Goal: Task Accomplishment & Management: Manage account settings

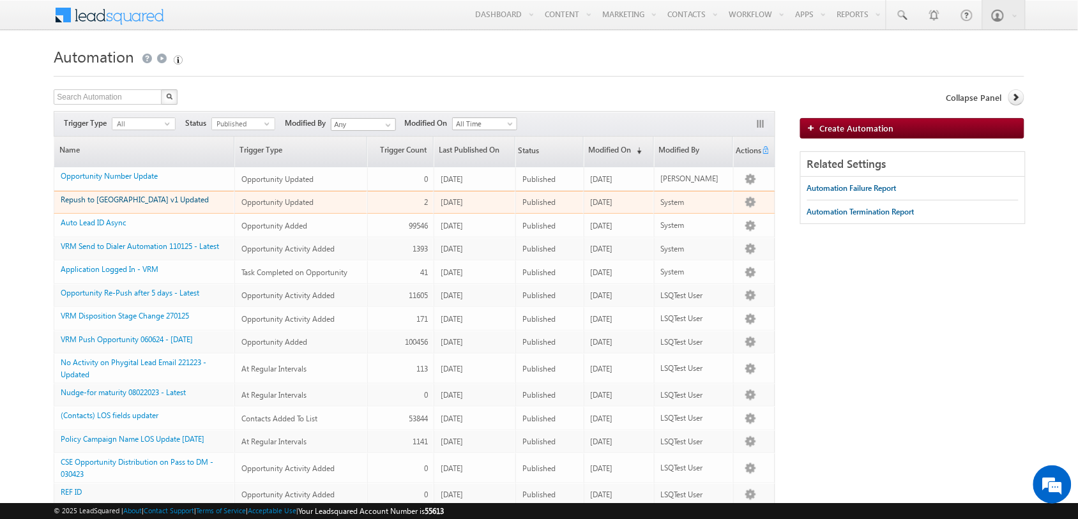
click at [107, 200] on link "Repush to Ubona v1 Updated" at bounding box center [135, 200] width 148 height 10
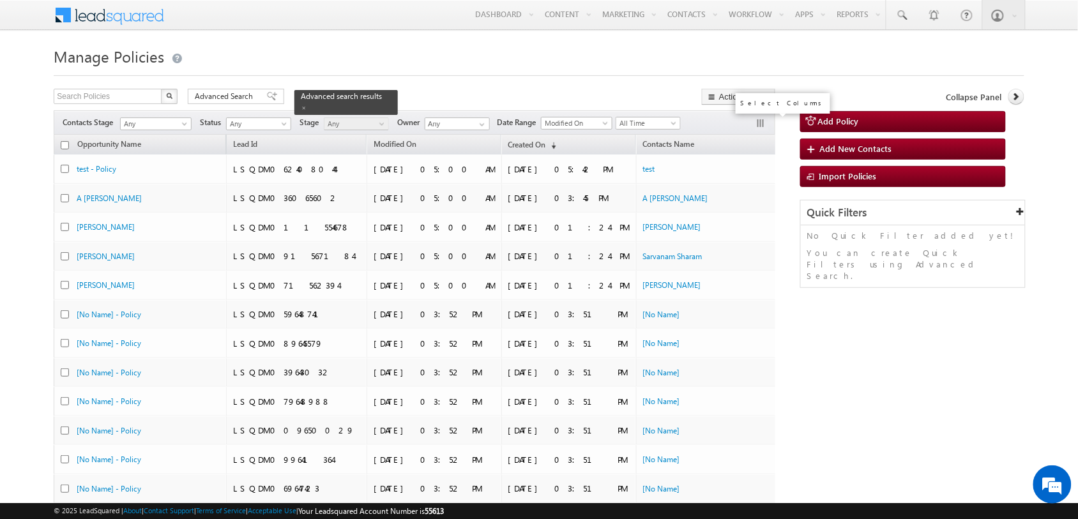
click at [761, 119] on button "button" at bounding box center [762, 124] width 13 height 13
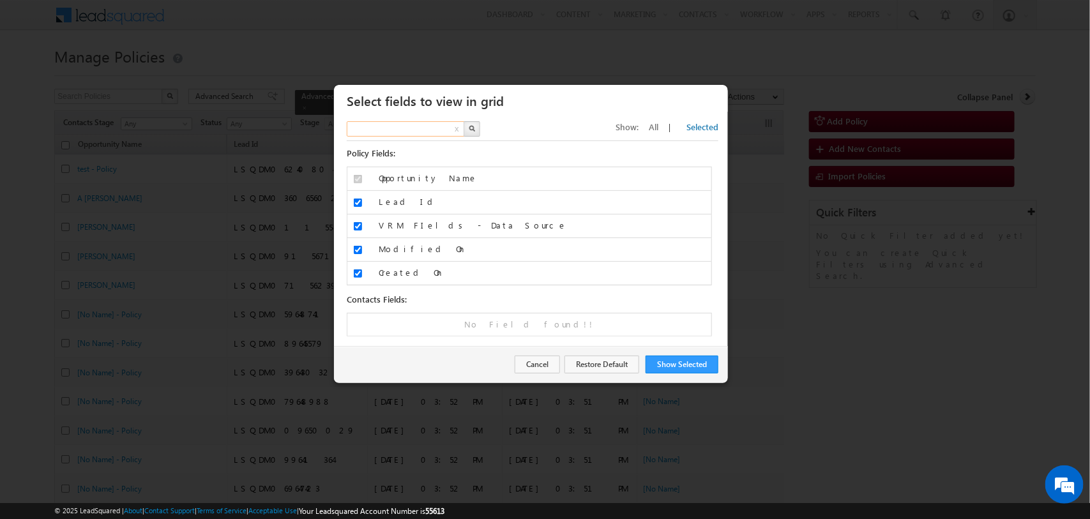
click at [390, 131] on input "text" at bounding box center [406, 128] width 119 height 15
type input "opportun"
click at [658, 126] on span "All" at bounding box center [654, 126] width 10 height 11
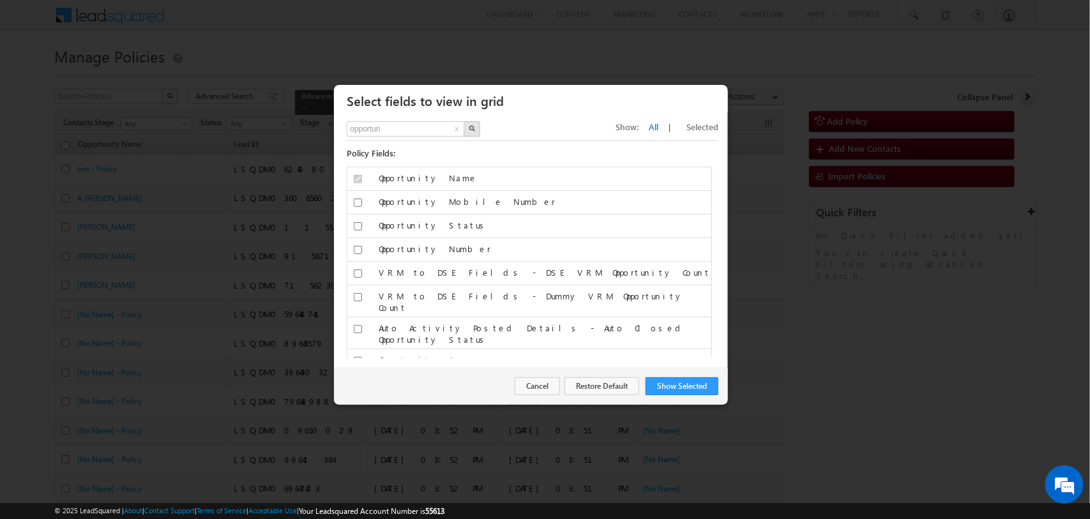
click at [474, 132] on button "button" at bounding box center [472, 128] width 17 height 15
click at [356, 205] on input "Opportunity Mobile Number" at bounding box center [358, 203] width 8 height 8
checkbox input "true"
click at [697, 382] on button "Show Selected" at bounding box center [682, 386] width 73 height 18
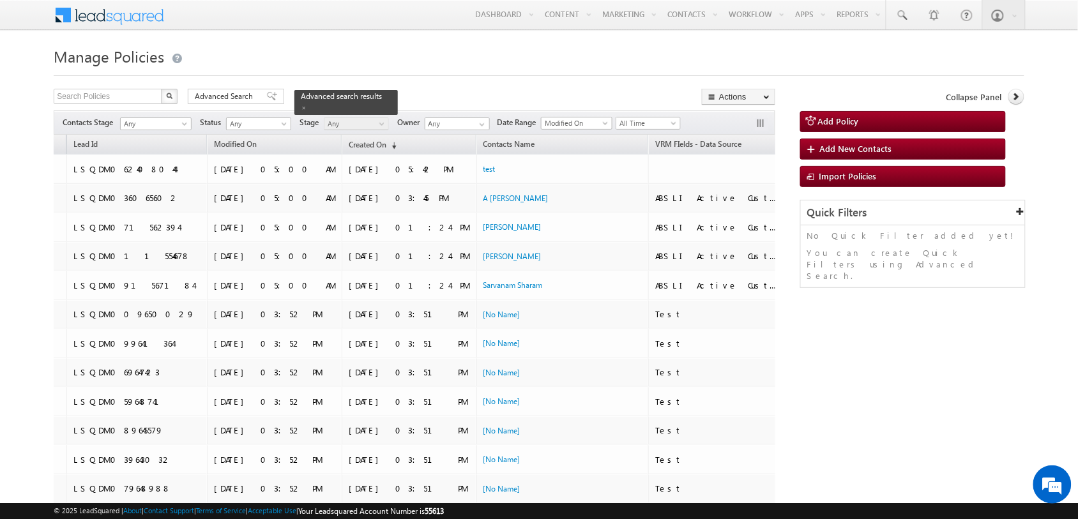
click at [796, 148] on span "Opportunity Mobile Number" at bounding box center [844, 144] width 97 height 10
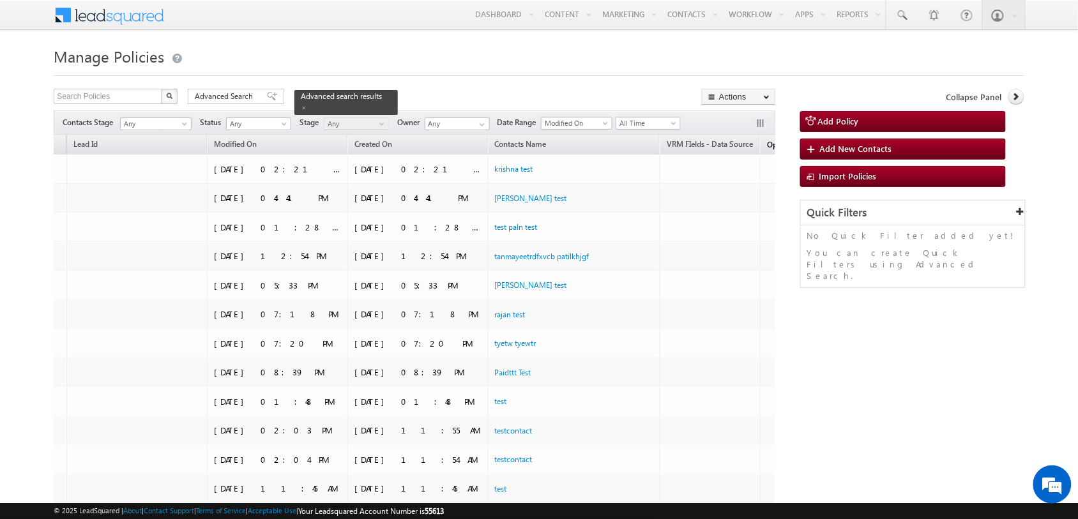
click at [767, 147] on span "Opportunity Mobile Number" at bounding box center [815, 145] width 97 height 10
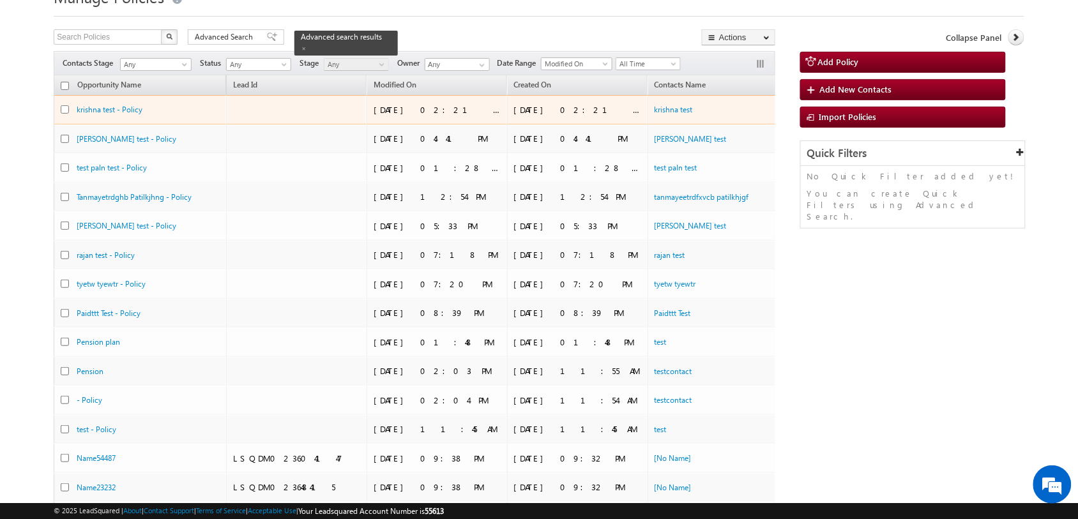
click at [63, 112] on input "checkbox" at bounding box center [65, 109] width 8 height 8
checkbox input "true"
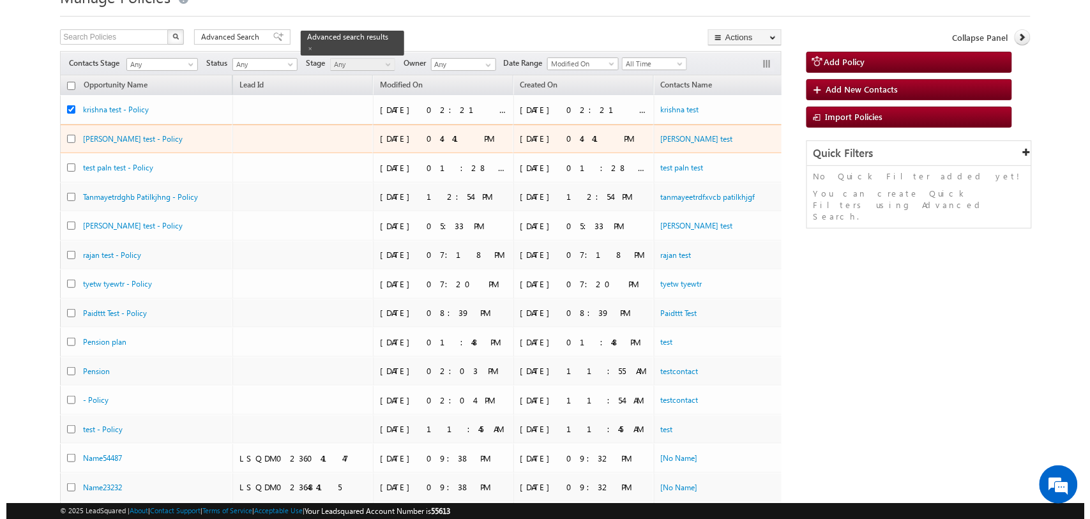
scroll to position [0, 170]
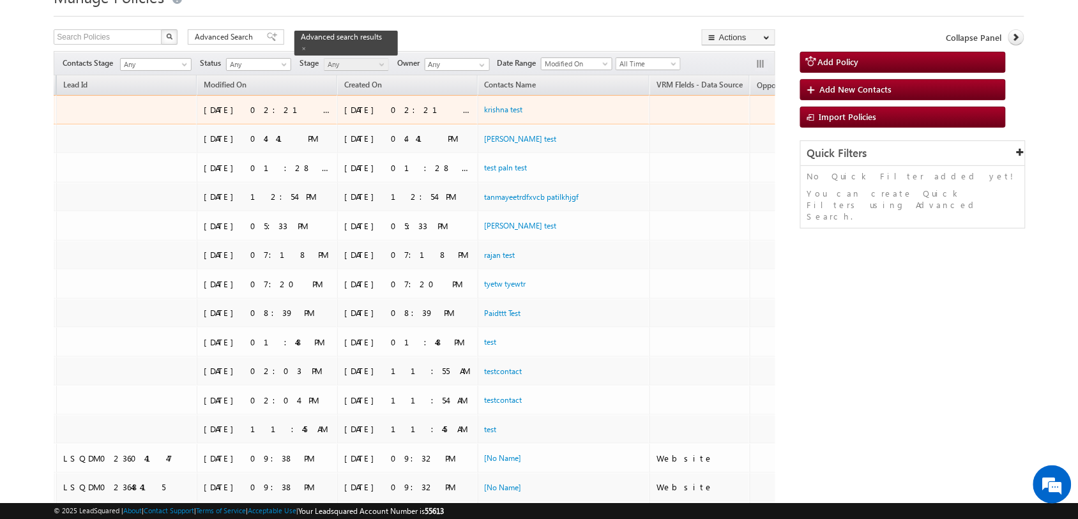
click at [831, 120] on link "Edit" at bounding box center [864, 125] width 67 height 15
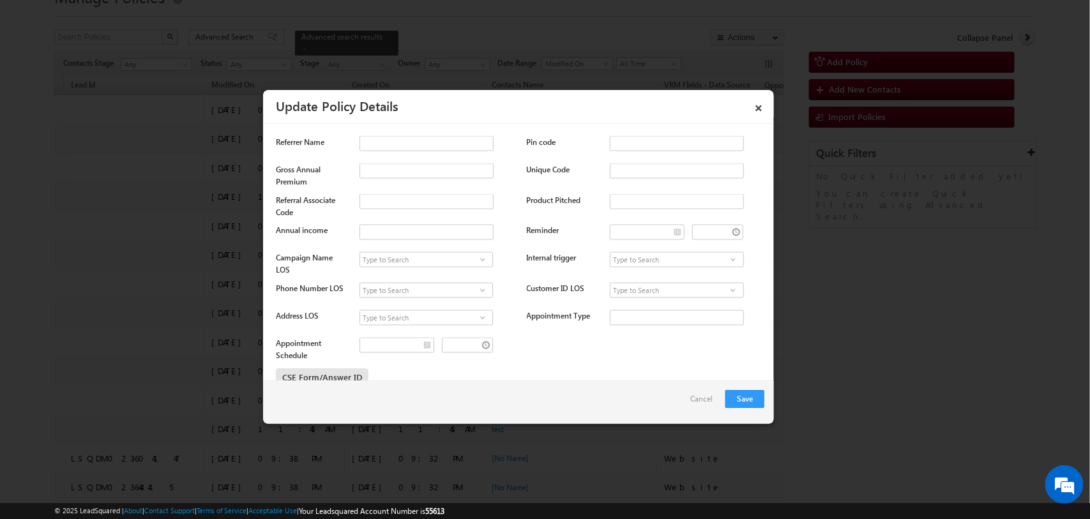
scroll to position [1329, 0]
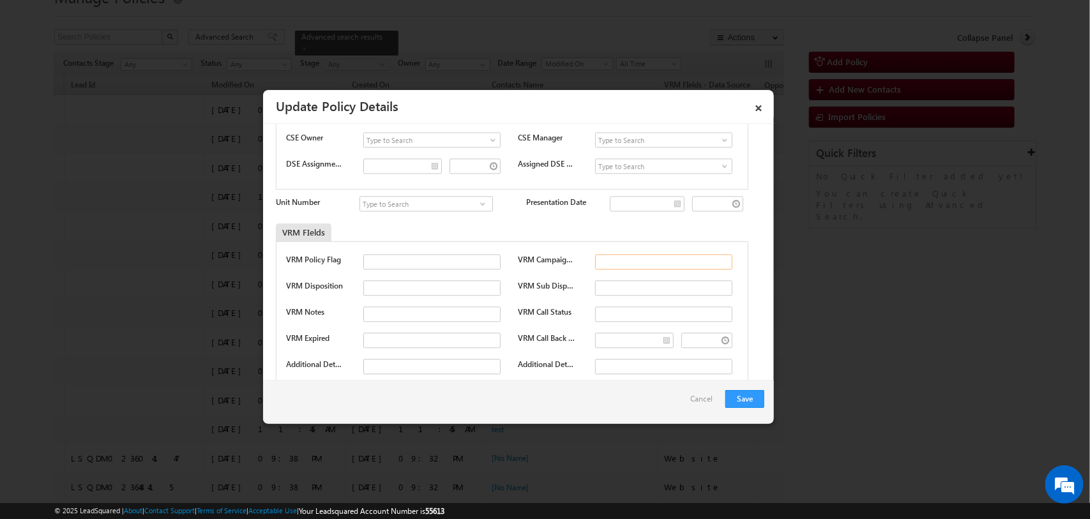
click at [618, 257] on input "text" at bounding box center [663, 261] width 137 height 15
type input "500500"
click at [741, 397] on button "Save" at bounding box center [745, 399] width 39 height 18
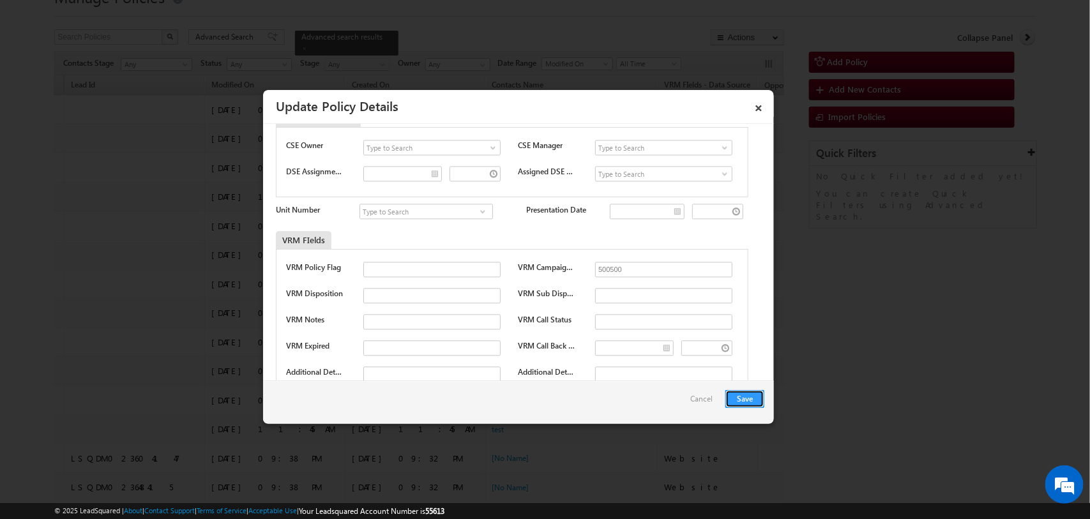
scroll to position [1337, 0]
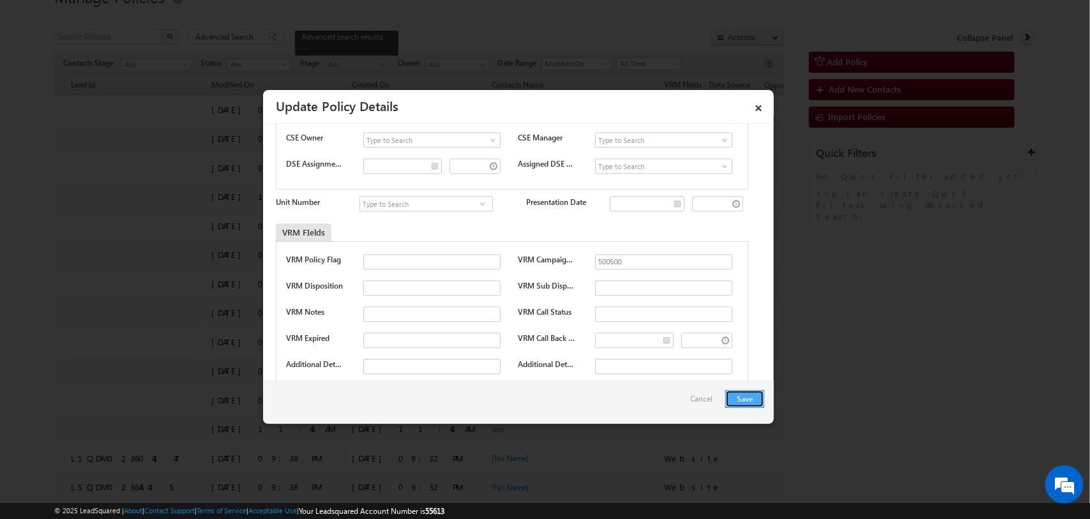
click at [751, 403] on button "Save" at bounding box center [745, 399] width 39 height 18
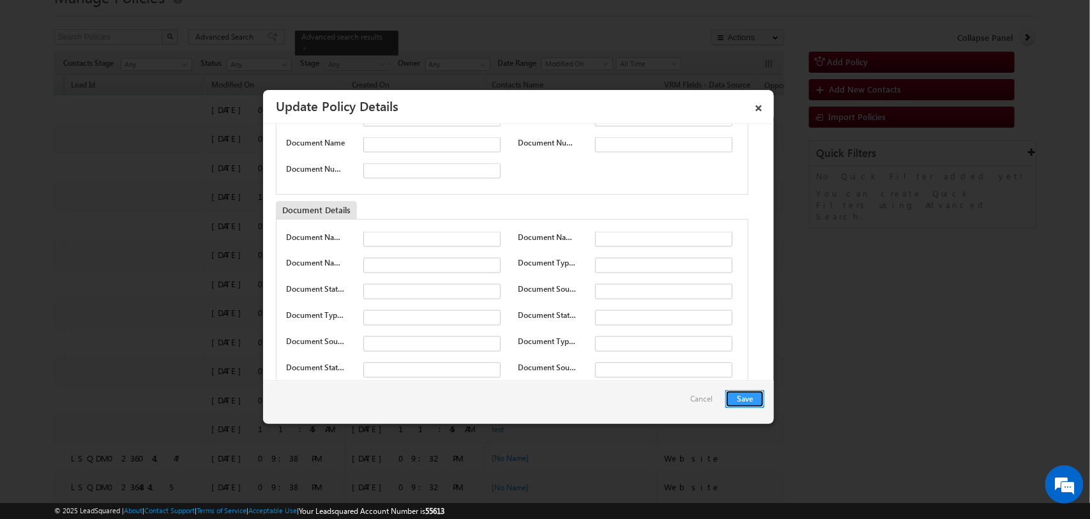
scroll to position [3252, 0]
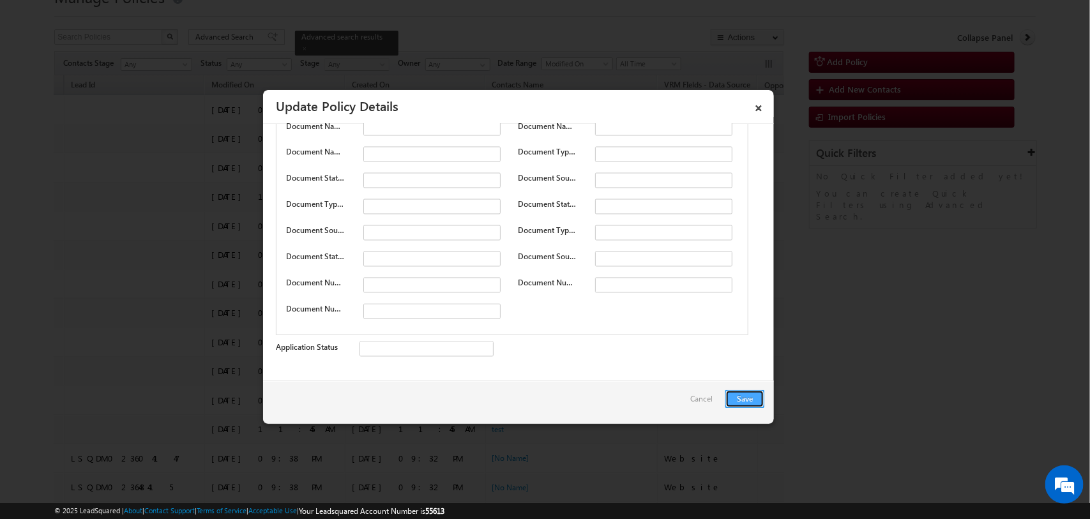
click at [736, 401] on button "Save" at bounding box center [745, 399] width 39 height 18
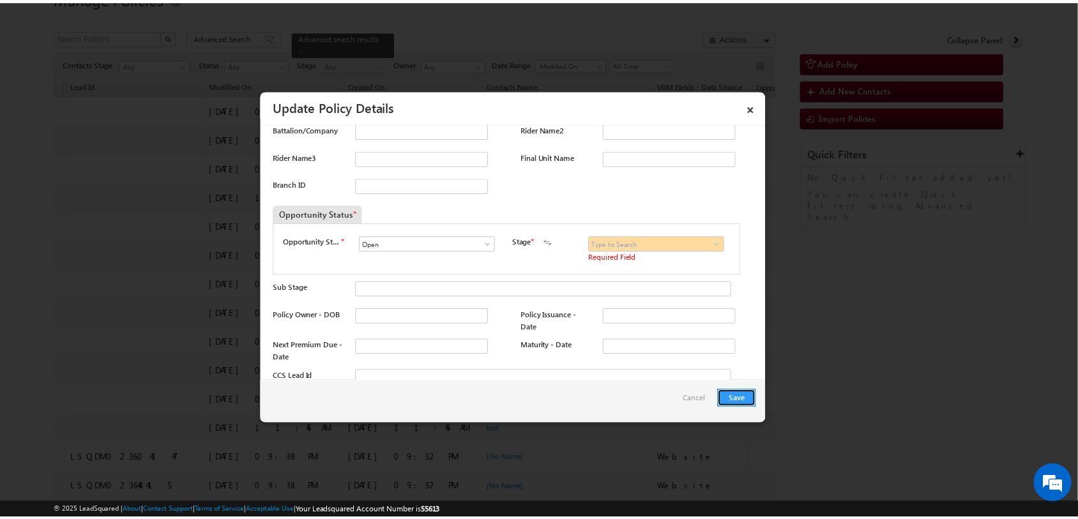
scroll to position [717, 0]
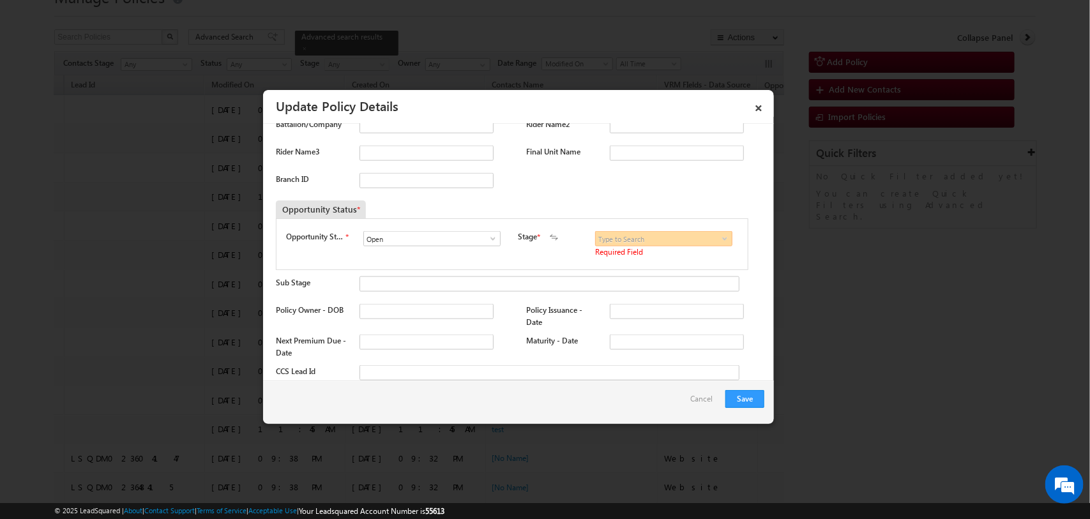
click at [611, 236] on input at bounding box center [663, 238] width 137 height 15
click at [652, 254] on link "Fresh" at bounding box center [663, 254] width 137 height 15
type input "Fresh"
click at [743, 400] on button "Save" at bounding box center [745, 399] width 39 height 18
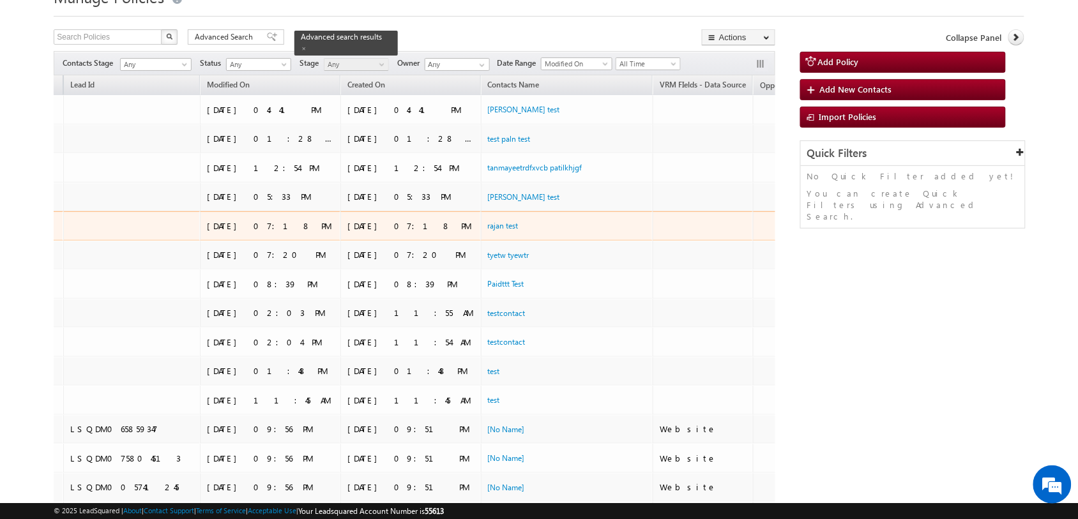
scroll to position [0, 0]
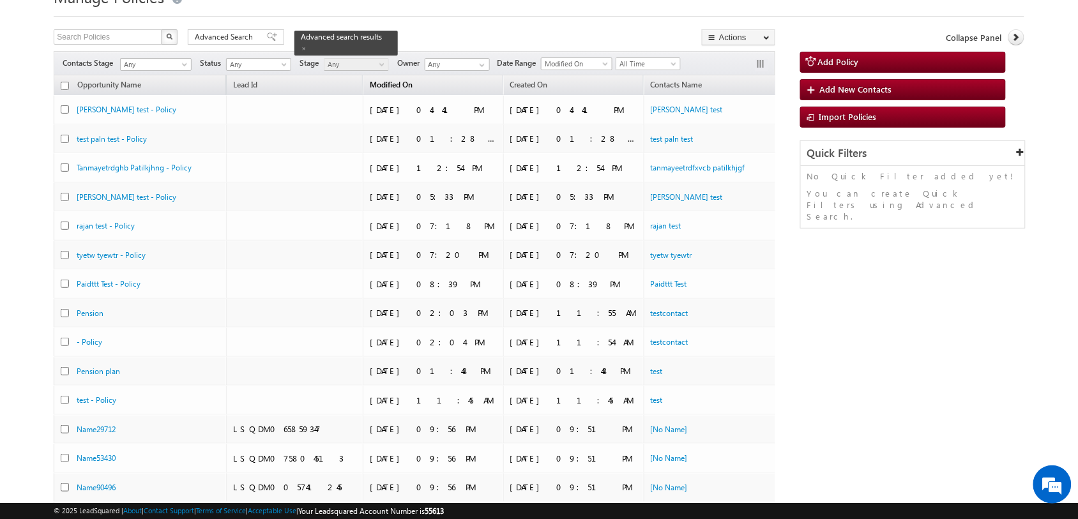
click at [363, 87] on link "Modified On" at bounding box center [391, 86] width 56 height 17
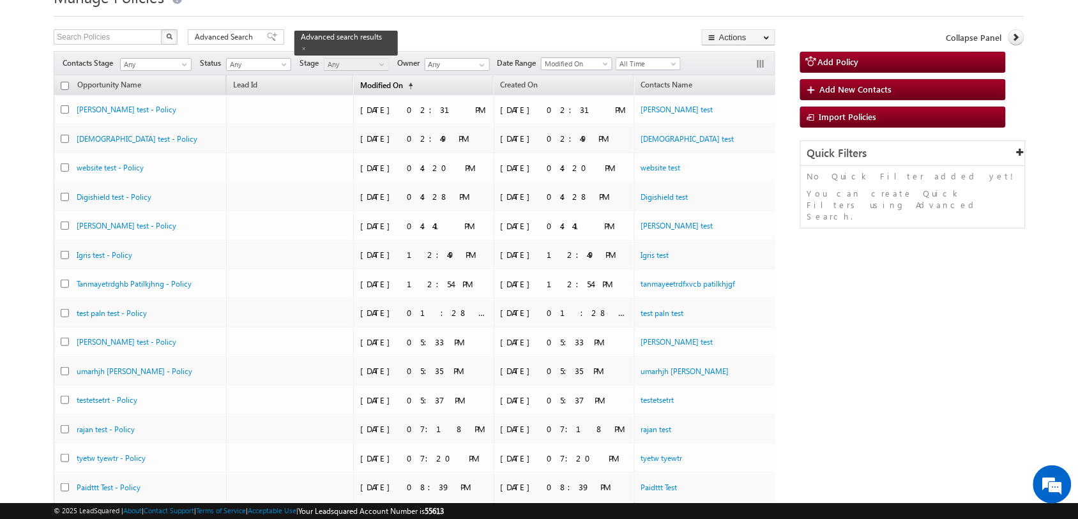
click at [360, 85] on span "Modified On" at bounding box center [381, 85] width 43 height 10
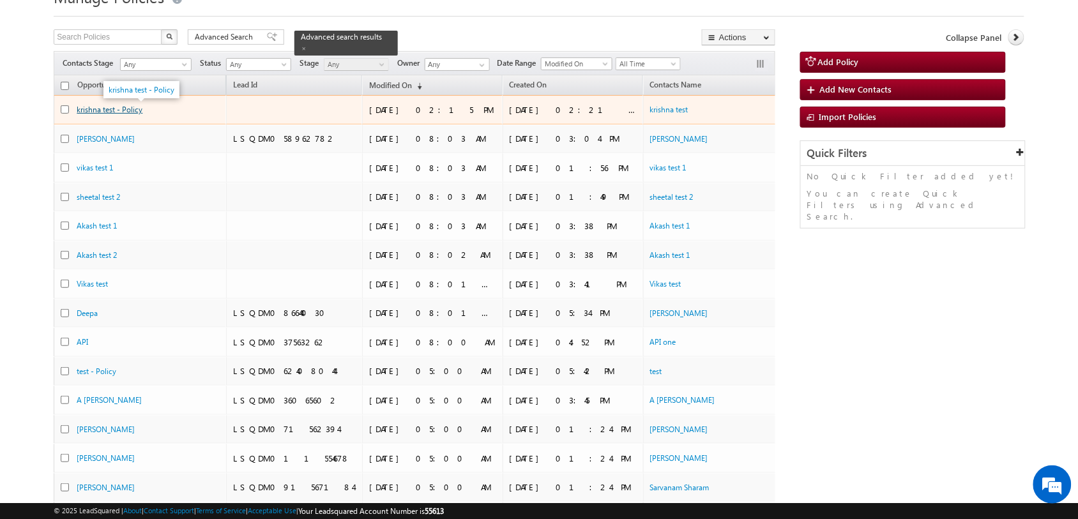
click at [123, 105] on link "krishna test - Policy" at bounding box center [110, 110] width 66 height 10
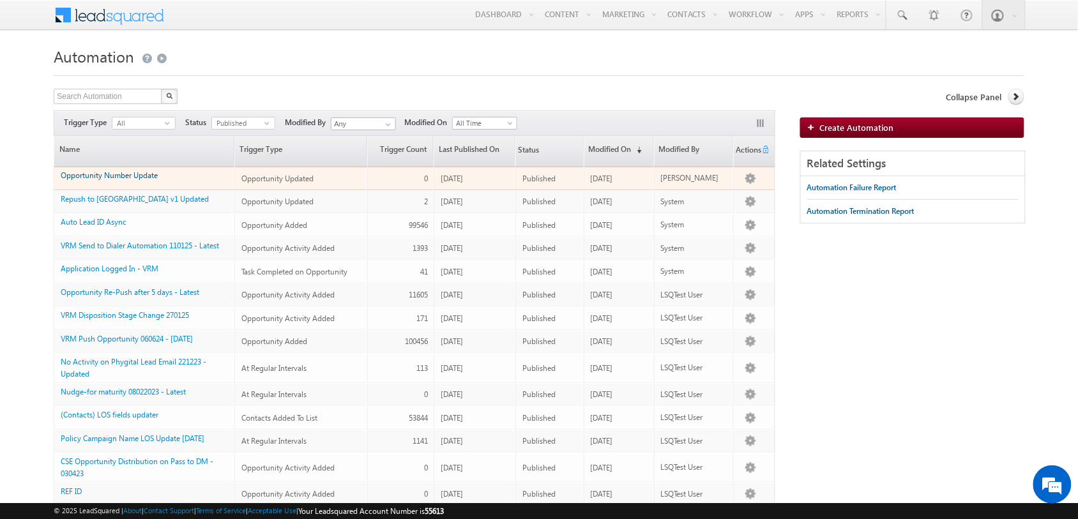
click at [151, 179] on link "Opportunity Number Update" at bounding box center [109, 176] width 97 height 10
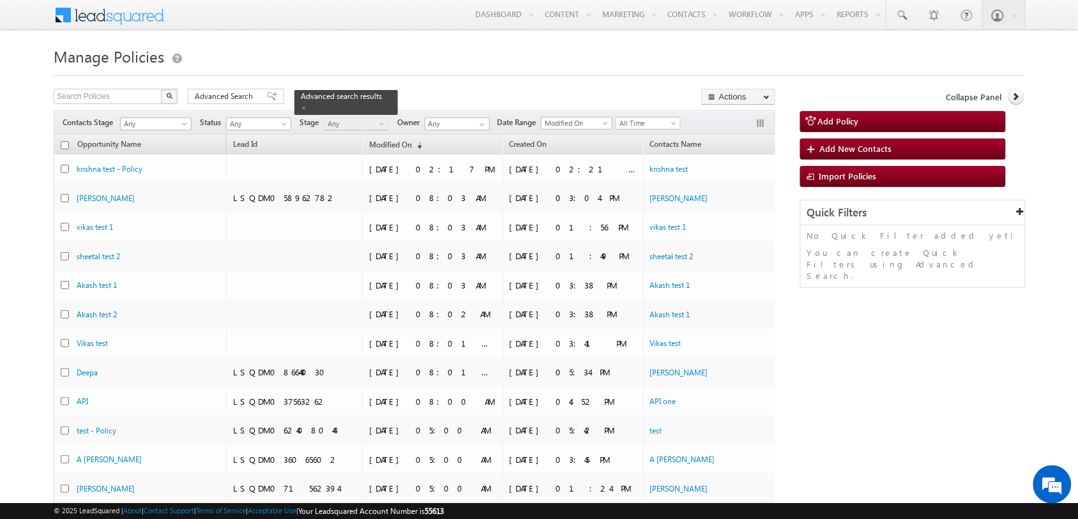
click at [595, 116] on div "Expected Closure Date Actual Closure Date Modified On Created On Policy Owner D…" at bounding box center [577, 122] width 72 height 13
click at [612, 121] on span at bounding box center [607, 126] width 10 height 10
click at [578, 192] on link "Created On" at bounding box center [582, 186] width 71 height 11
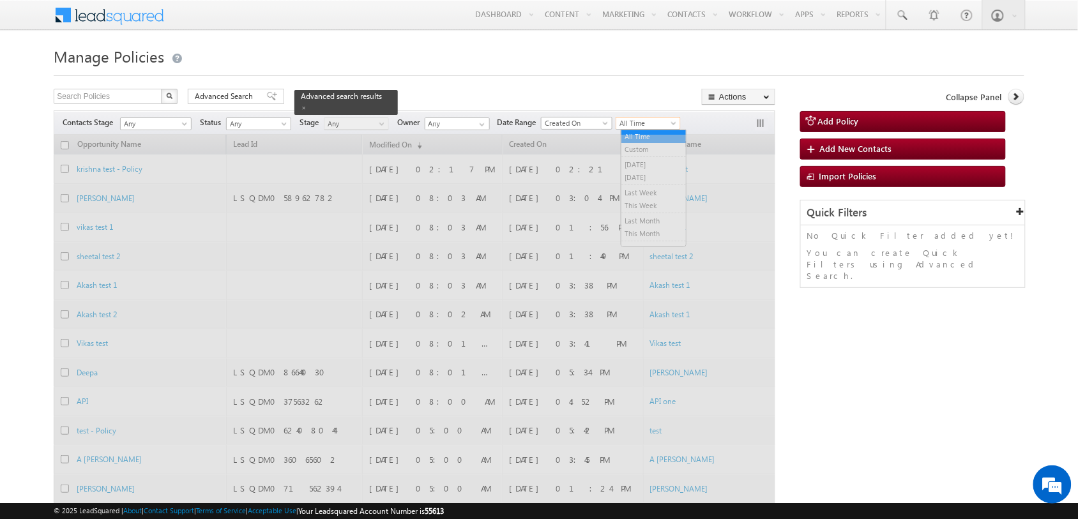
click at [680, 122] on span at bounding box center [675, 126] width 10 height 10
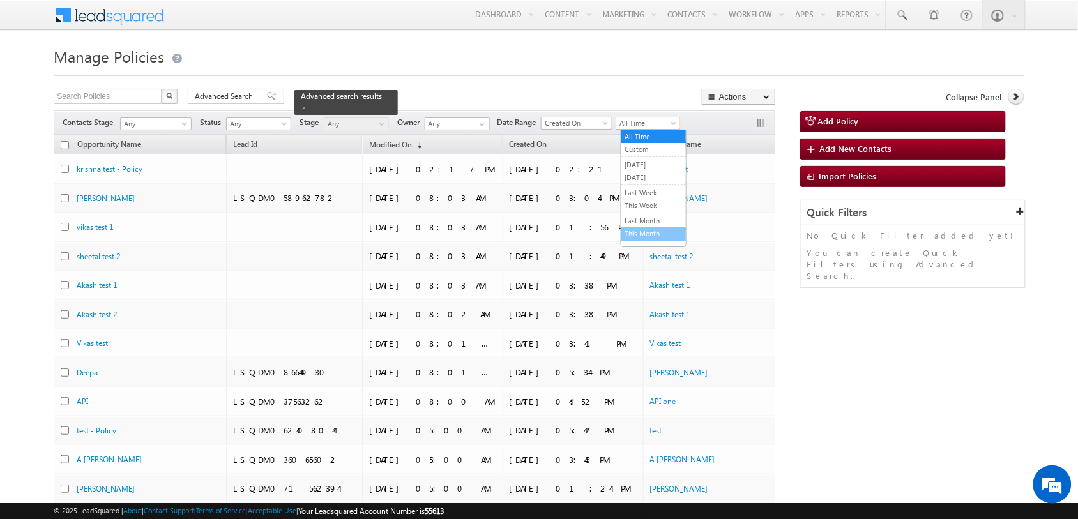
click at [647, 232] on link "This Month" at bounding box center [653, 233] width 65 height 11
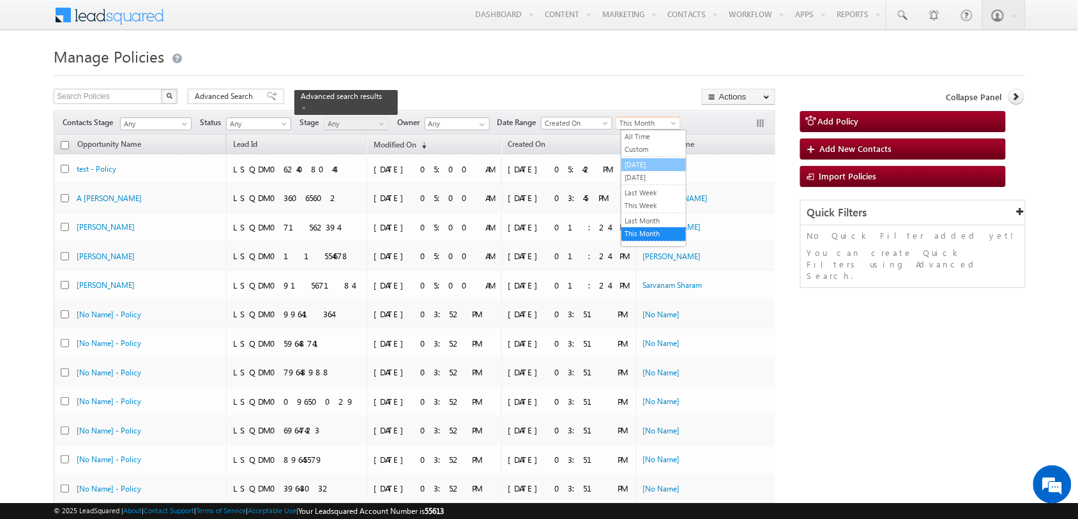
drag, startPoint x: 678, startPoint y: 122, endPoint x: 645, endPoint y: 197, distance: 81.5
click at [645, 197] on body "Menu Tarun Kant tarun .kant +UAT@ adity abirl acapi tal.c" at bounding box center [539, 476] width 1078 height 952
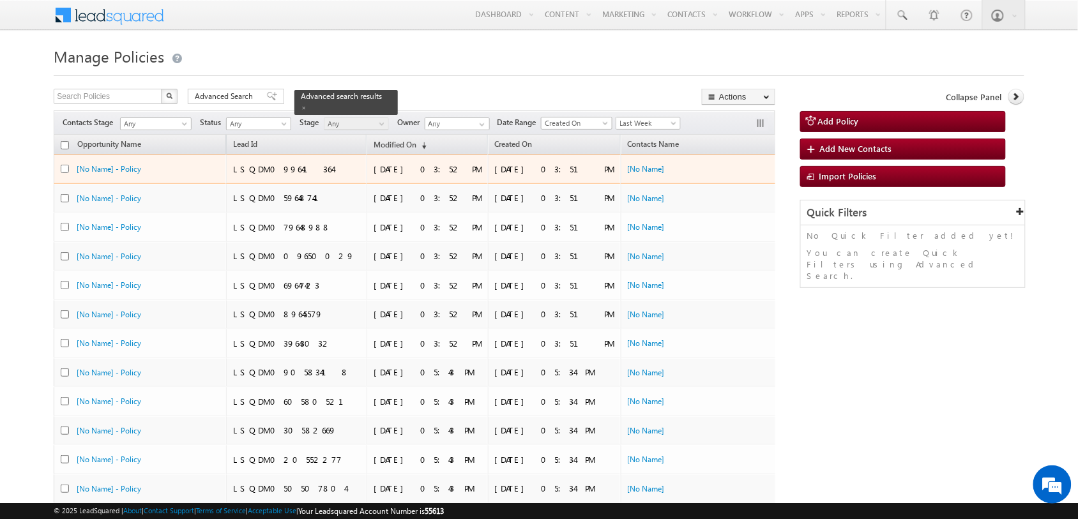
click at [65, 167] on input "checkbox" at bounding box center [65, 169] width 8 height 8
checkbox input "true"
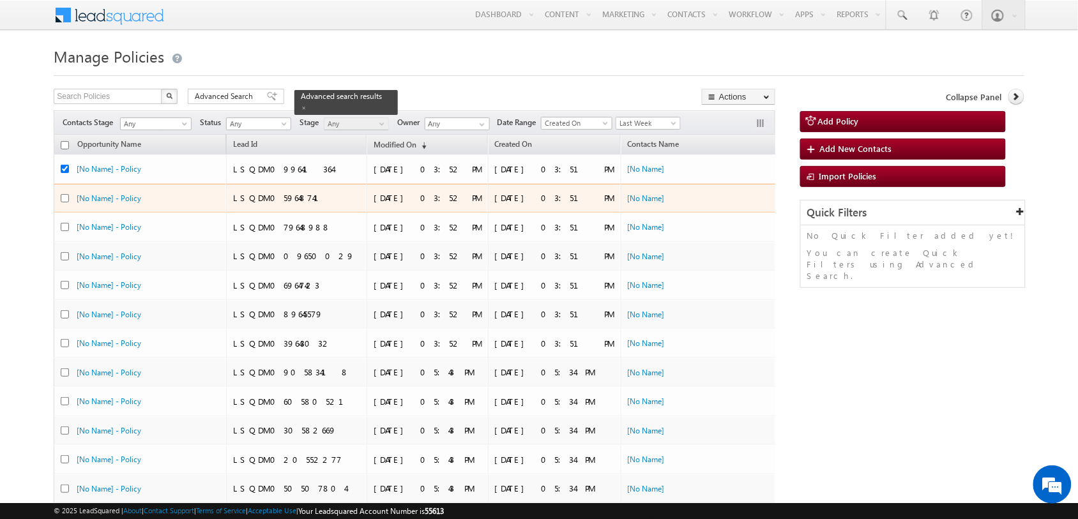
scroll to position [0, 158]
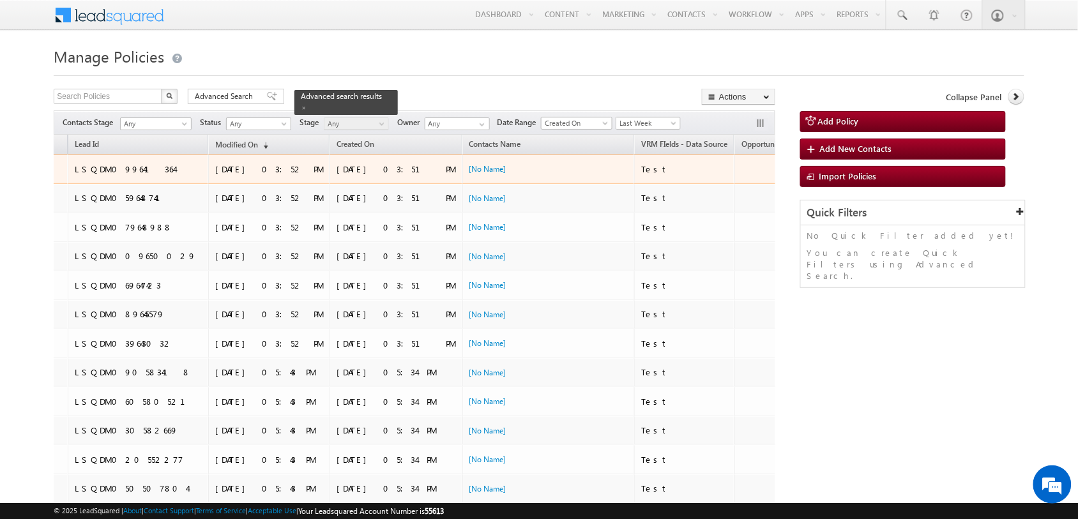
click at [805, 184] on link "Edit" at bounding box center [838, 185] width 67 height 15
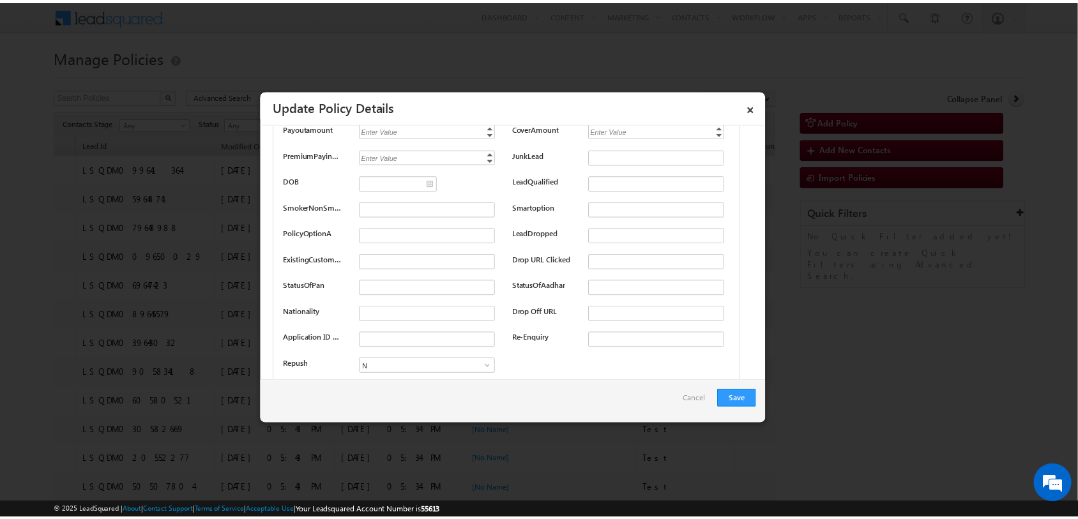
scroll to position [1329, 0]
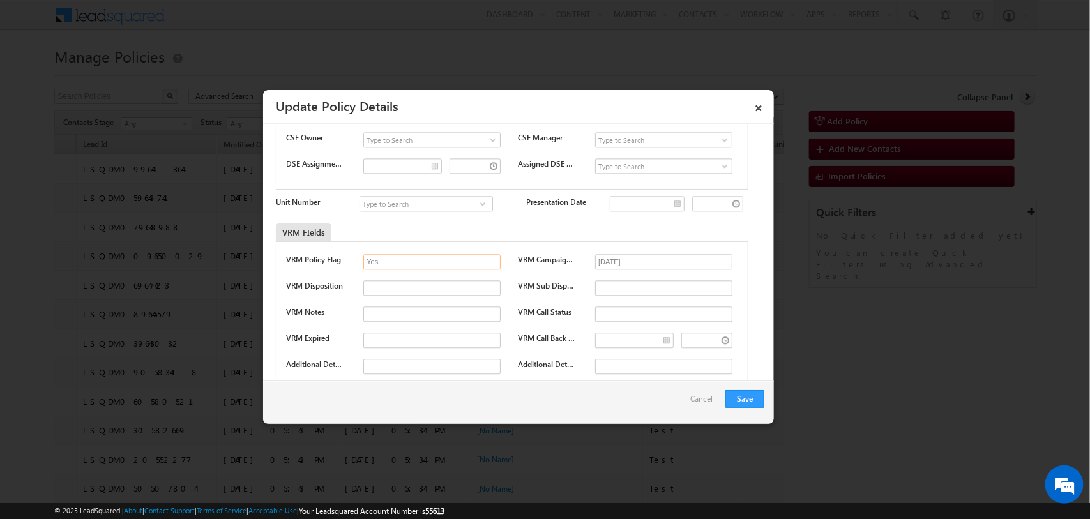
click at [423, 257] on input "Yes" at bounding box center [431, 261] width 137 height 15
click at [762, 107] on link "×" at bounding box center [759, 106] width 22 height 22
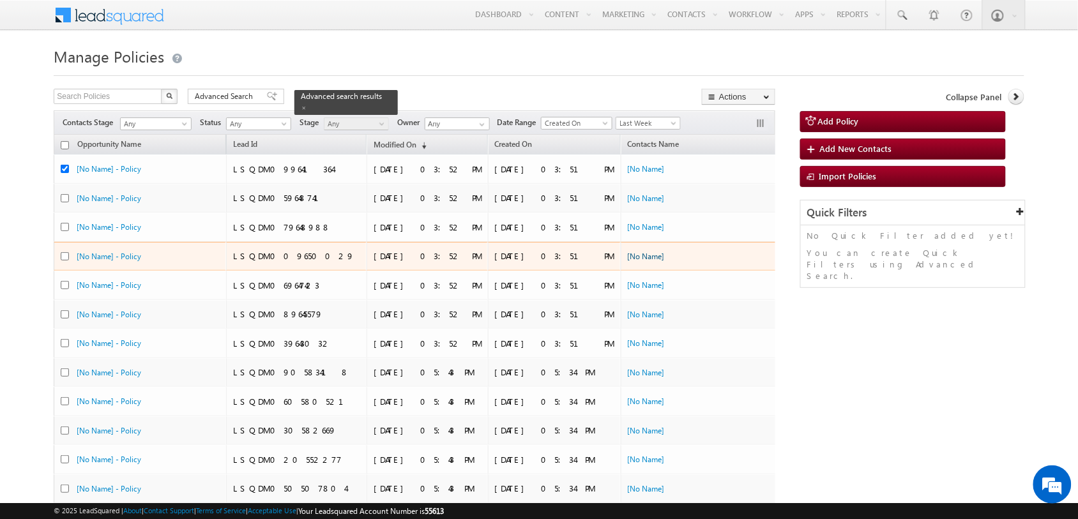
scroll to position [0, 158]
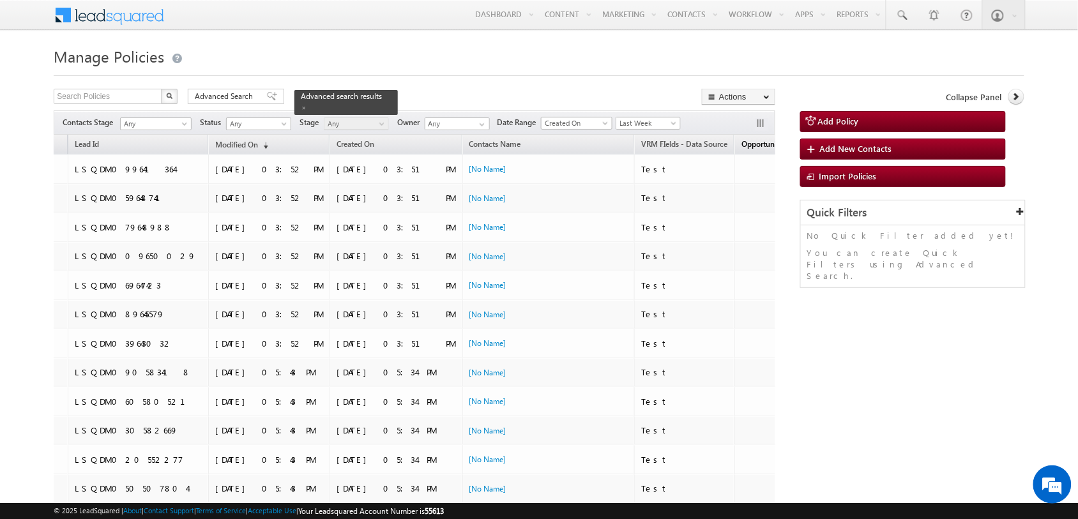
click at [742, 148] on span "Opportunity Mobile Number" at bounding box center [790, 144] width 97 height 10
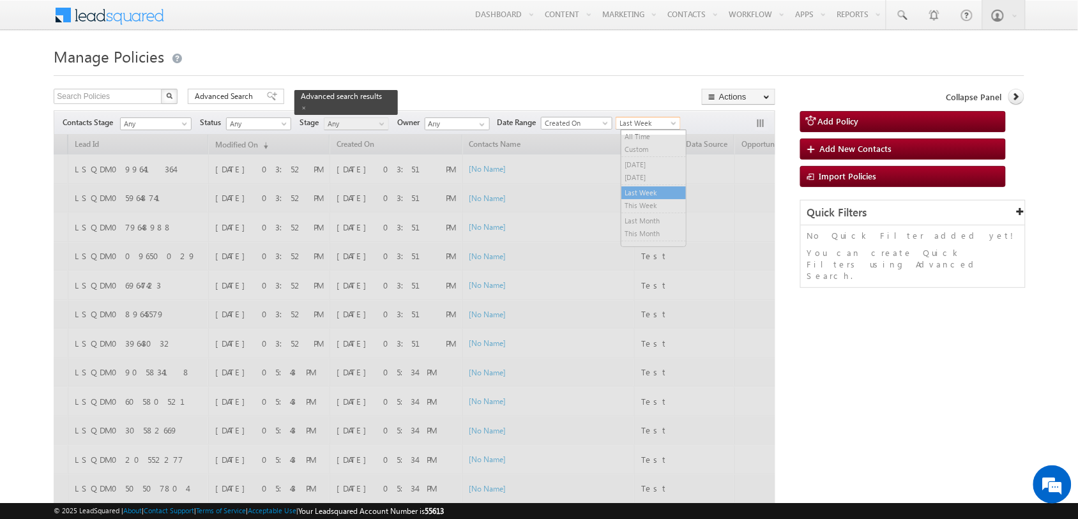
click at [671, 126] on span "Last Week" at bounding box center [646, 123] width 61 height 11
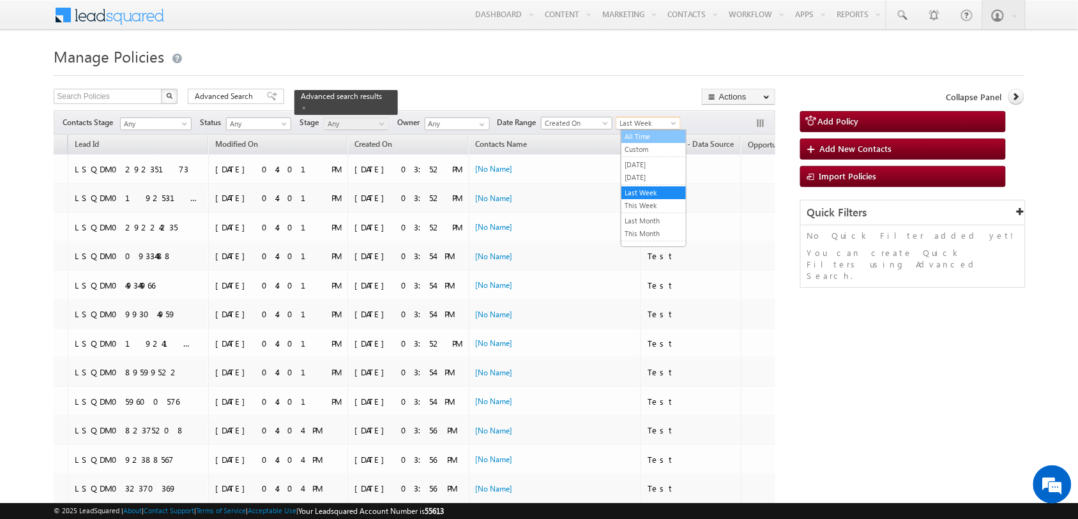
click at [660, 136] on link "All Time" at bounding box center [653, 136] width 65 height 11
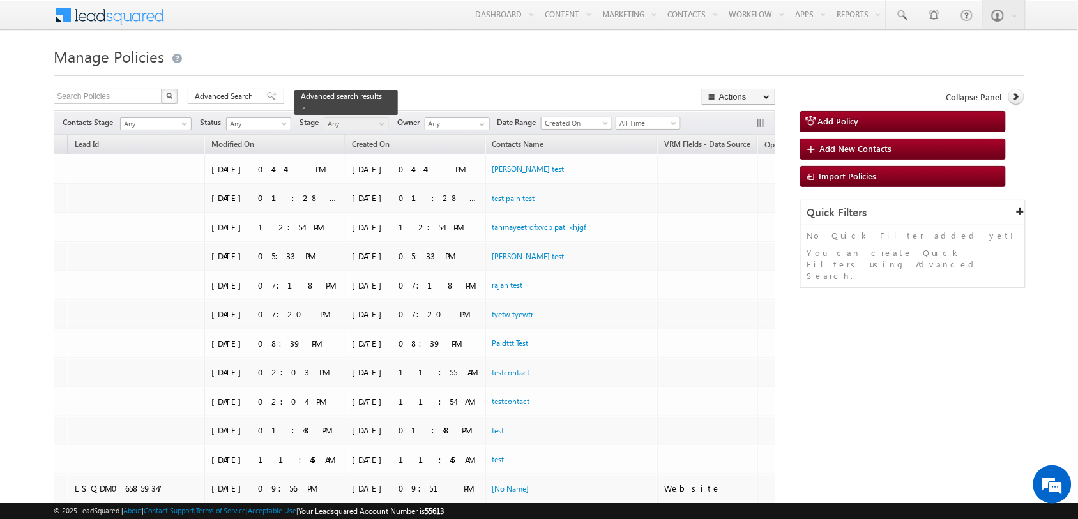
click at [765, 142] on span "Opportunity Mobile Number" at bounding box center [813, 145] width 97 height 10
click at [758, 151] on link "Opportunity Mobile Number (sorted descending)" at bounding box center [818, 145] width 120 height 17
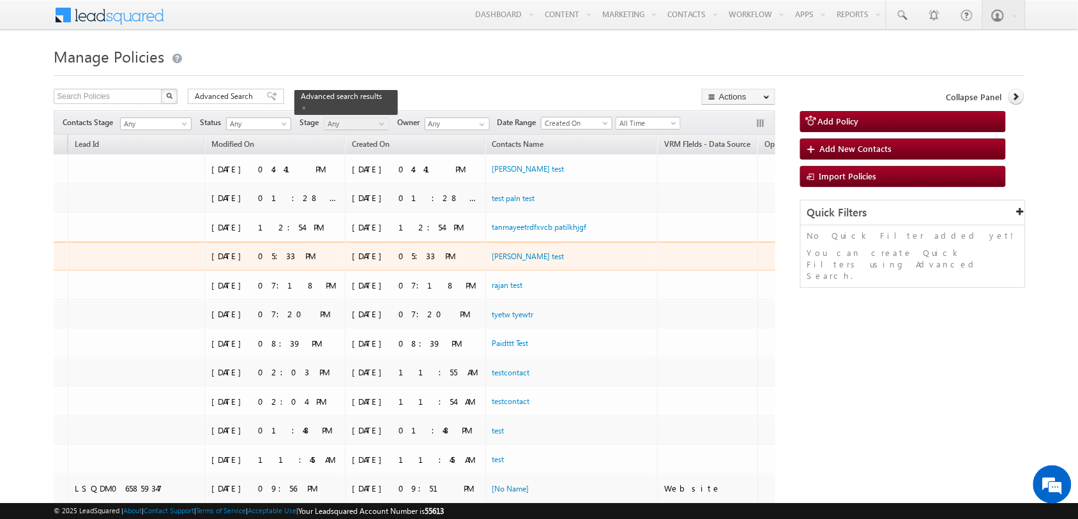
scroll to position [0, 0]
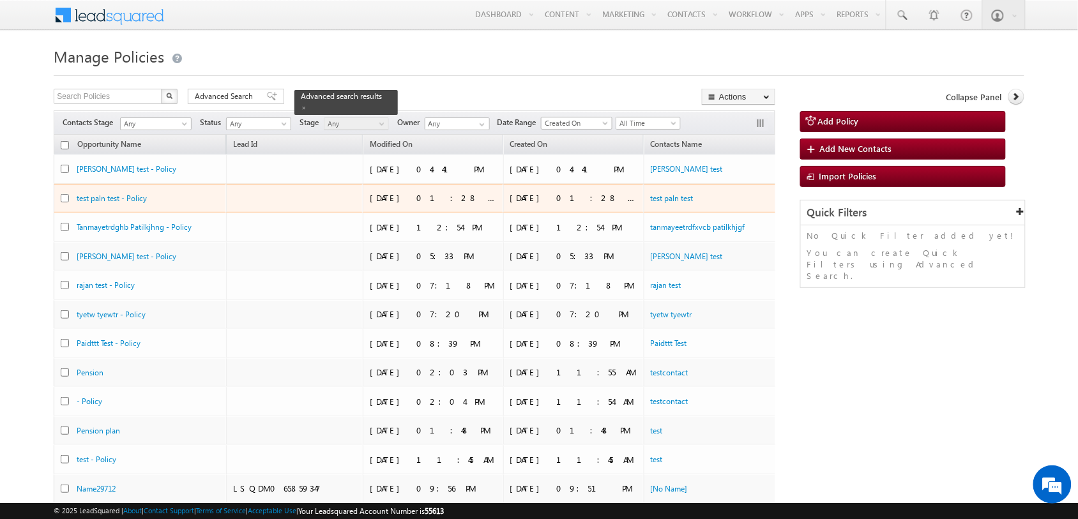
click at [66, 199] on input "checkbox" at bounding box center [65, 198] width 8 height 8
checkbox input "true"
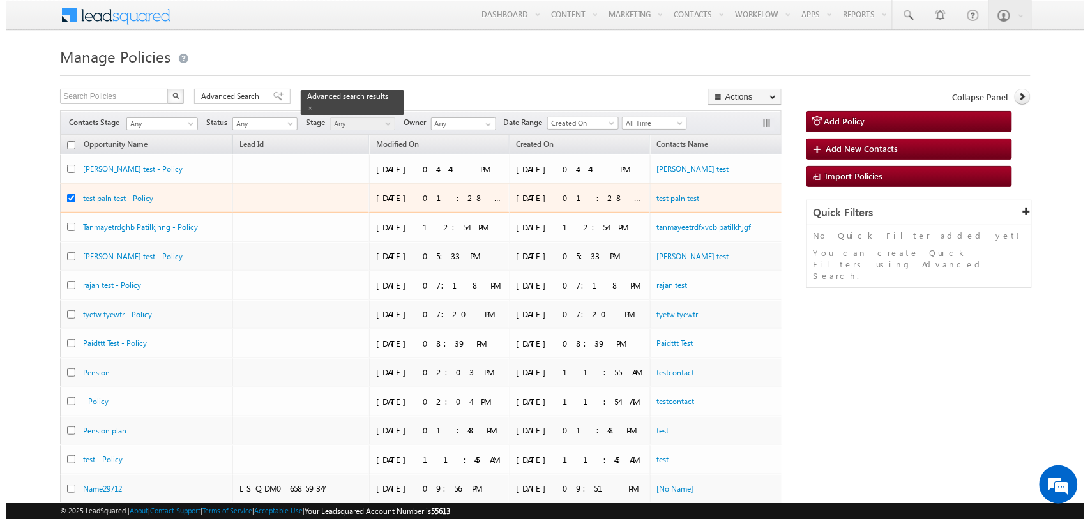
scroll to position [0, 160]
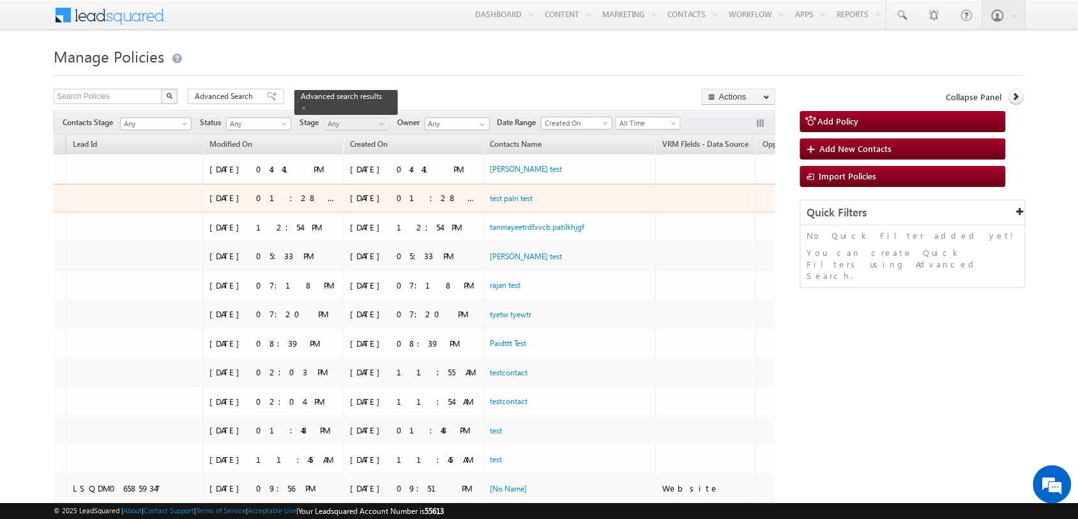
click at [826, 211] on link "Edit" at bounding box center [859, 213] width 67 height 15
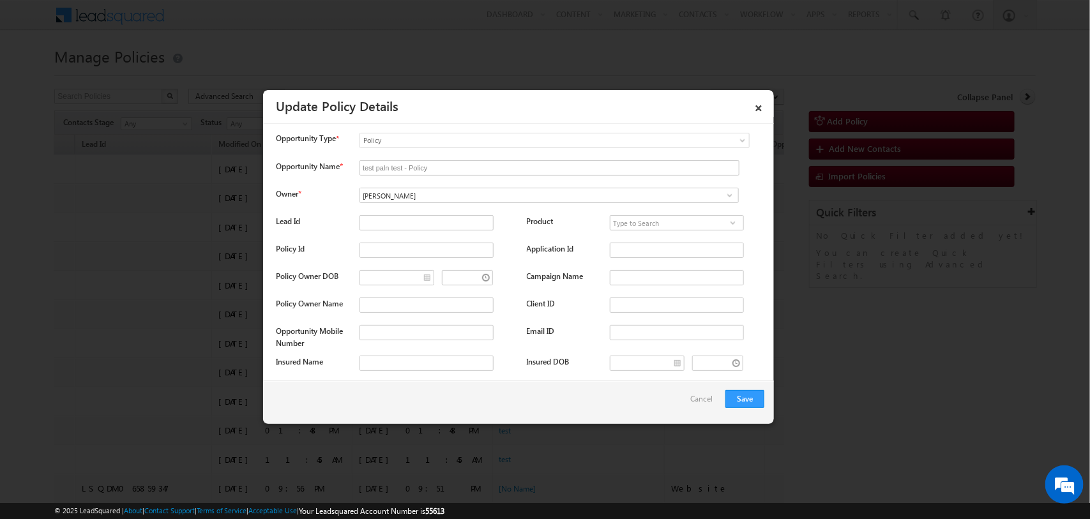
scroll to position [1329, 0]
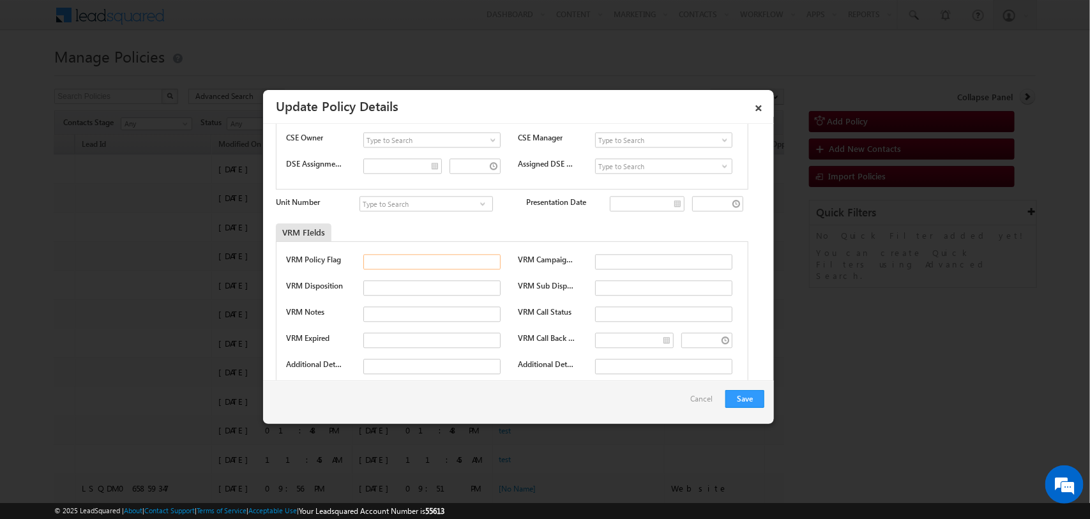
click at [453, 254] on input "text" at bounding box center [431, 261] width 137 height 15
type input "Y"
click at [744, 406] on button "Save" at bounding box center [745, 399] width 39 height 18
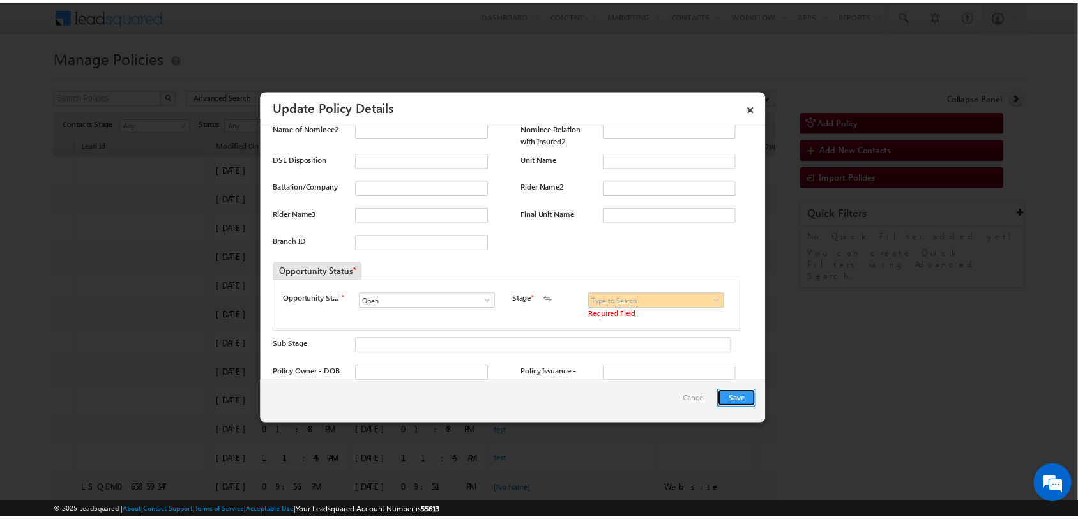
scroll to position [658, 0]
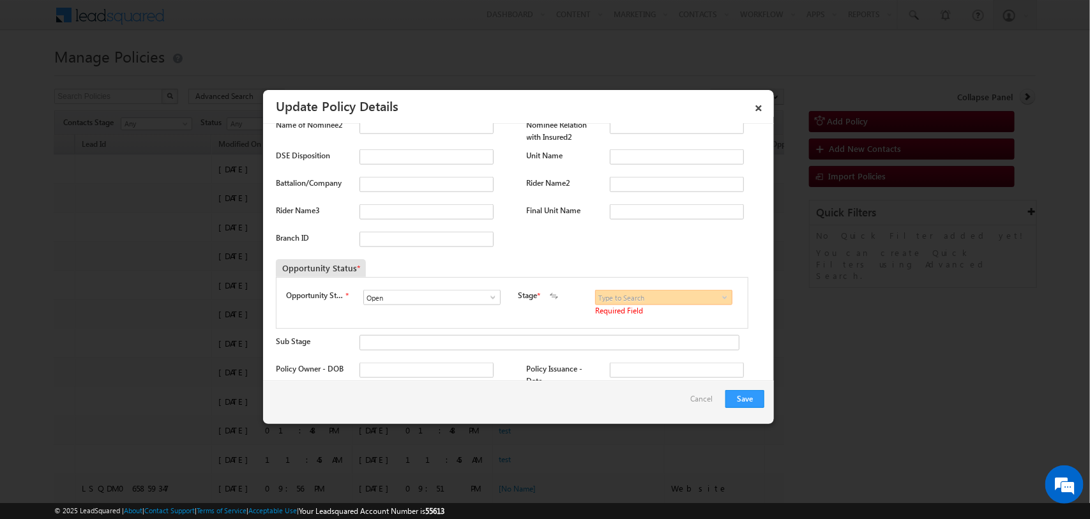
click at [637, 294] on input at bounding box center [663, 297] width 137 height 15
click at [639, 317] on link "Fresh" at bounding box center [663, 312] width 137 height 15
type input "Fresh"
click at [748, 407] on button "Save" at bounding box center [745, 399] width 39 height 18
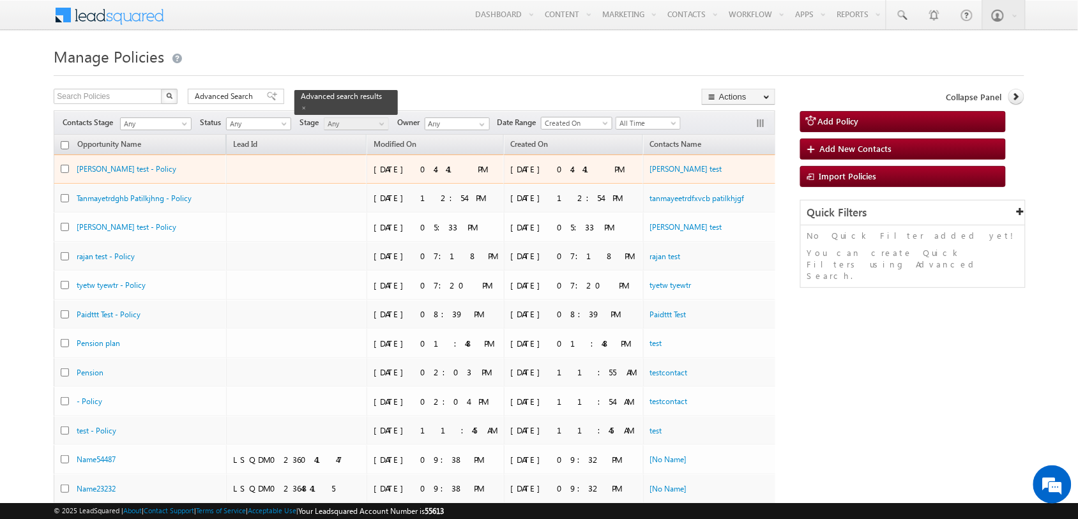
scroll to position [0, 160]
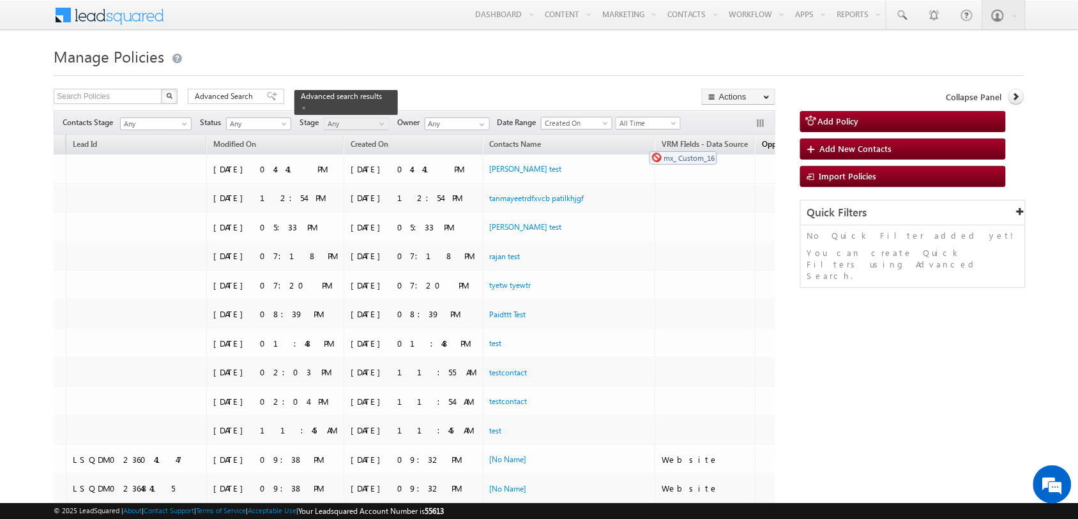
drag, startPoint x: 621, startPoint y: 144, endPoint x: 643, endPoint y: 145, distance: 22.4
click at [762, 145] on span "Opportunity Mobile Number" at bounding box center [810, 144] width 97 height 10
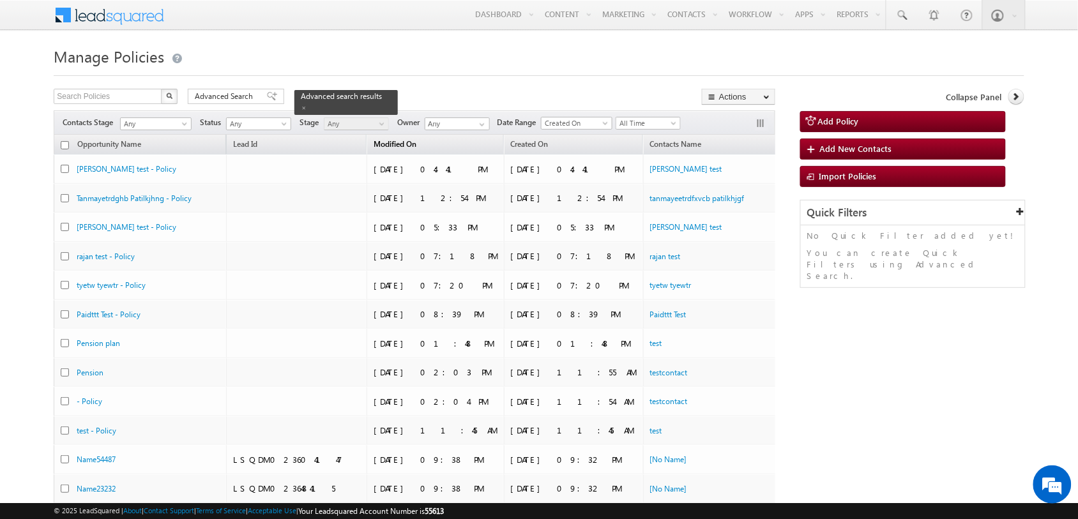
click at [374, 148] on span "Modified On" at bounding box center [395, 144] width 43 height 10
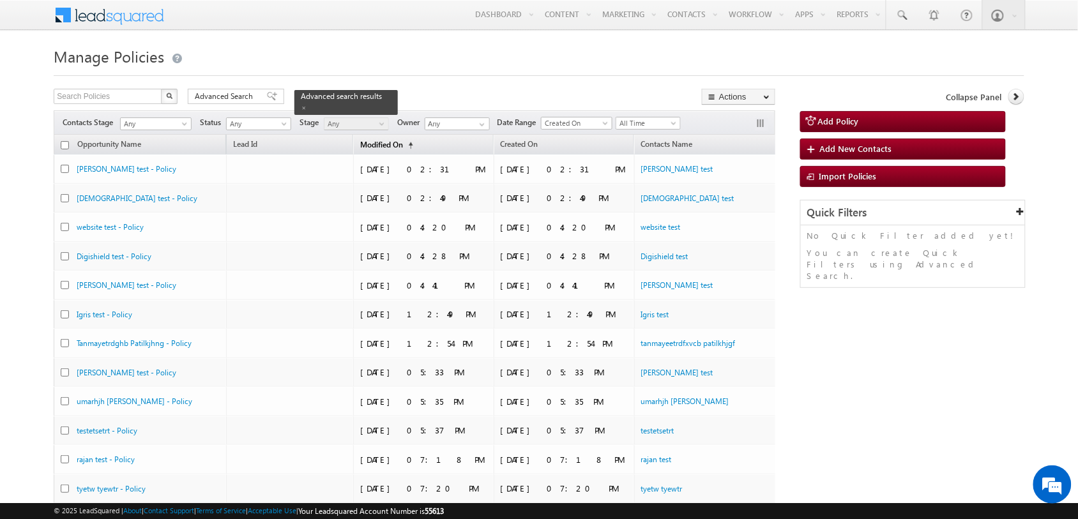
click at [354, 151] on link "Modified On (sorted ascending)" at bounding box center [387, 145] width 66 height 17
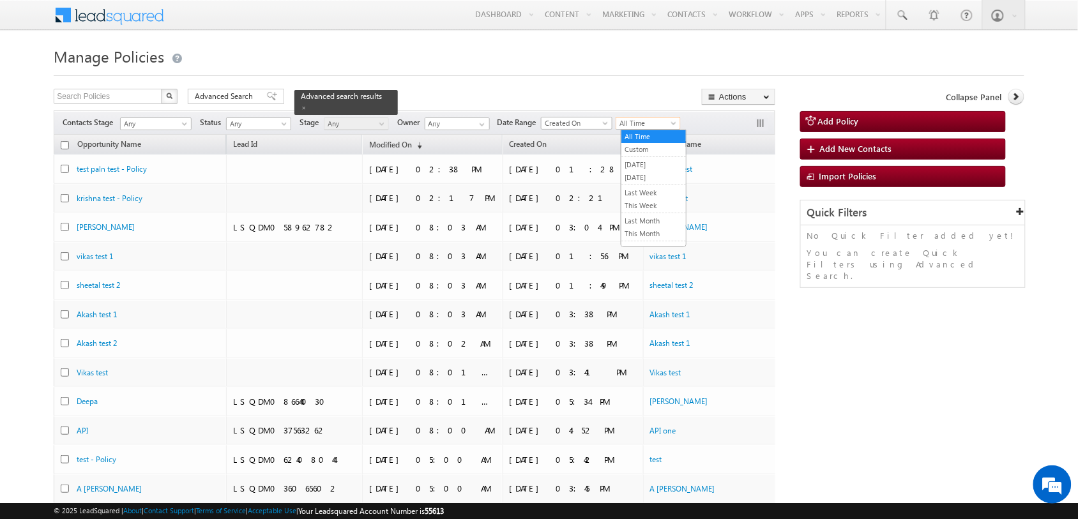
click at [663, 125] on span "All Time" at bounding box center [646, 123] width 61 height 11
click at [647, 174] on link "[DATE]" at bounding box center [653, 177] width 65 height 11
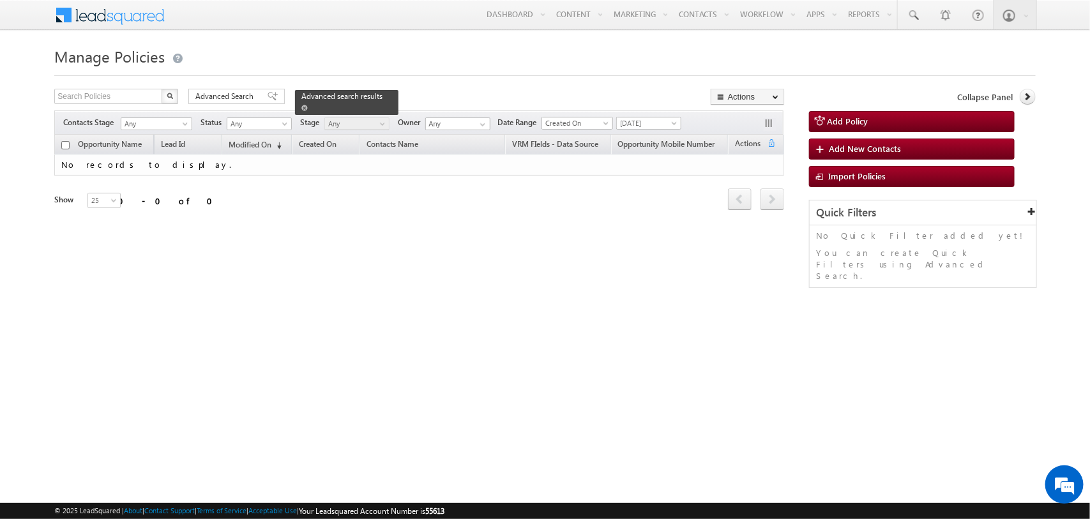
click at [368, 96] on div "Advanced search results" at bounding box center [346, 102] width 103 height 25
click at [308, 105] on span at bounding box center [304, 108] width 6 height 6
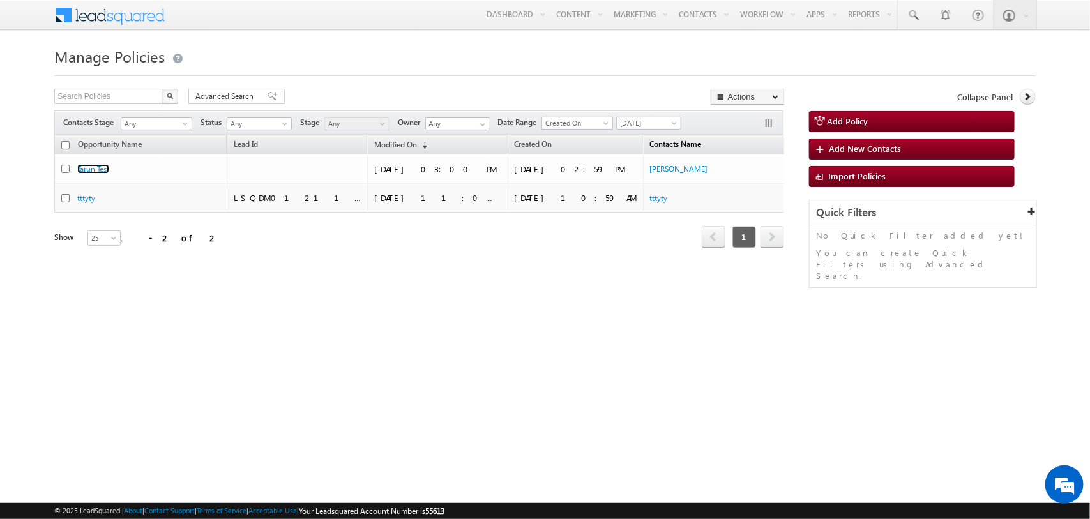
scroll to position [0, 152]
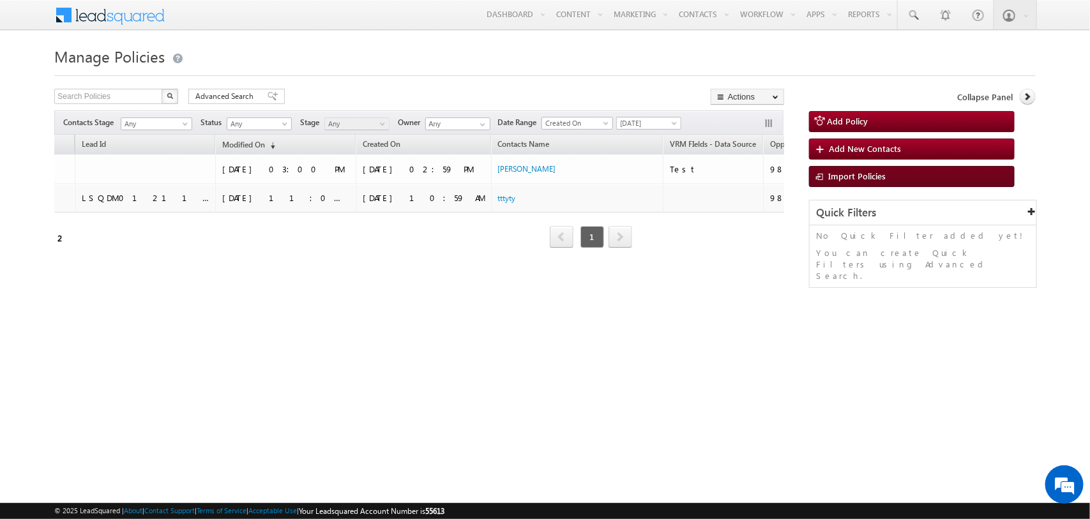
click at [892, 179] on link "Import Policies" at bounding box center [912, 176] width 206 height 21
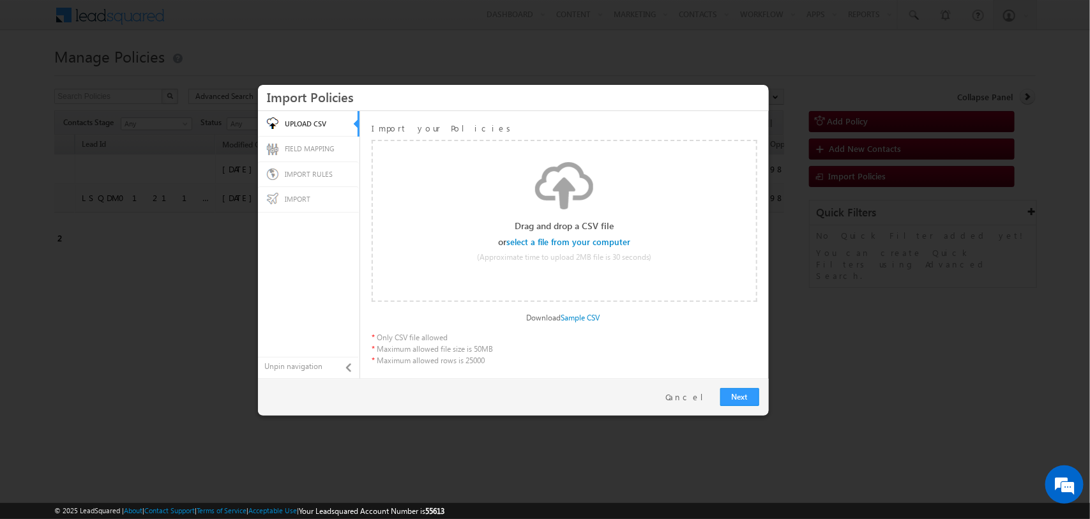
click at [554, 238] on div "Select file" at bounding box center [569, 243] width 123 height 10
click at [589, 244] on input "file" at bounding box center [568, 242] width 121 height 9
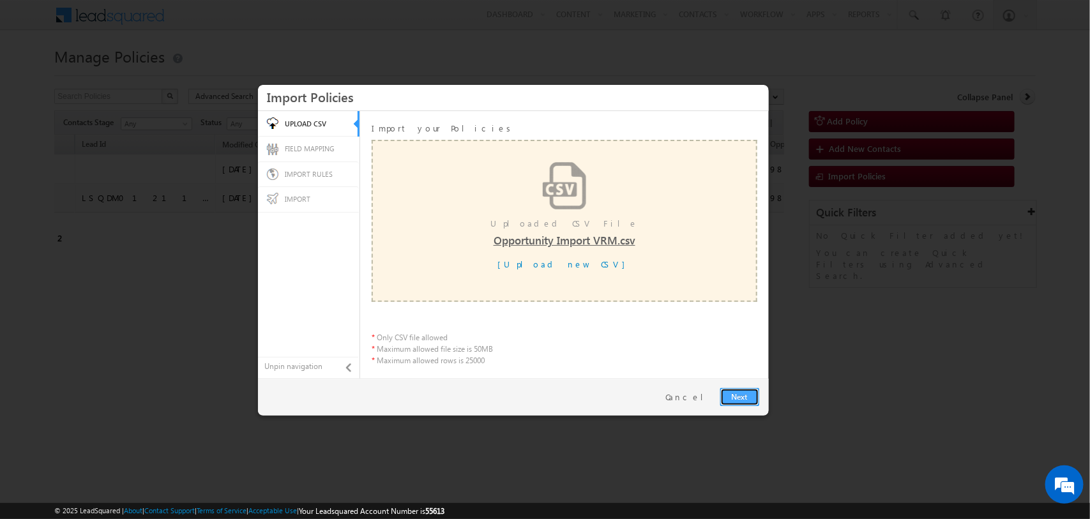
click at [741, 396] on link "Next" at bounding box center [739, 397] width 39 height 18
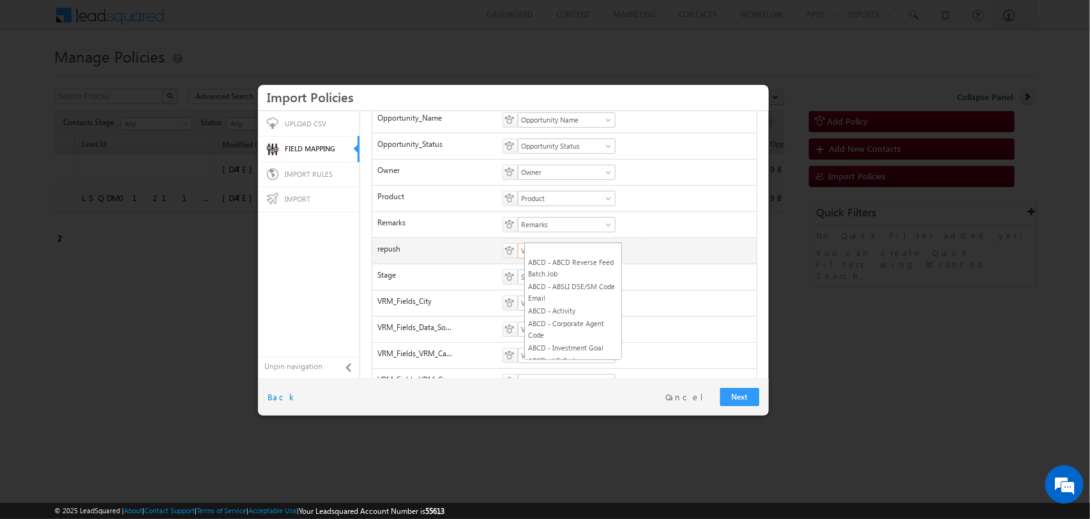
scroll to position [4070, 0]
click at [616, 243] on link "VRM Basic Fields - Repush" at bounding box center [567, 250] width 98 height 15
click at [749, 243] on div "Map fields in the CSV to corresponding fields in Policies. To Remove the mappin…" at bounding box center [564, 113] width 399 height 678
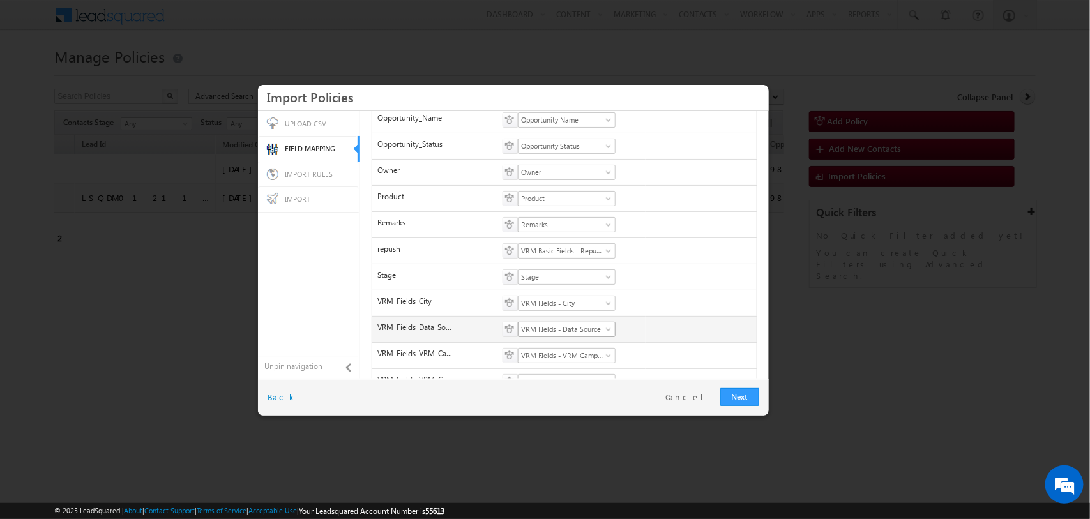
scroll to position [406, 0]
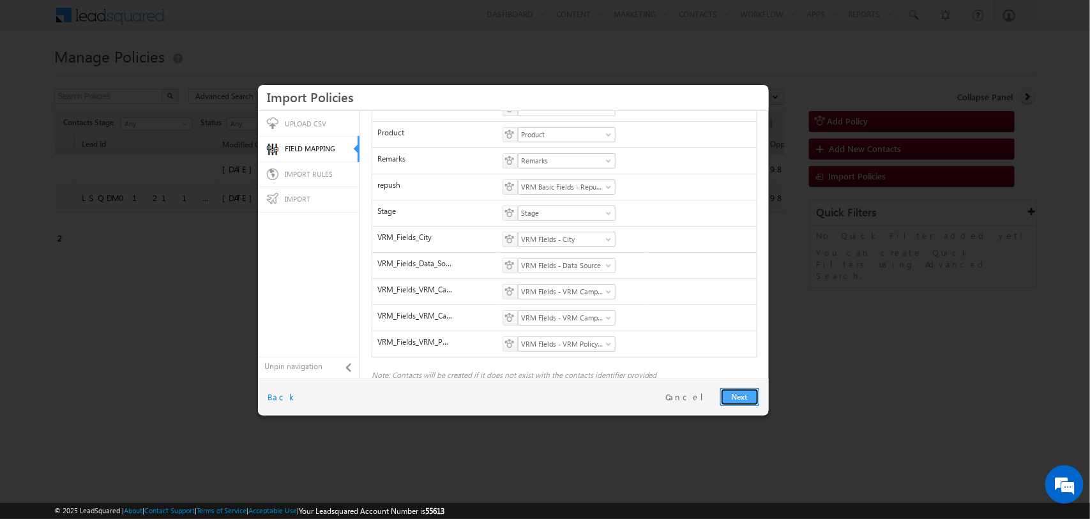
click at [739, 392] on link "Next" at bounding box center [739, 397] width 39 height 18
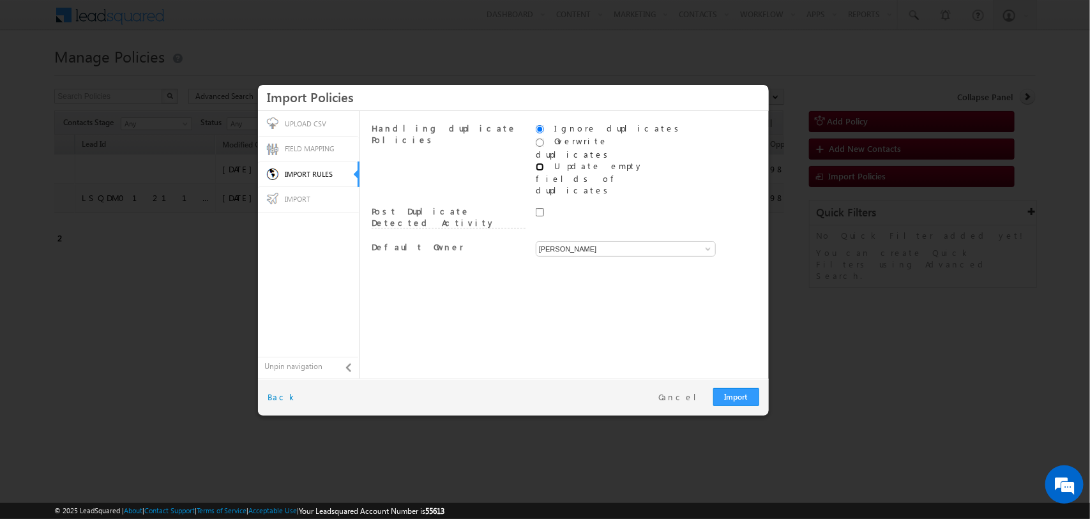
click at [537, 163] on input "radio" at bounding box center [540, 167] width 8 height 8
radio input "true"
click at [736, 400] on link "Import" at bounding box center [736, 397] width 46 height 18
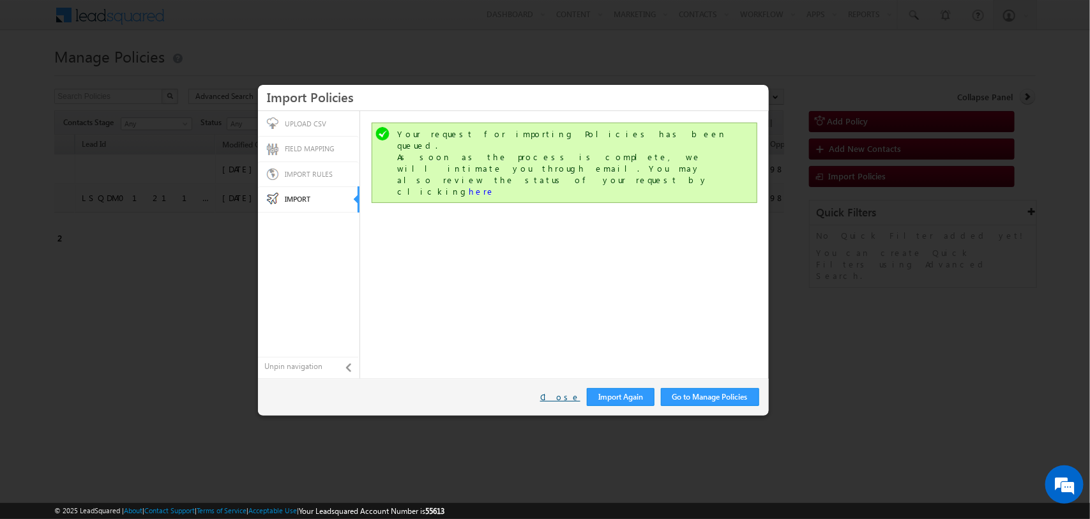
click at [563, 398] on link "Close" at bounding box center [560, 397] width 40 height 11
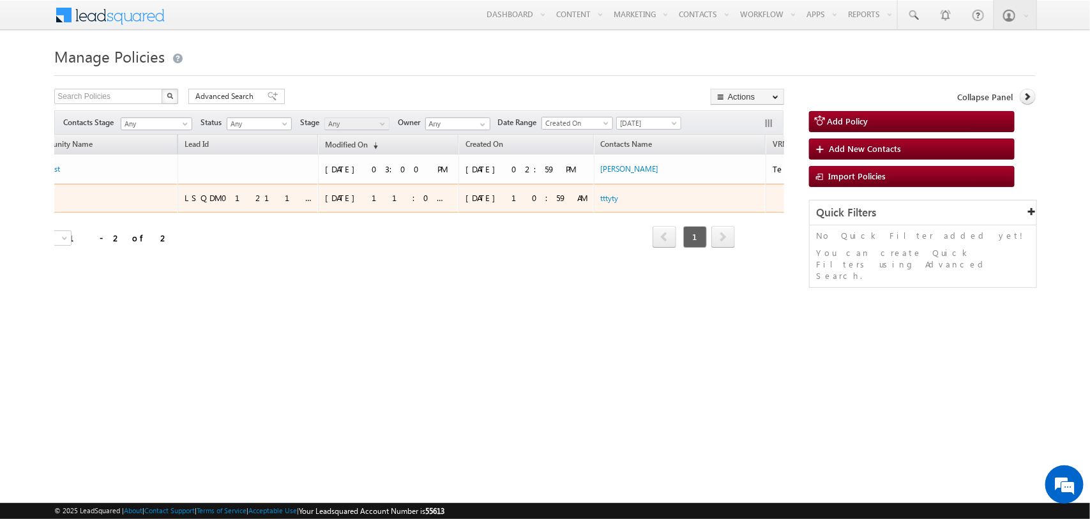
scroll to position [0, 0]
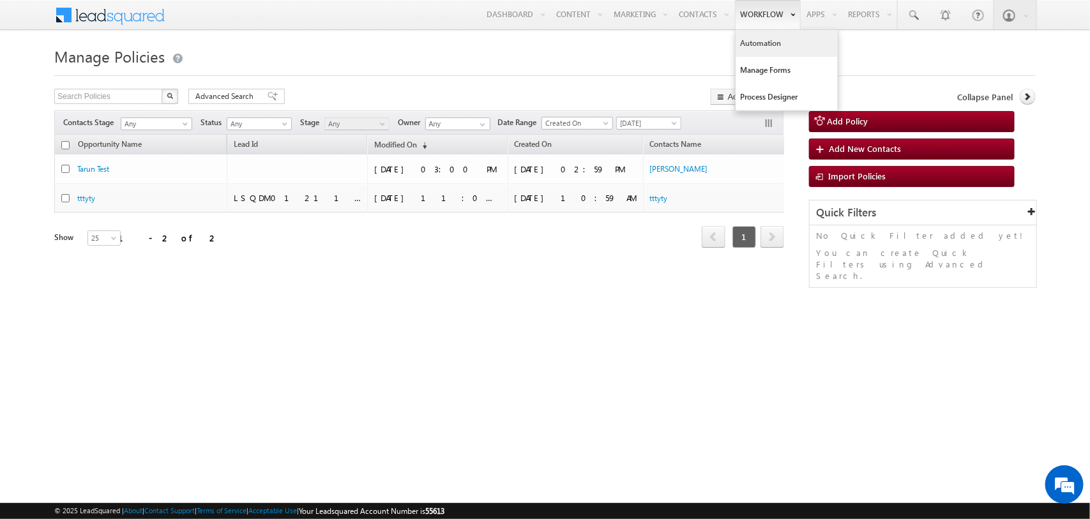
click at [755, 46] on link "Automation" at bounding box center [787, 43] width 102 height 27
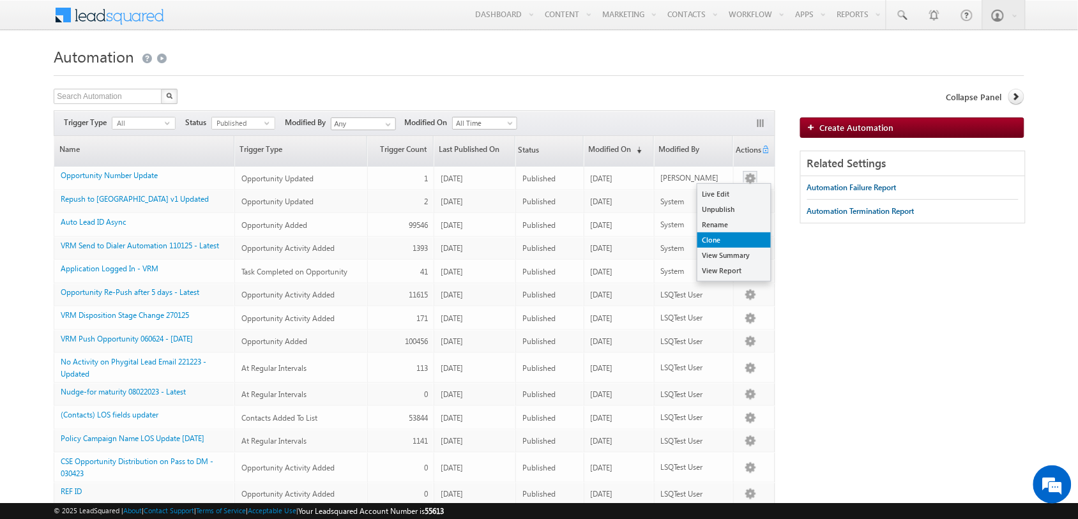
click at [733, 240] on link "Clone" at bounding box center [733, 239] width 73 height 15
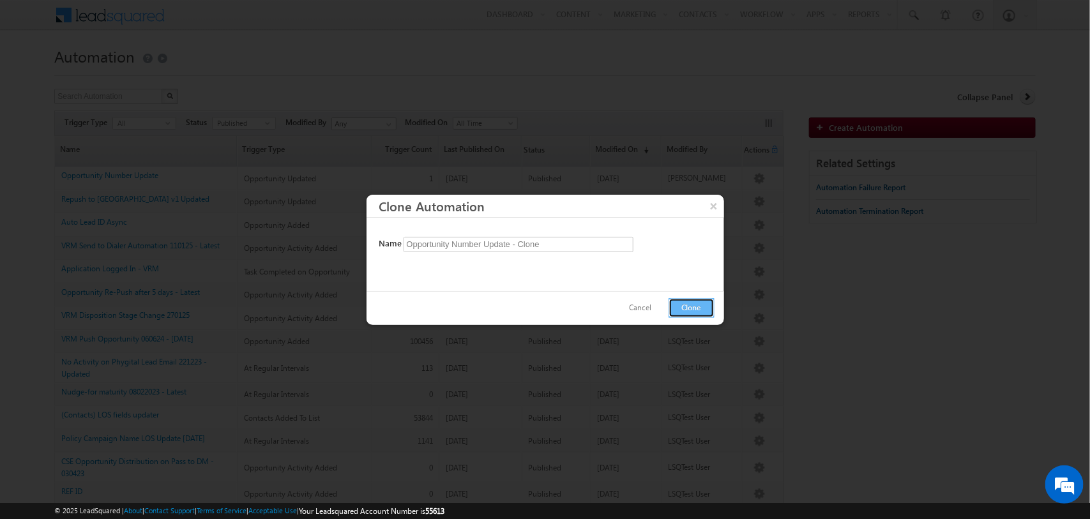
click at [700, 308] on button "Clone" at bounding box center [692, 308] width 46 height 20
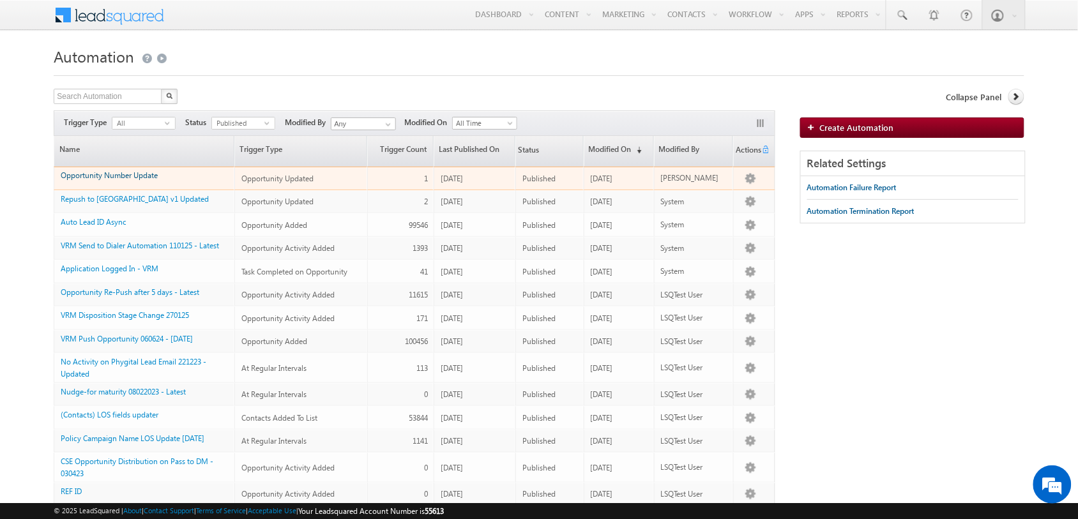
click at [142, 176] on link "Opportunity Number Update" at bounding box center [109, 176] width 97 height 10
click at [113, 177] on link "Opportunity Number Update" at bounding box center [109, 176] width 97 height 10
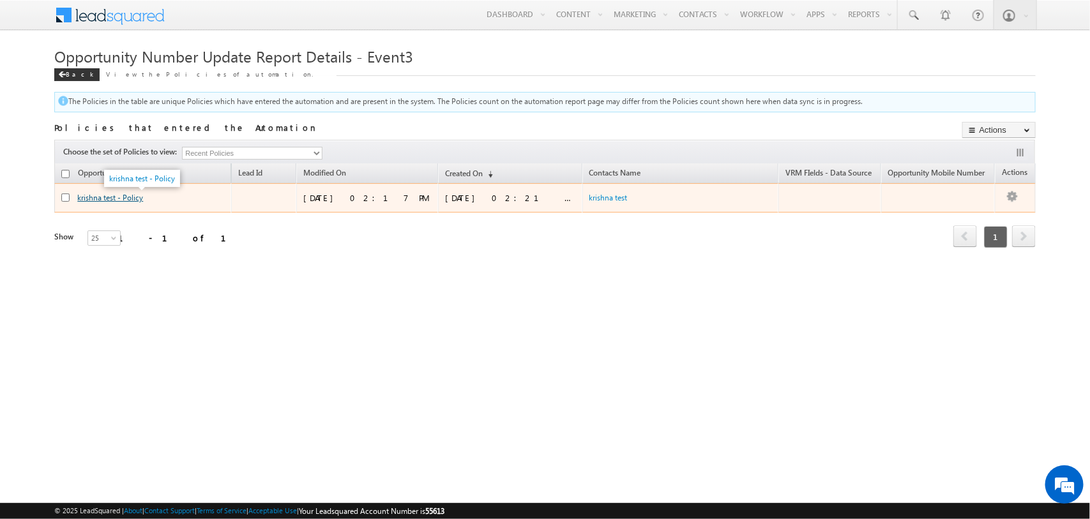
click at [113, 201] on link "krishna test - Policy" at bounding box center [110, 198] width 66 height 10
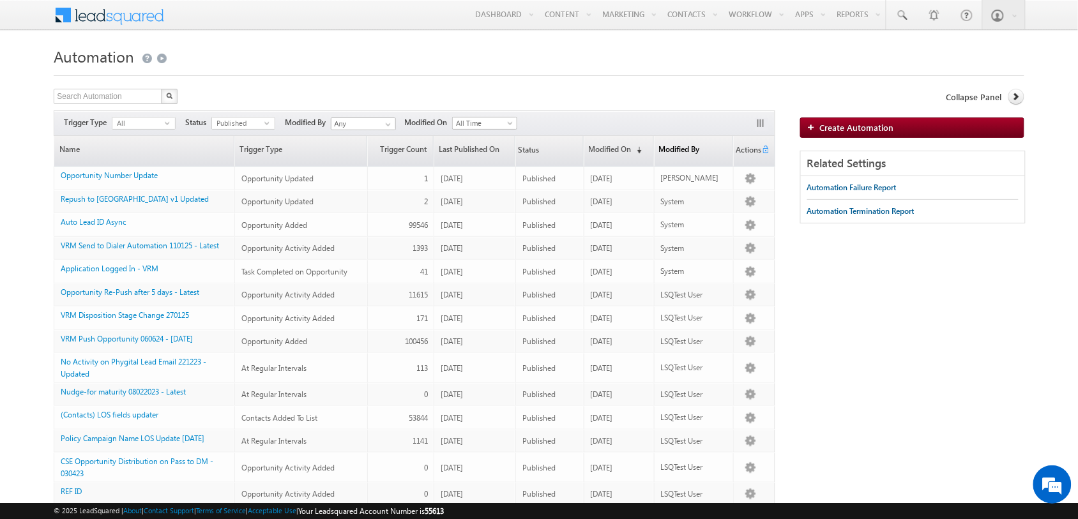
click at [690, 155] on link "Modified By" at bounding box center [694, 151] width 78 height 30
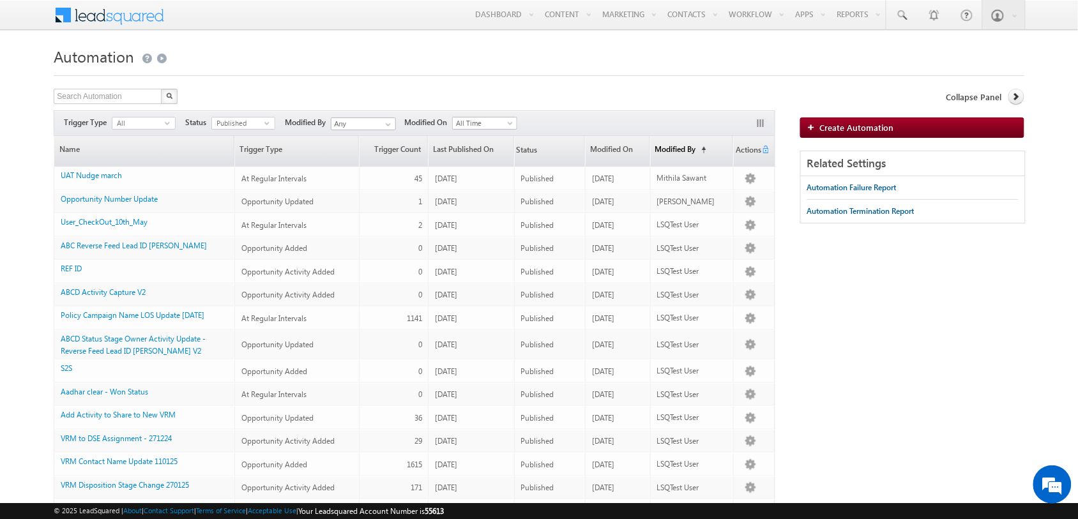
click at [691, 156] on link "Modified By (sorted ascending)" at bounding box center [692, 151] width 82 height 30
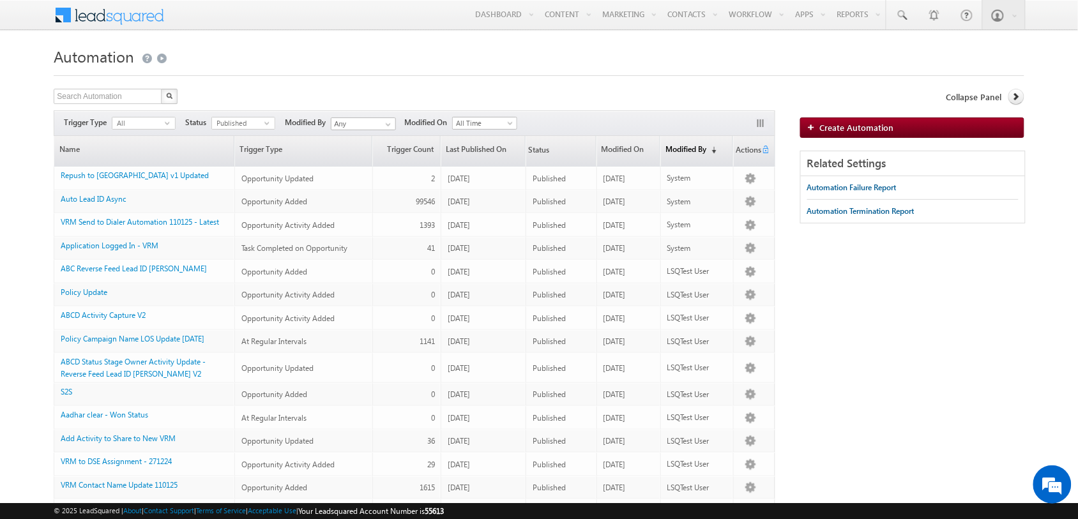
click at [697, 148] on link "Modified By (sorted descending)" at bounding box center [697, 151] width 72 height 30
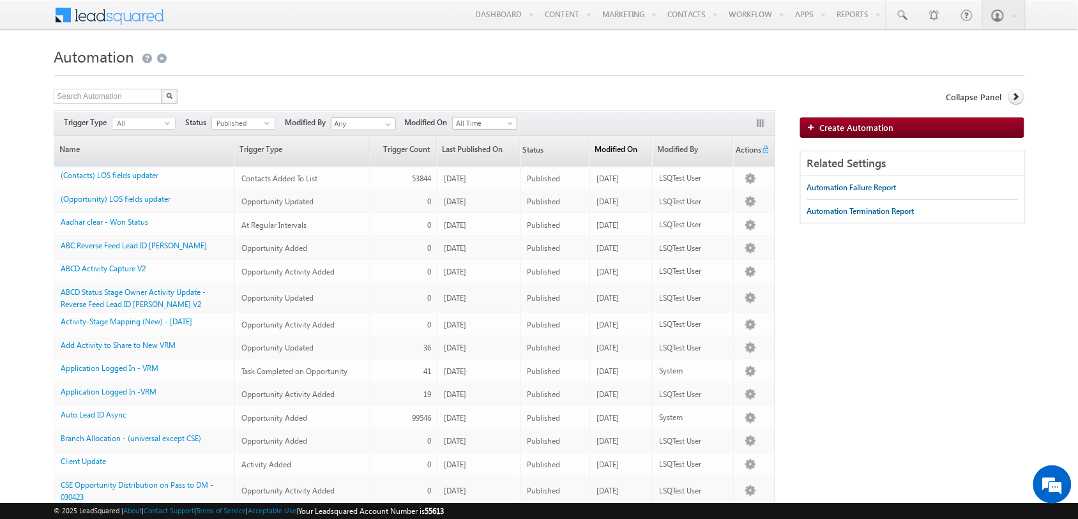
click at [620, 144] on link "Modified On (sorted descending)" at bounding box center [620, 151] width 61 height 30
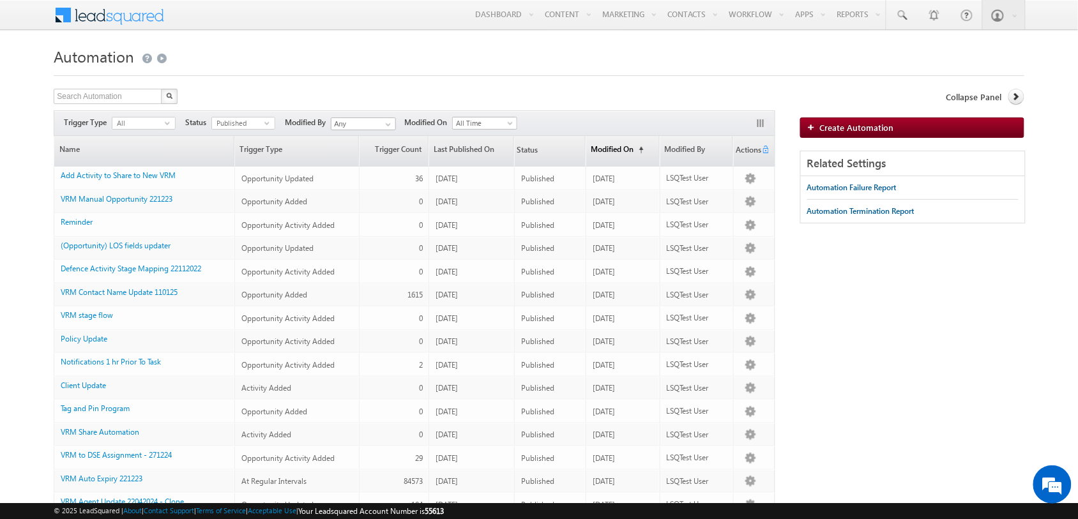
click at [621, 153] on link "Modified On (sorted ascending)" at bounding box center [622, 151] width 73 height 30
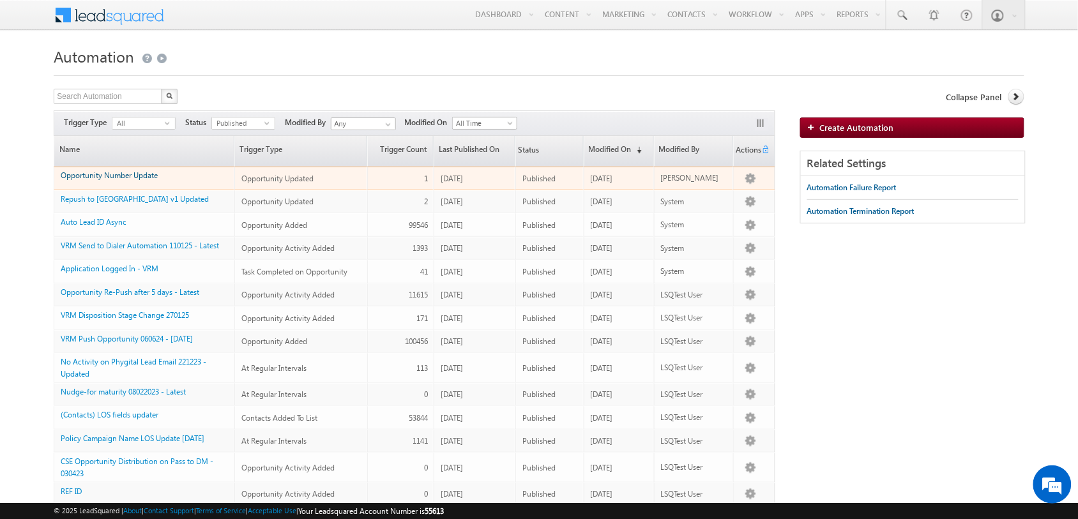
click at [125, 178] on link "Opportunity Number Update" at bounding box center [109, 176] width 97 height 10
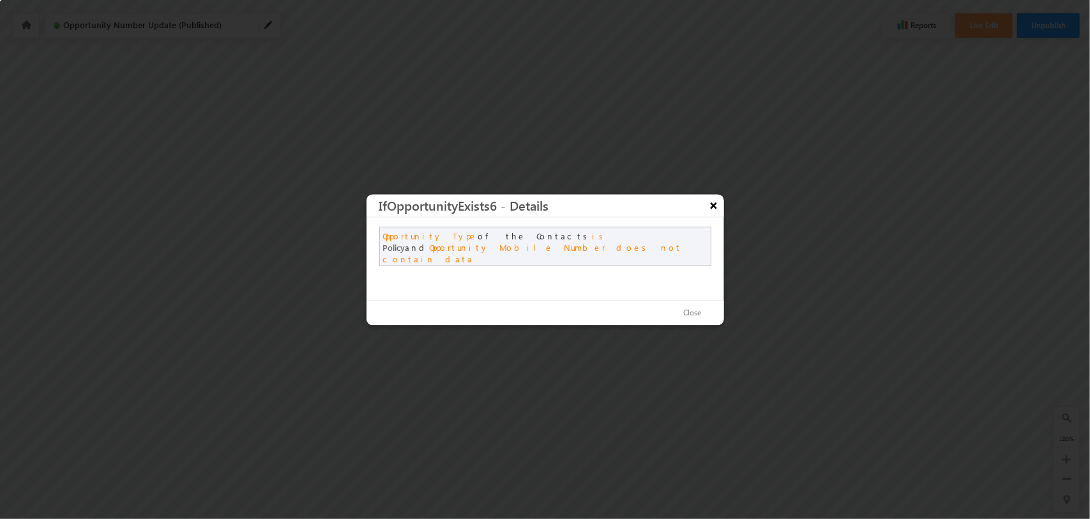
click at [713, 206] on button "×" at bounding box center [714, 205] width 20 height 22
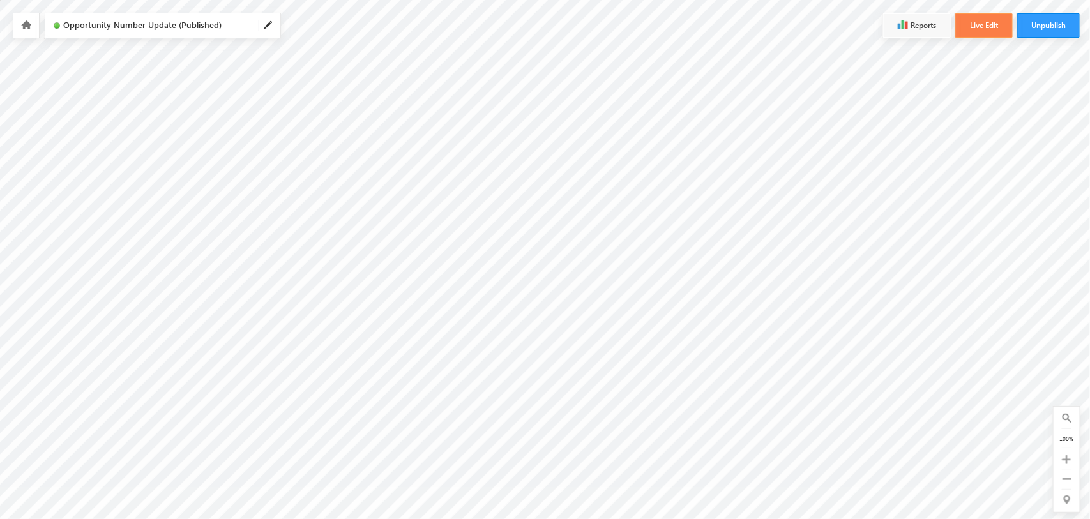
click at [974, 33] on button "Live Edit" at bounding box center [983, 25] width 57 height 24
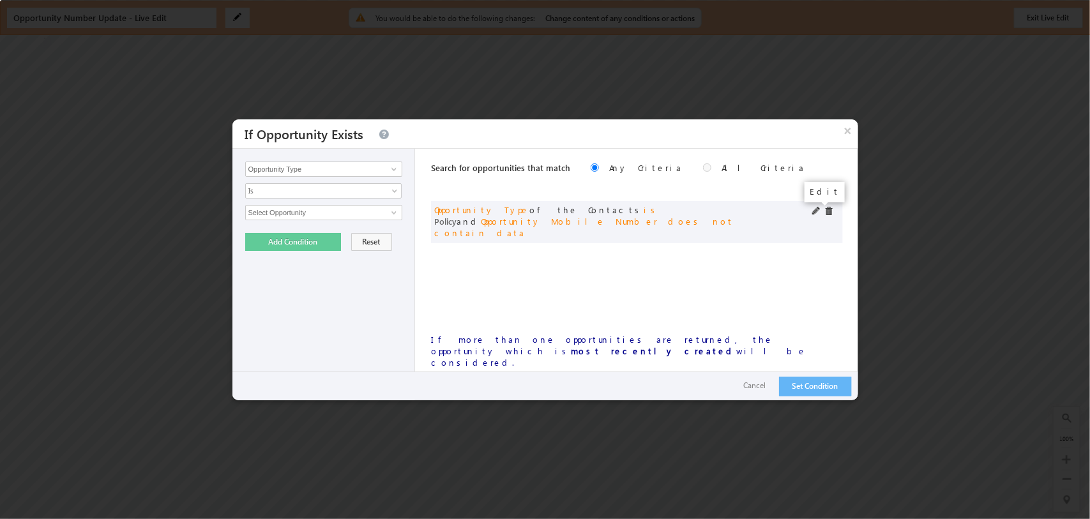
click at [814, 214] on span at bounding box center [816, 211] width 9 height 9
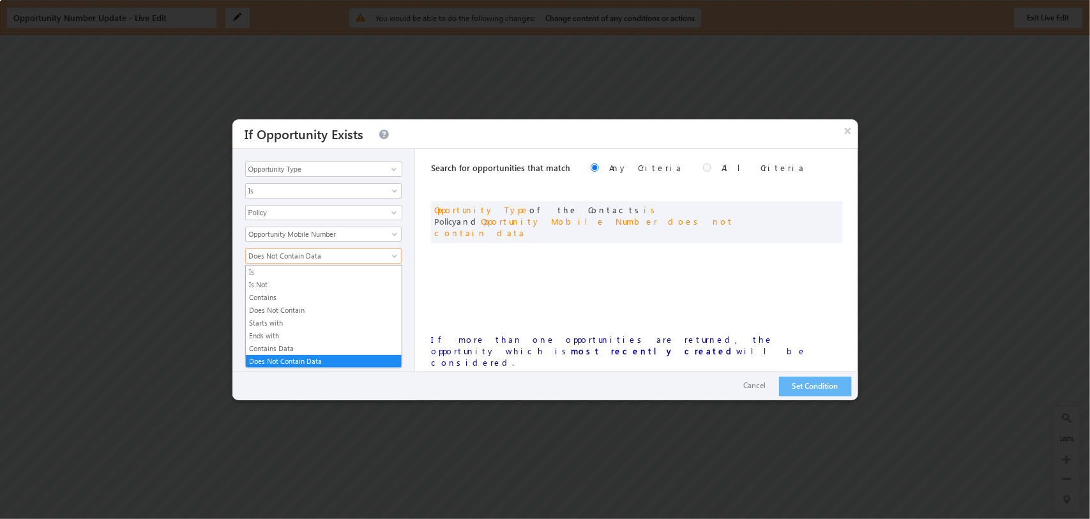
click at [379, 250] on link "Does Not Contain Data" at bounding box center [323, 255] width 156 height 15
click at [326, 349] on link "Contains Data" at bounding box center [324, 348] width 156 height 11
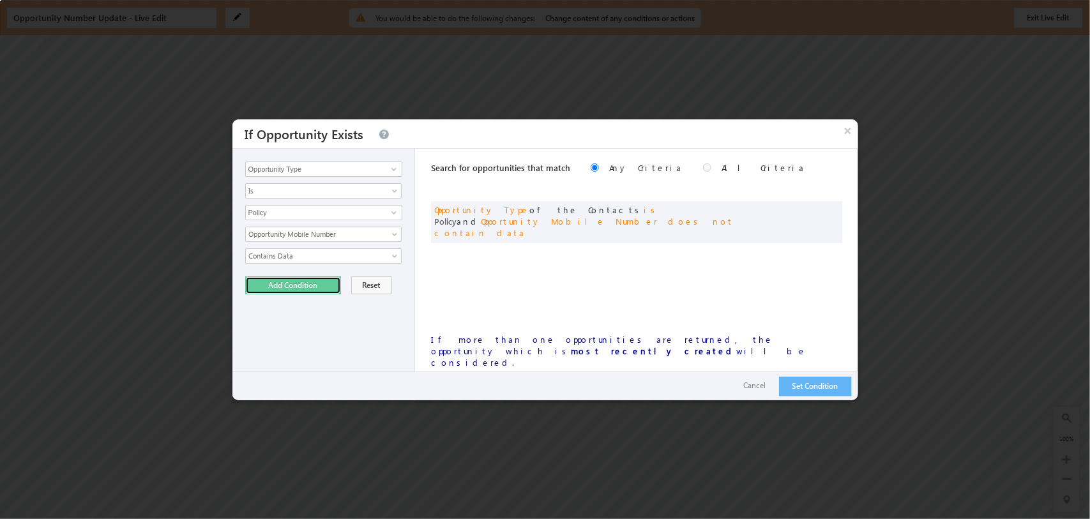
click at [287, 287] on button "Add Condition" at bounding box center [293, 286] width 96 height 18
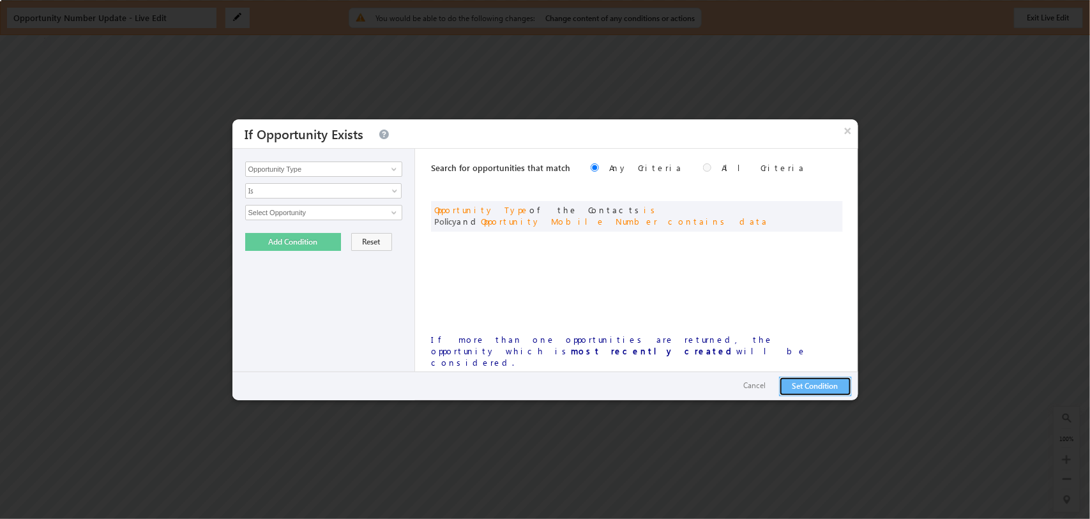
click at [812, 388] on button "Set Condition" at bounding box center [815, 387] width 73 height 20
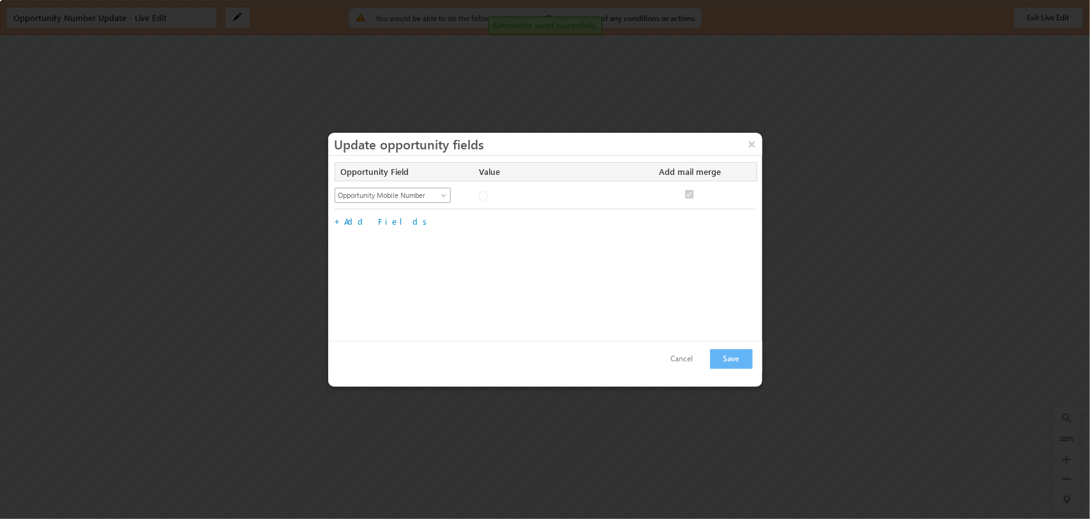
checkbox input "true"
click at [685, 359] on button "Cancel" at bounding box center [682, 359] width 48 height 19
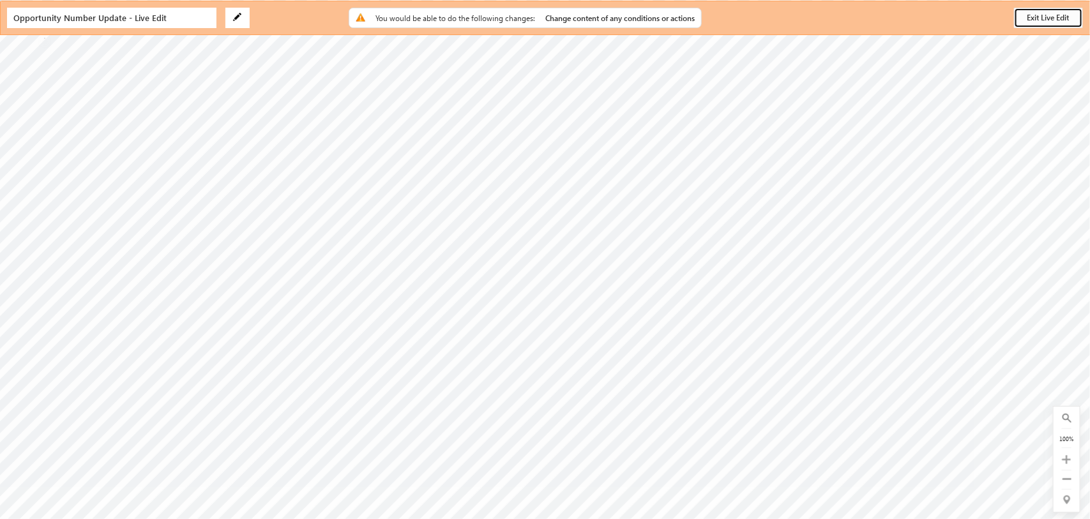
click at [1056, 10] on button "Exit Live Edit" at bounding box center [1048, 18] width 69 height 20
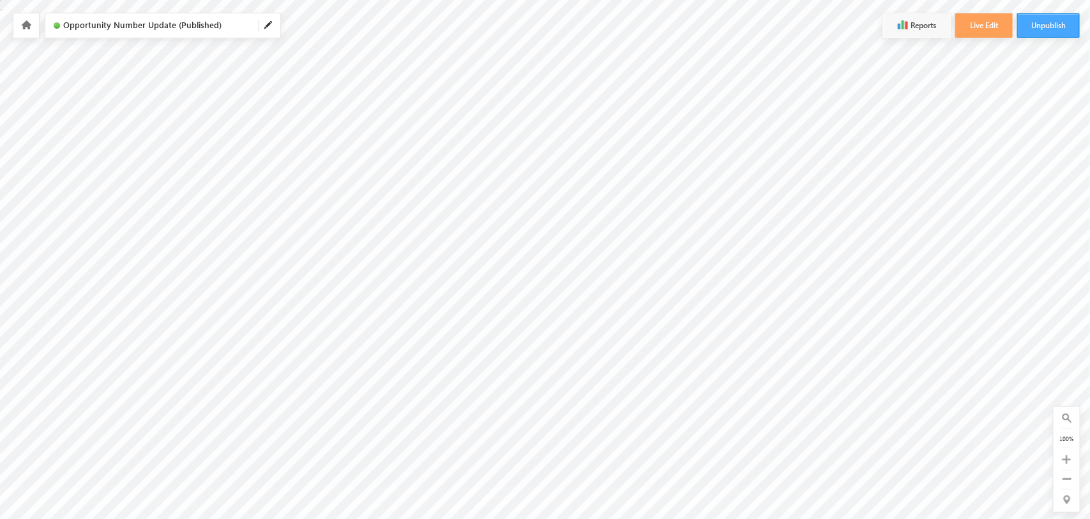
click at [1054, 26] on button "Unpublish" at bounding box center [1048, 25] width 63 height 24
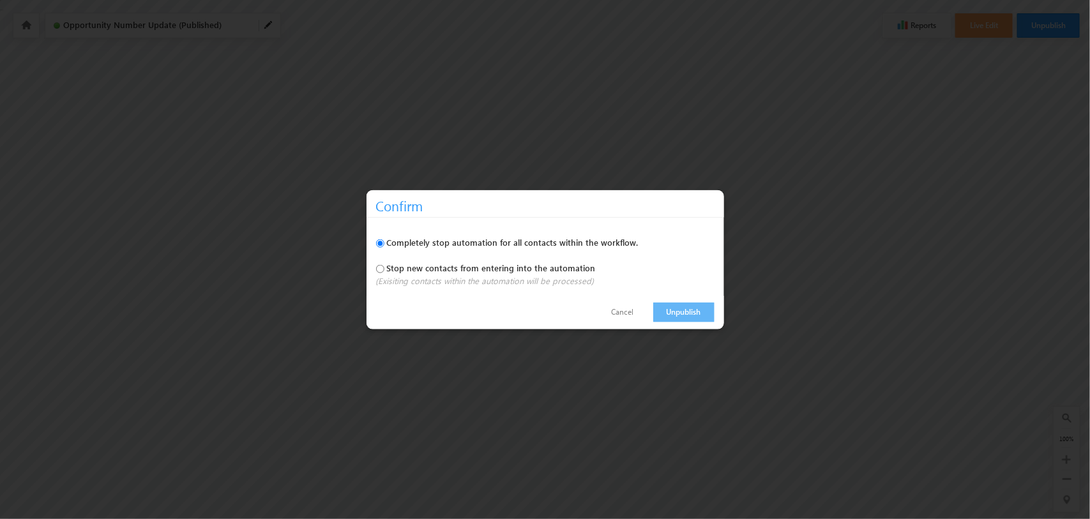
click at [503, 270] on label "Stop new contacts from entering into the automation" at bounding box center [491, 267] width 209 height 11
click at [384, 270] on input "Stop new contacts from entering into the automation" at bounding box center [380, 269] width 8 height 8
radio input "true"
click at [519, 241] on label "Completely stop automation for all contacts within the workflow." at bounding box center [513, 241] width 252 height 11
click at [384, 241] on input "Completely stop automation for all contacts within the workflow." at bounding box center [380, 244] width 8 height 8
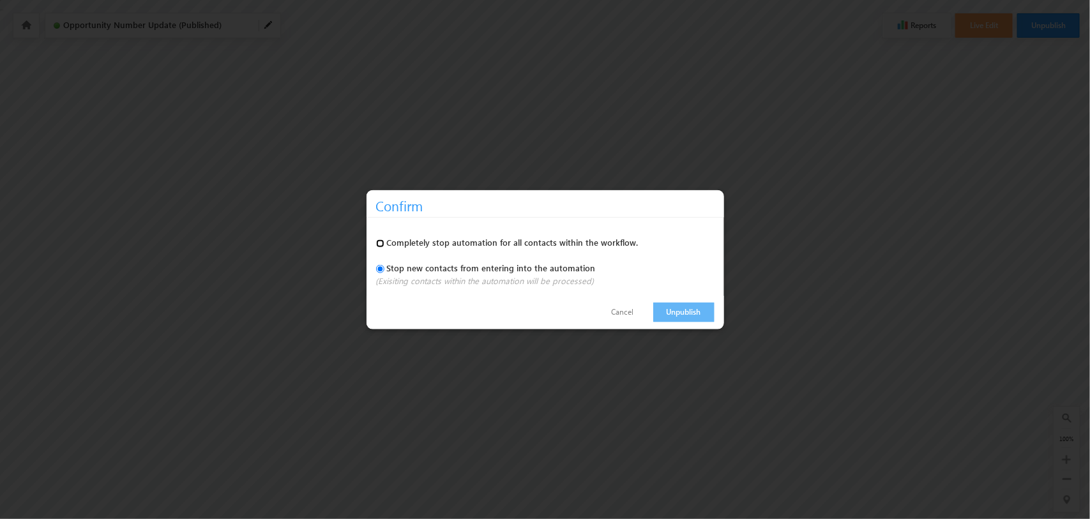
radio input "true"
click at [681, 308] on link "Unpublish" at bounding box center [683, 313] width 61 height 20
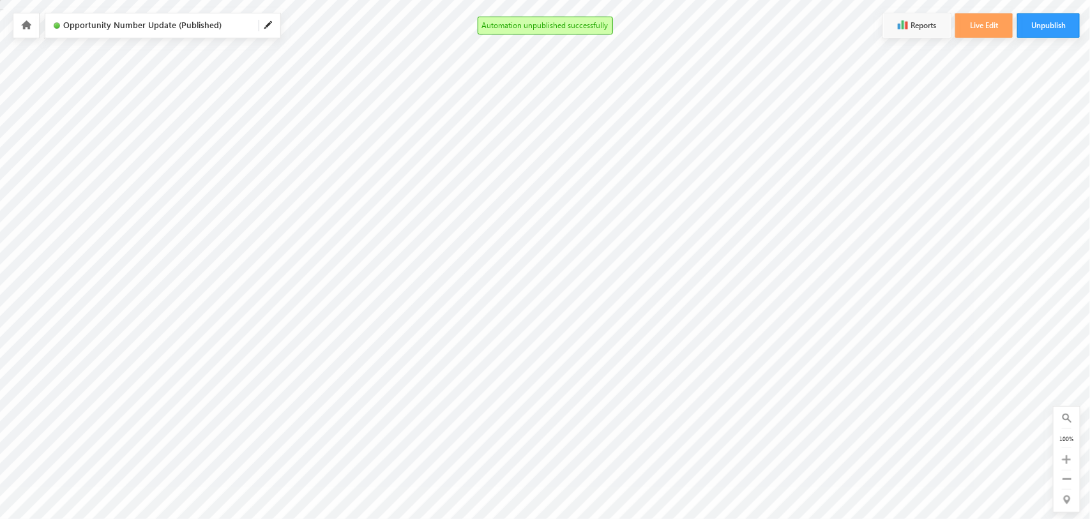
click at [32, 29] on div at bounding box center [26, 25] width 26 height 24
click at [29, 27] on icon at bounding box center [26, 24] width 10 height 9
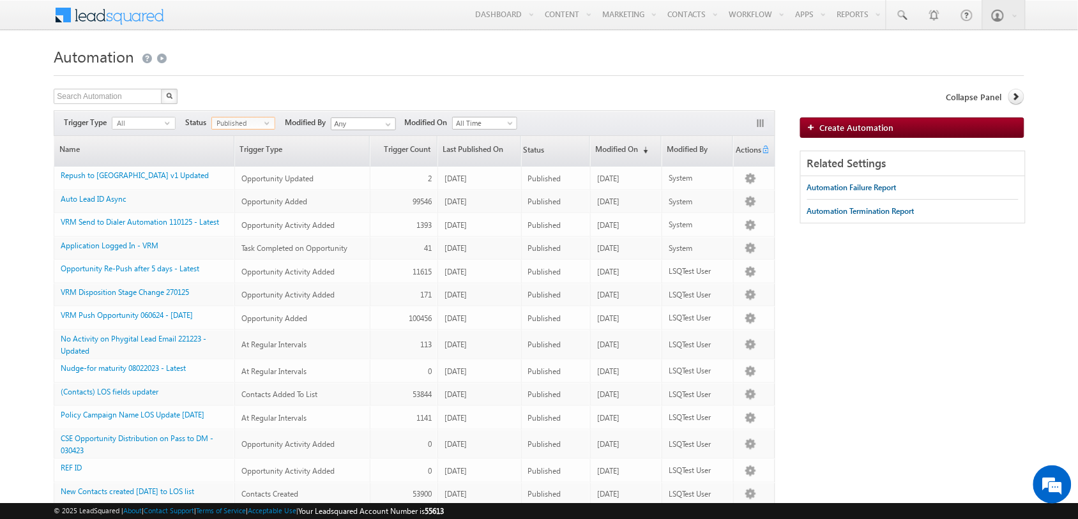
click at [262, 125] on span "Published" at bounding box center [238, 123] width 52 height 11
click at [250, 136] on li "All" at bounding box center [244, 136] width 63 height 13
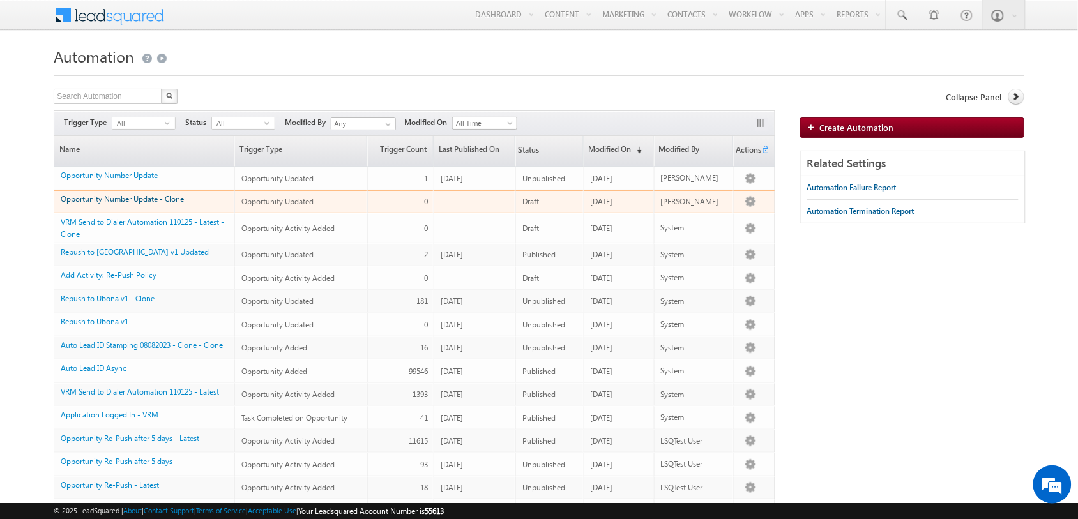
click at [158, 203] on link "Opportunity Number Update - Clone" at bounding box center [122, 199] width 123 height 10
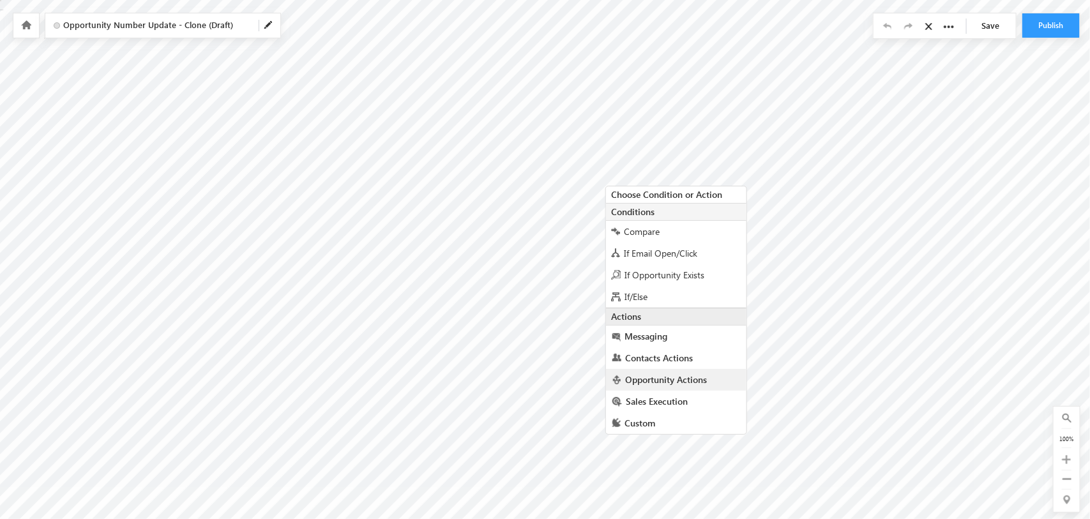
click at [690, 383] on span "Opportunity Actions" at bounding box center [666, 380] width 82 height 12
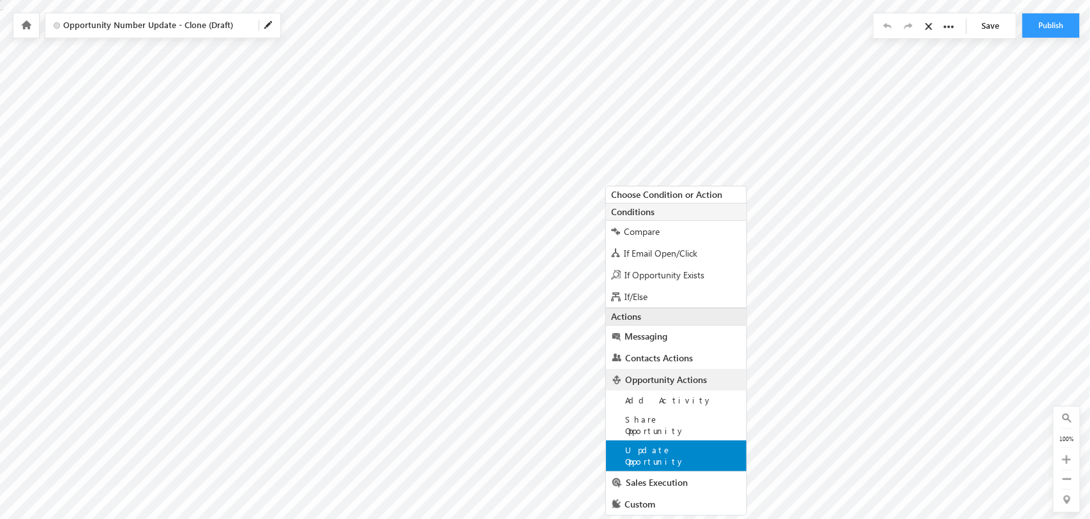
click at [685, 445] on span "Update Opportunity" at bounding box center [655, 456] width 60 height 22
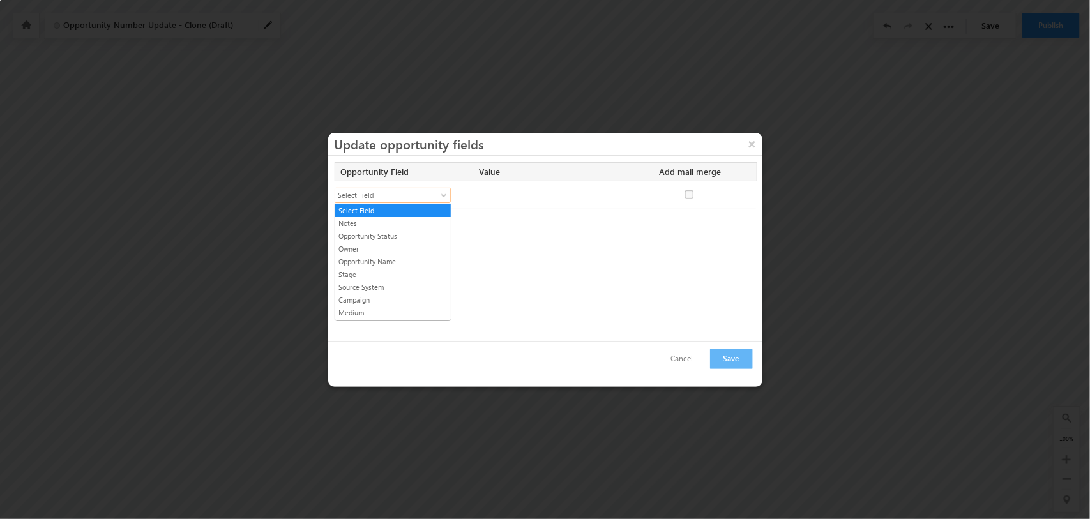
click at [414, 195] on span "Select Field" at bounding box center [387, 195] width 104 height 11
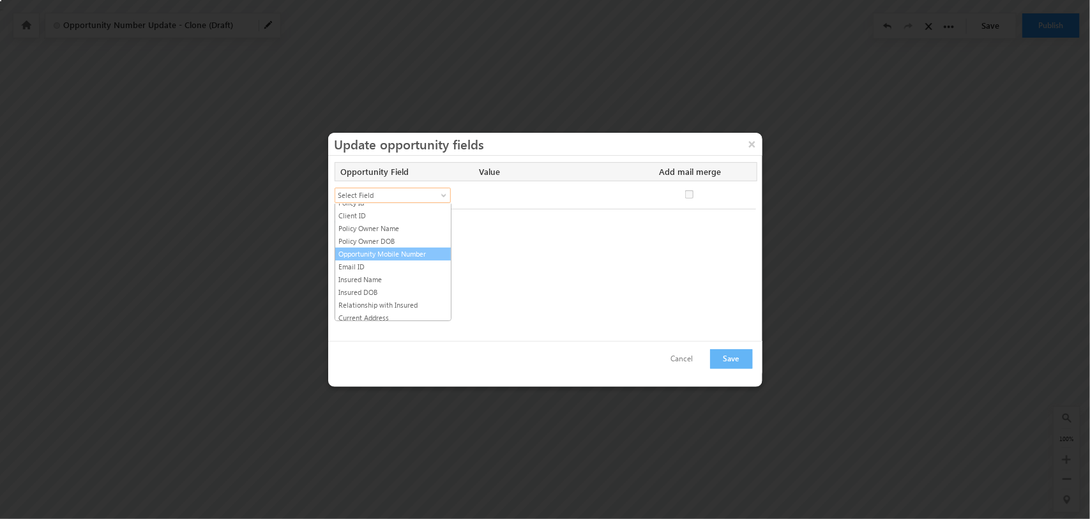
click at [404, 256] on link "Opportunity Mobile Number" at bounding box center [393, 253] width 116 height 11
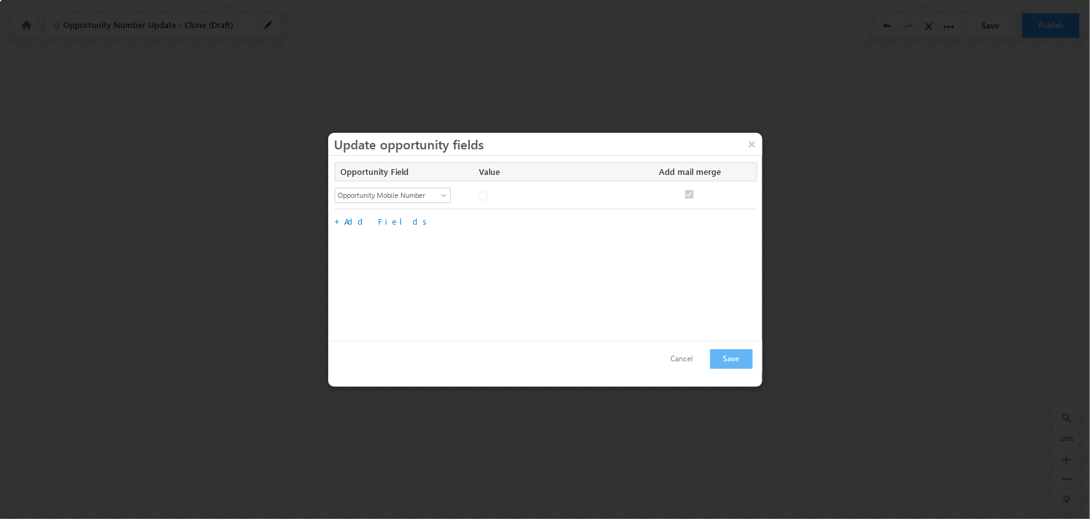
checkbox input "true"
click at [588, 199] on input "text" at bounding box center [548, 195] width 141 height 15
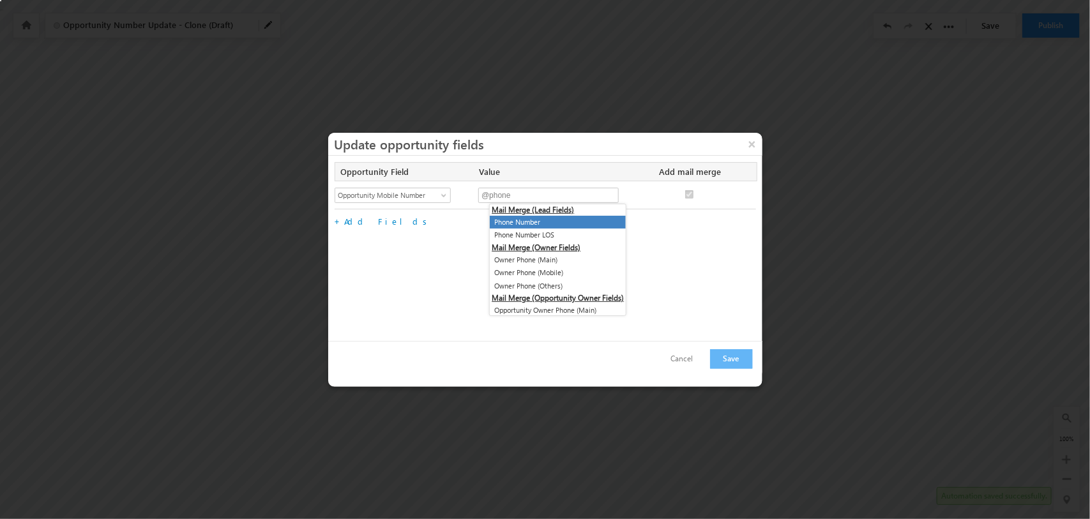
click at [540, 216] on li "Phone Number" at bounding box center [558, 222] width 136 height 13
type input "@{Lead:Phone,}"
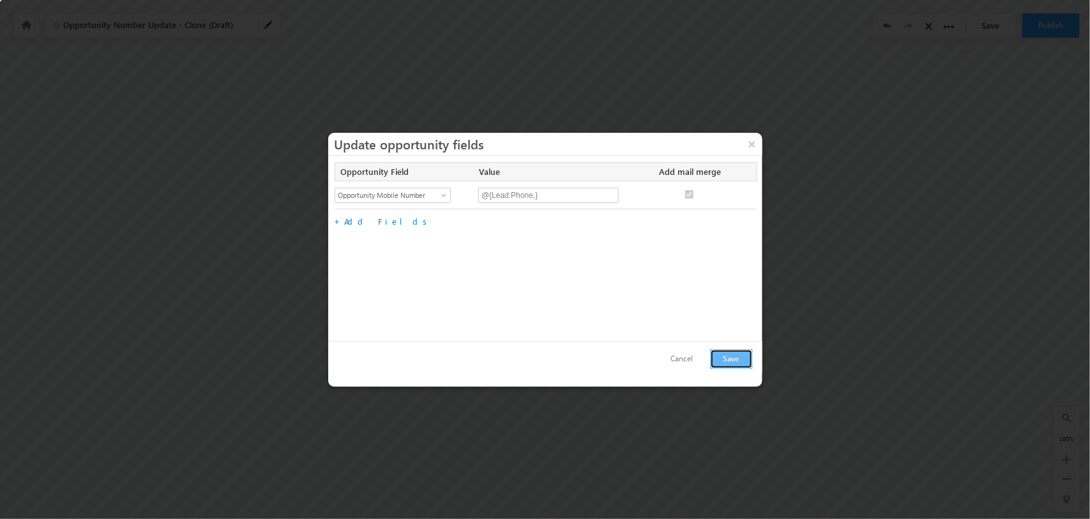
click at [735, 363] on button "Save" at bounding box center [731, 359] width 43 height 20
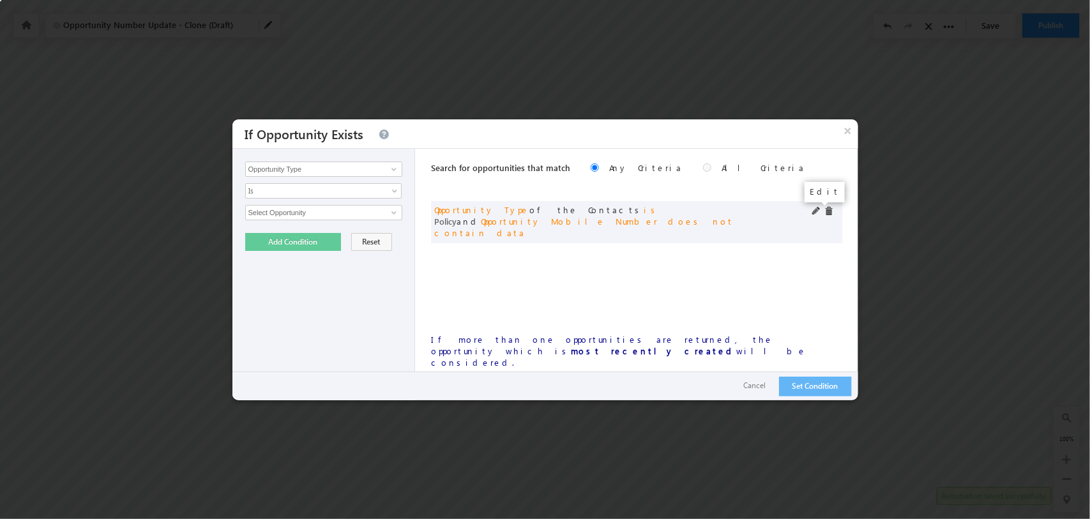
click at [816, 214] on span at bounding box center [816, 211] width 9 height 9
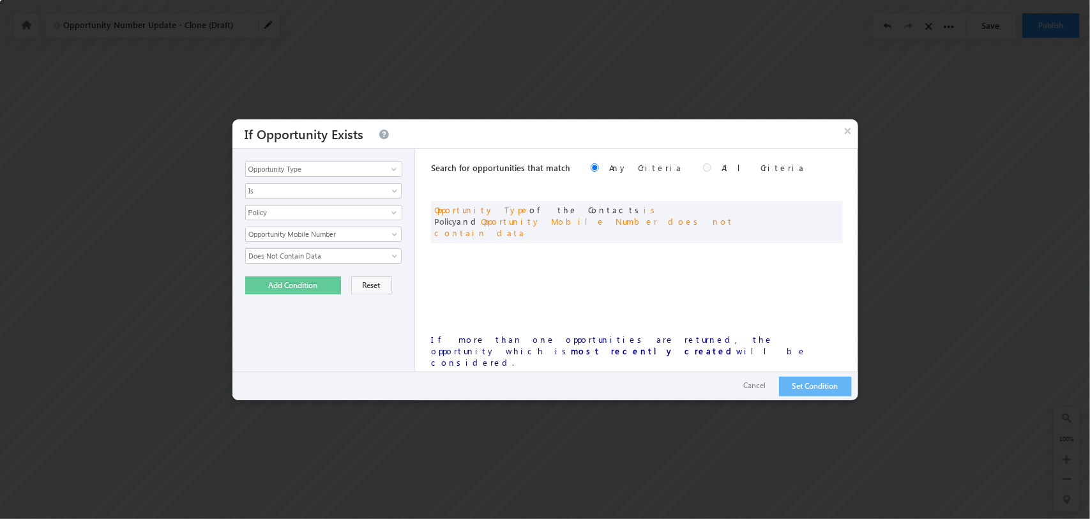
click at [690, 243] on div "Search for opportunities that match Any Criteria All Criteria Note that the cur…" at bounding box center [637, 275] width 412 height 252
click at [816, 209] on span at bounding box center [816, 211] width 9 height 9
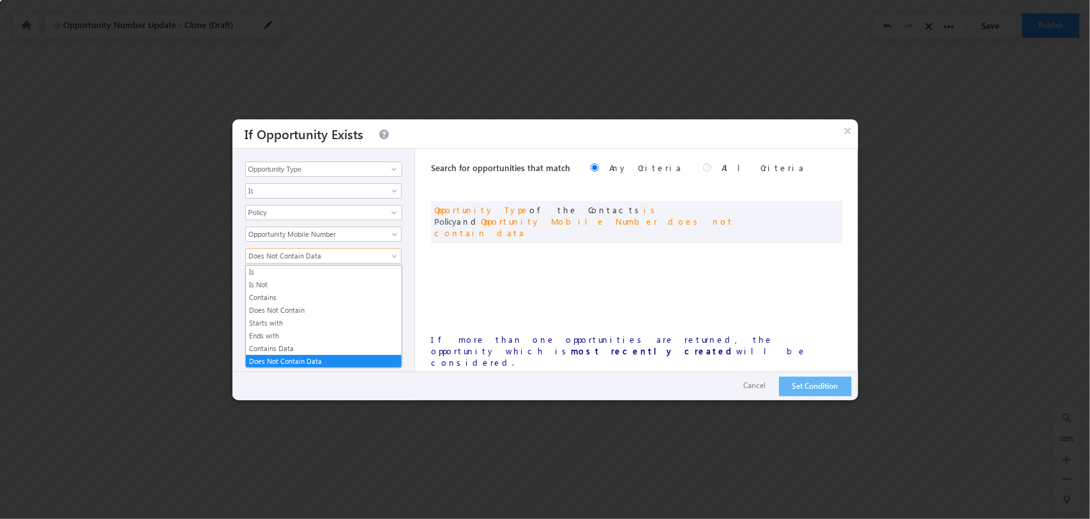
click at [356, 259] on span "Does Not Contain Data" at bounding box center [315, 255] width 139 height 11
click at [280, 346] on link "Contains Data" at bounding box center [324, 348] width 156 height 11
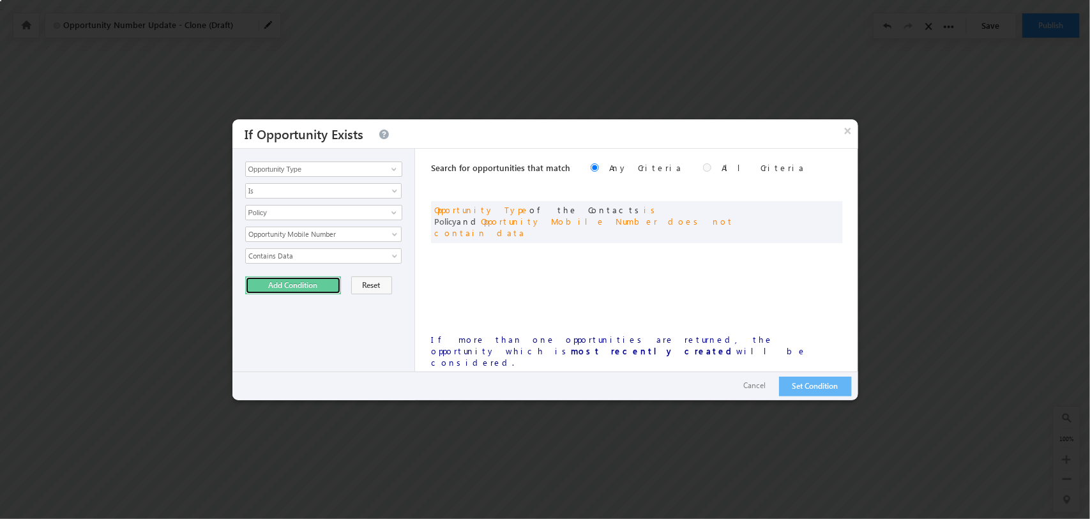
click at [314, 285] on button "Add Condition" at bounding box center [293, 286] width 96 height 18
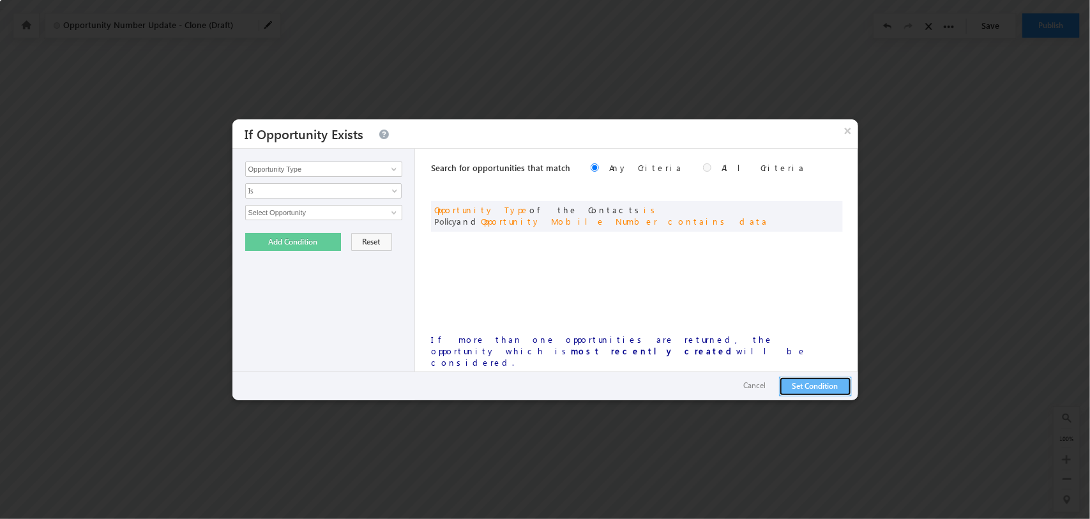
click at [813, 387] on button "Set Condition" at bounding box center [815, 387] width 73 height 20
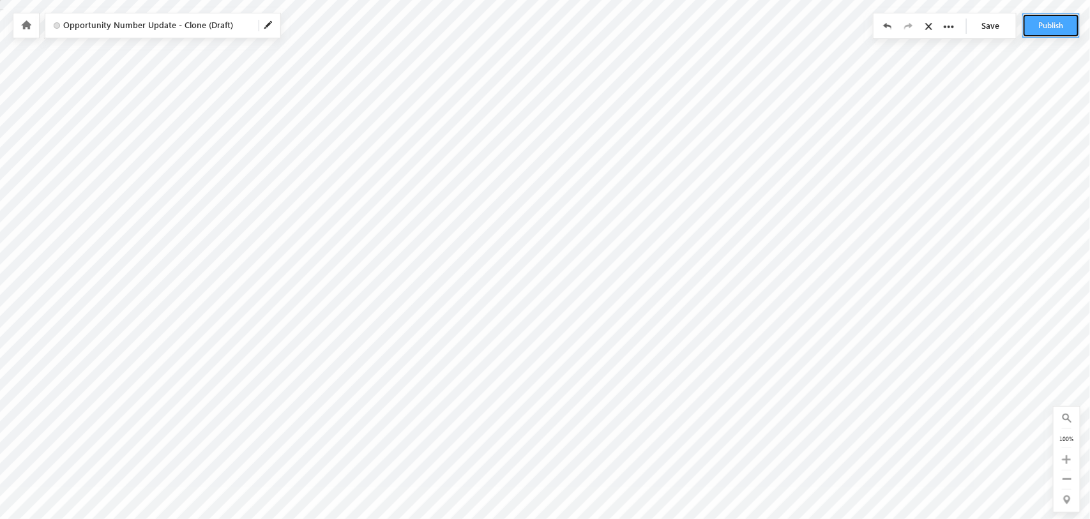
click at [1053, 32] on button "Publish" at bounding box center [1051, 25] width 57 height 24
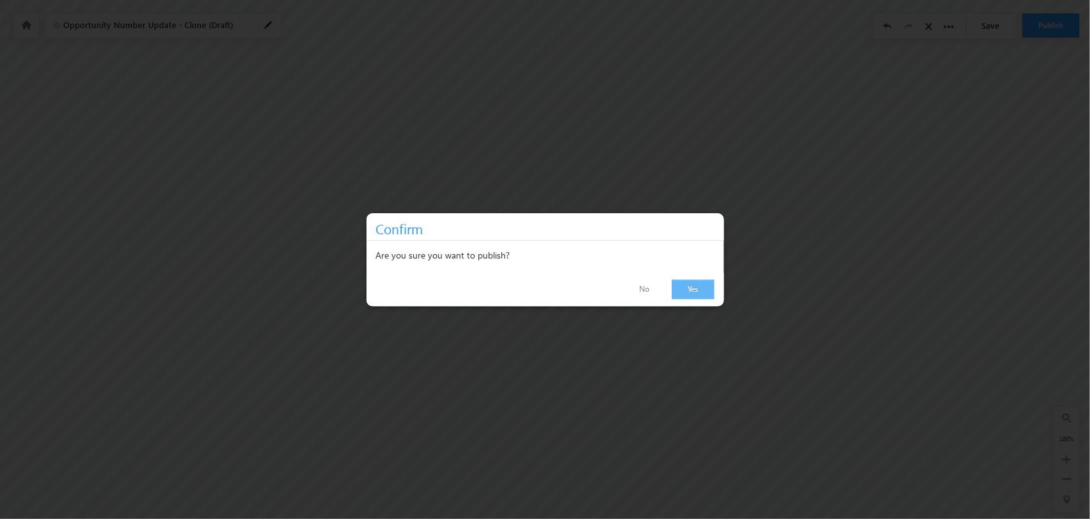
click at [691, 285] on link "Yes" at bounding box center [693, 290] width 43 height 20
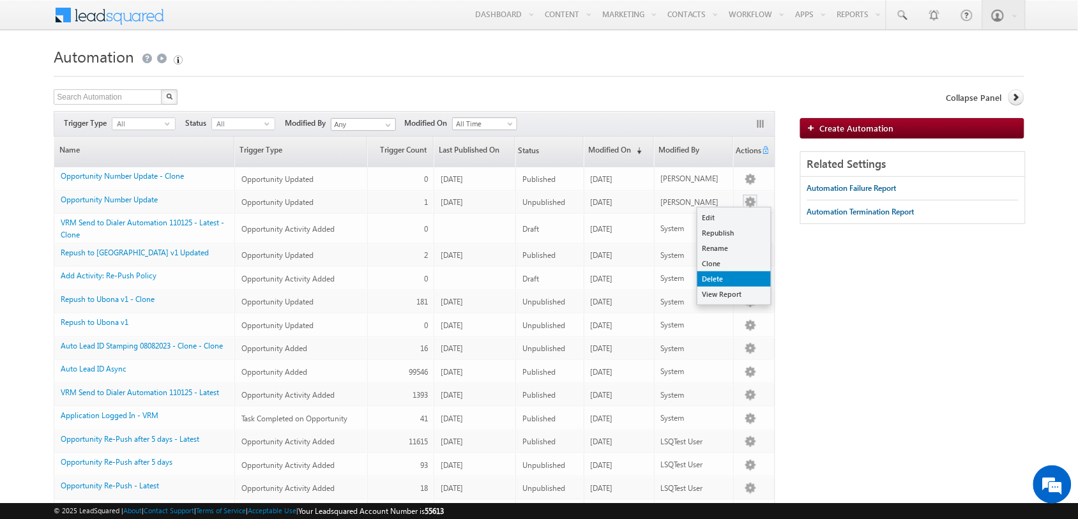
click at [745, 275] on link "Delete" at bounding box center [733, 278] width 73 height 15
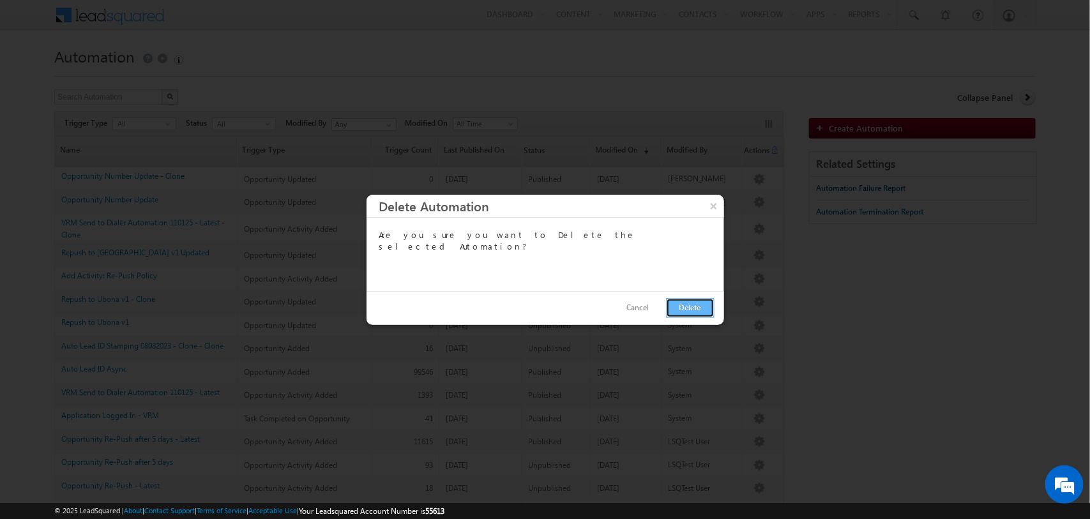
click at [696, 308] on button "Delete" at bounding box center [690, 308] width 49 height 20
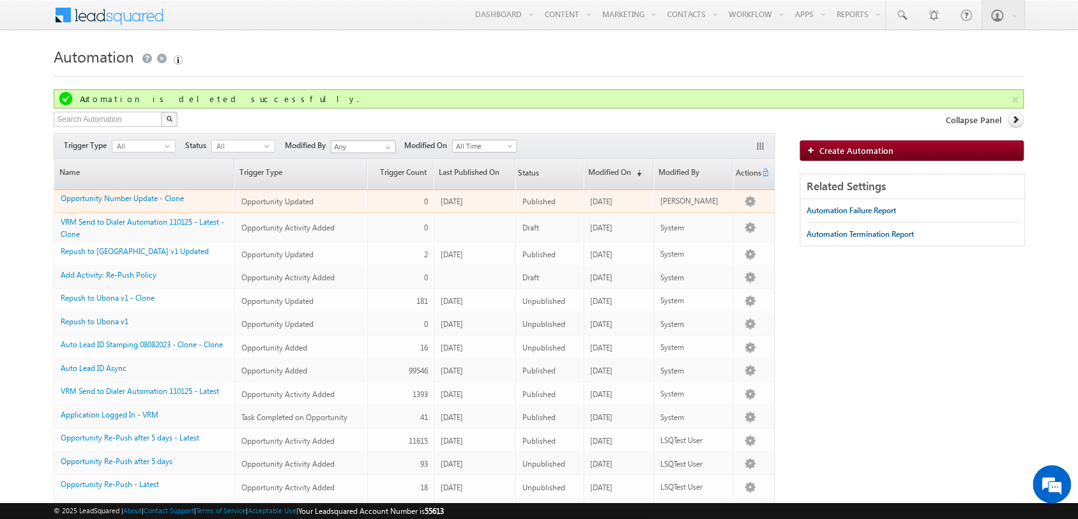
click at [196, 201] on div "Opportunity Number Update - Clone" at bounding box center [145, 201] width 168 height 18
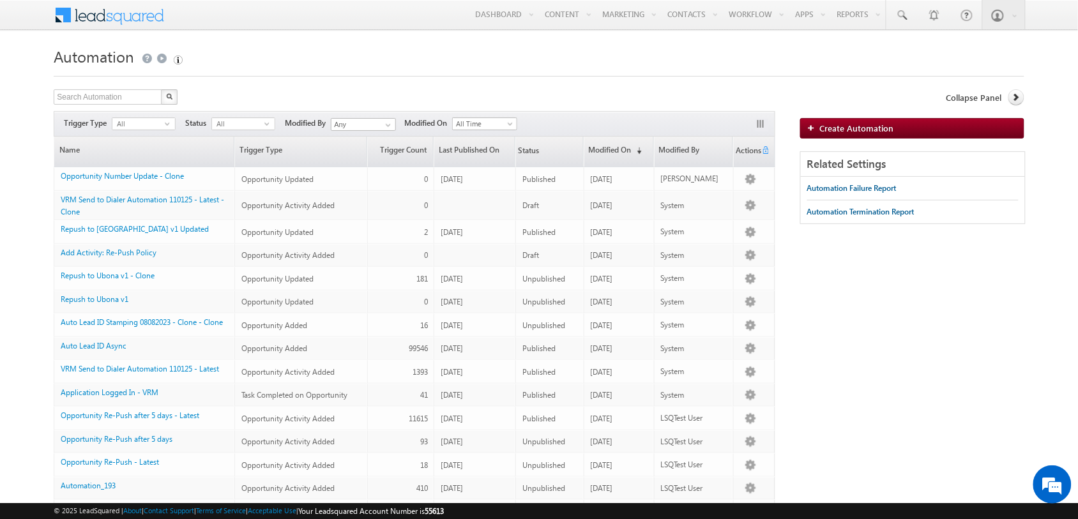
click at [412, 80] on form "Automation Create Automation Search Automation X 423 results found Actions Sele…" at bounding box center [539, 449] width 970 height 813
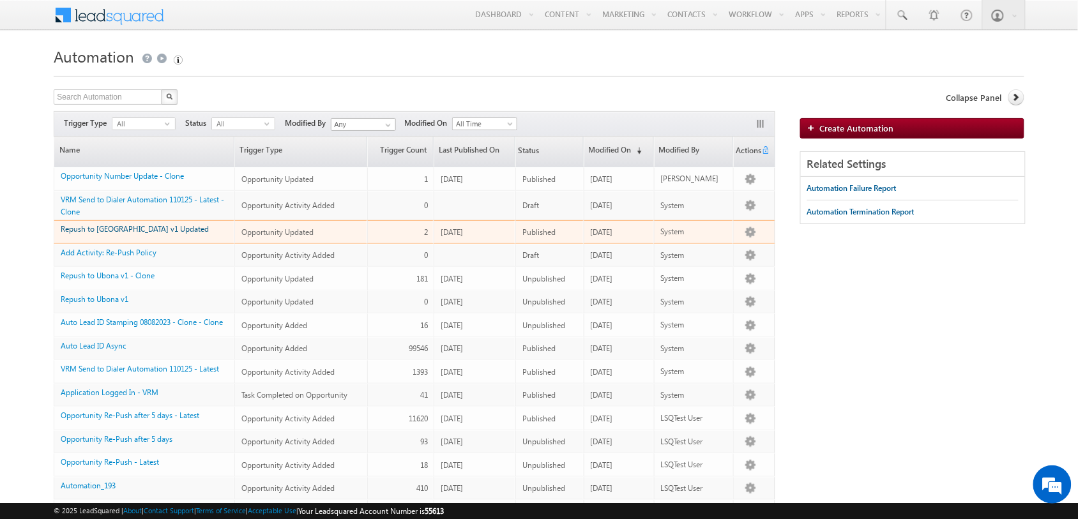
click at [139, 228] on link "Repush to [GEOGRAPHIC_DATA] v1 Updated" at bounding box center [135, 229] width 148 height 10
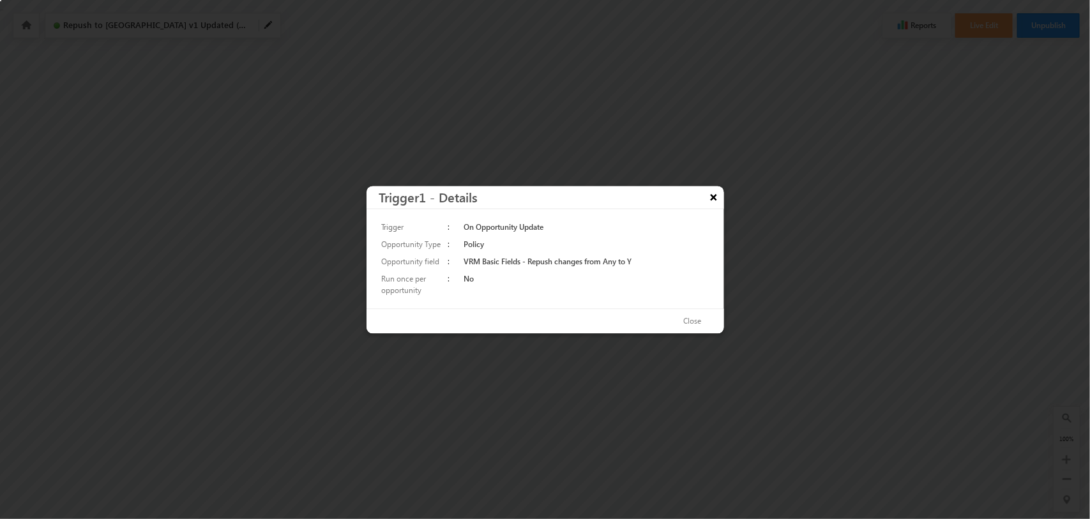
click at [711, 199] on button "×" at bounding box center [714, 197] width 20 height 22
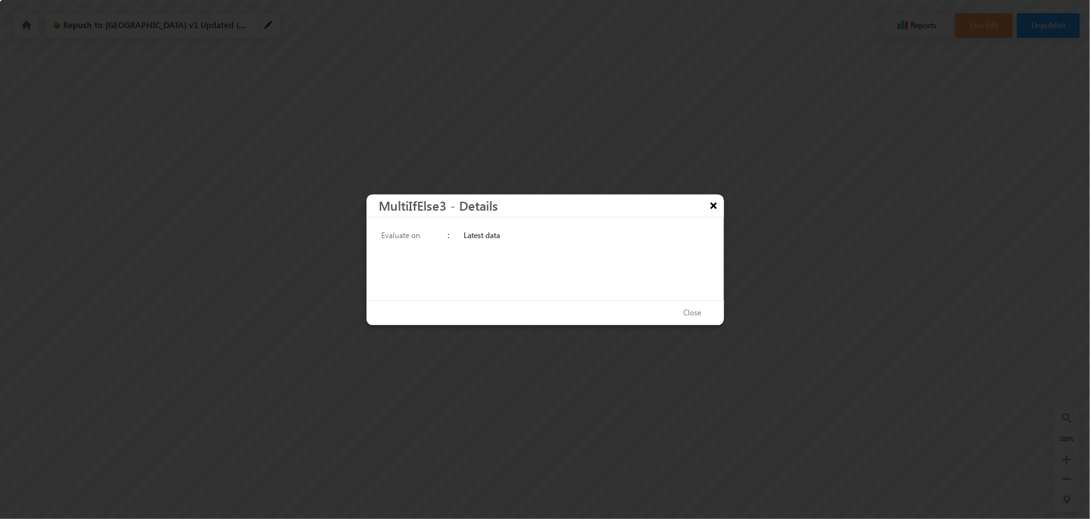
click at [711, 209] on button "×" at bounding box center [714, 205] width 20 height 22
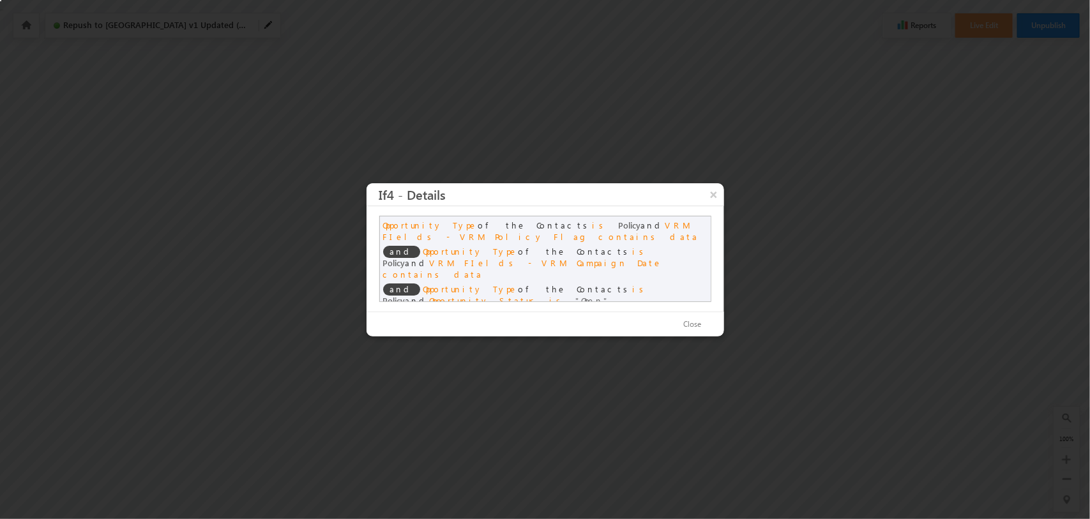
scroll to position [24, 0]
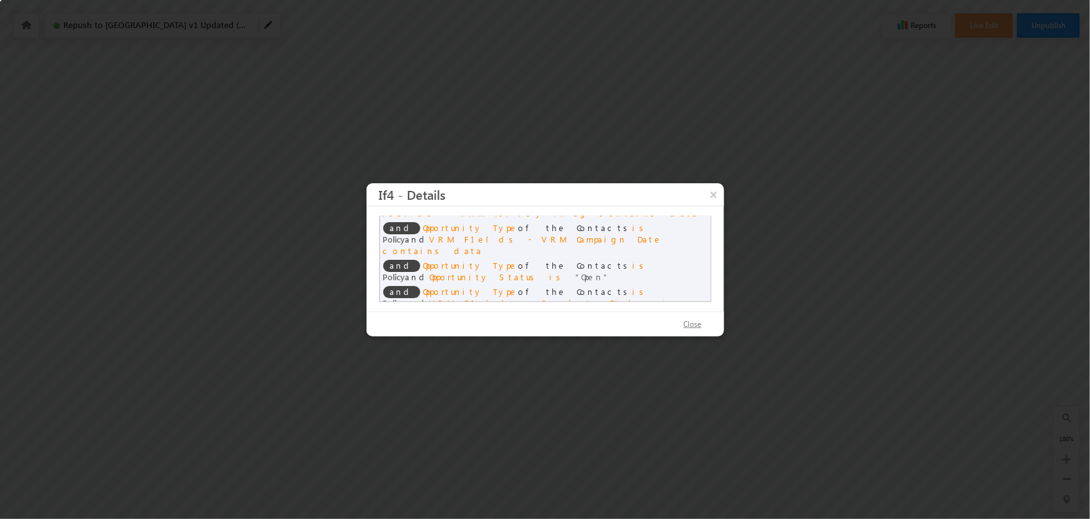
click at [680, 326] on button "Close" at bounding box center [692, 325] width 43 height 19
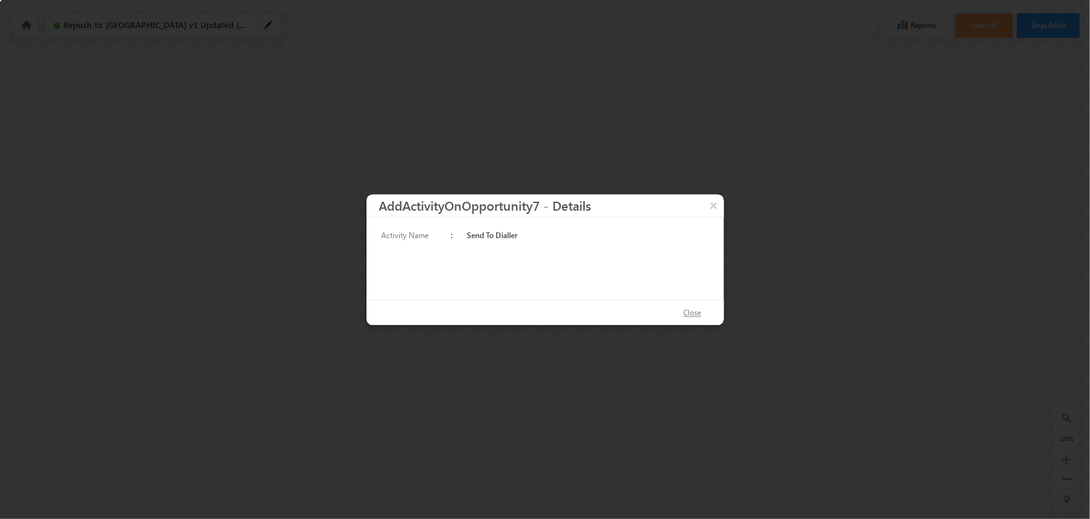
click at [699, 308] on button "Close" at bounding box center [692, 313] width 43 height 19
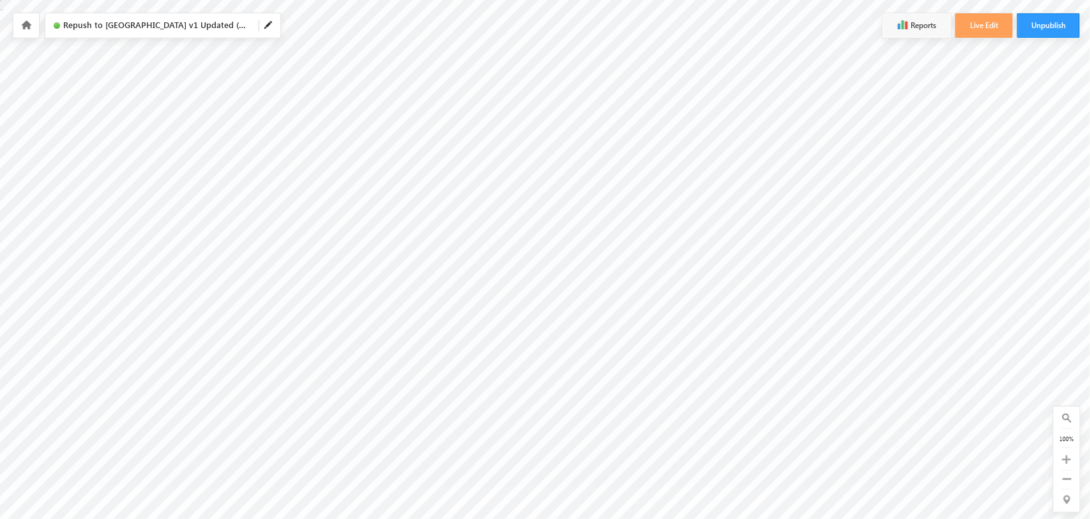
click at [27, 27] on icon at bounding box center [26, 24] width 10 height 9
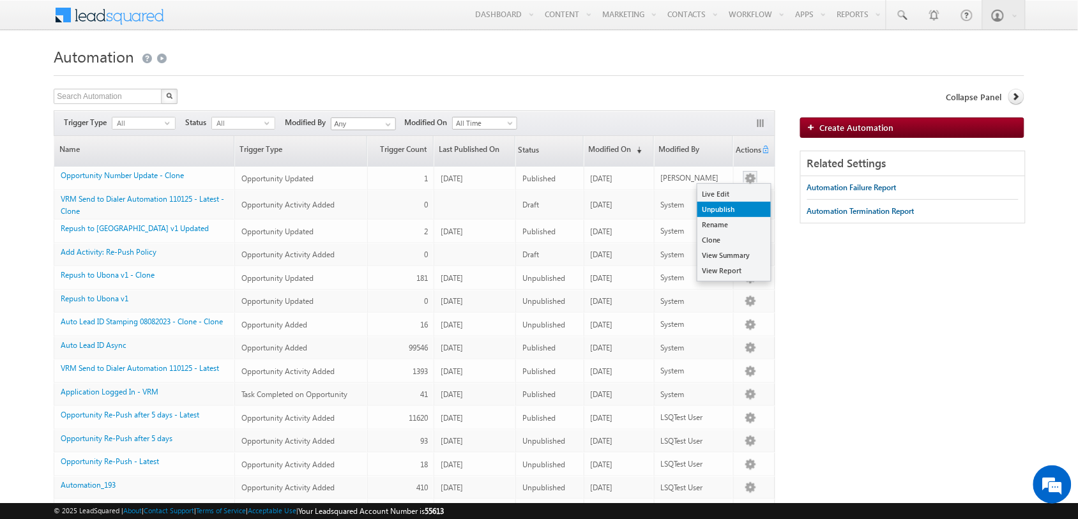
click at [727, 205] on link "Unpublish" at bounding box center [733, 209] width 73 height 15
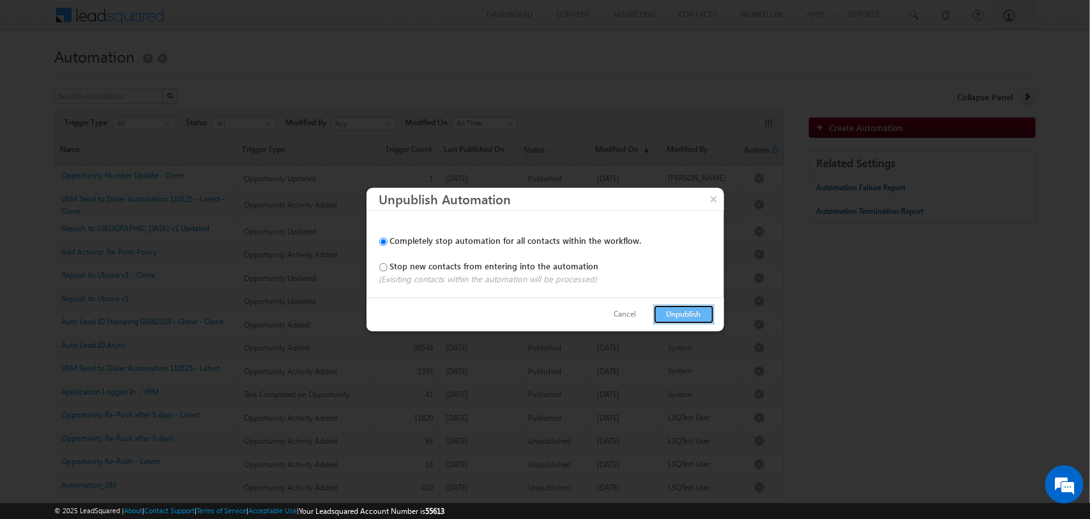
click at [680, 307] on button "Unpublish" at bounding box center [683, 315] width 61 height 20
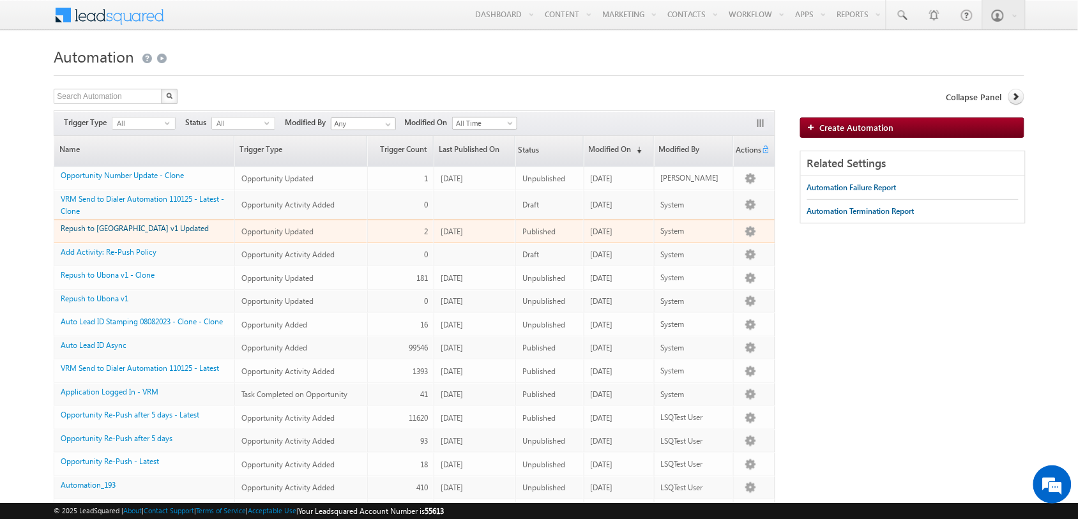
click at [113, 227] on link "Repush to [GEOGRAPHIC_DATA] v1 Updated" at bounding box center [135, 229] width 148 height 10
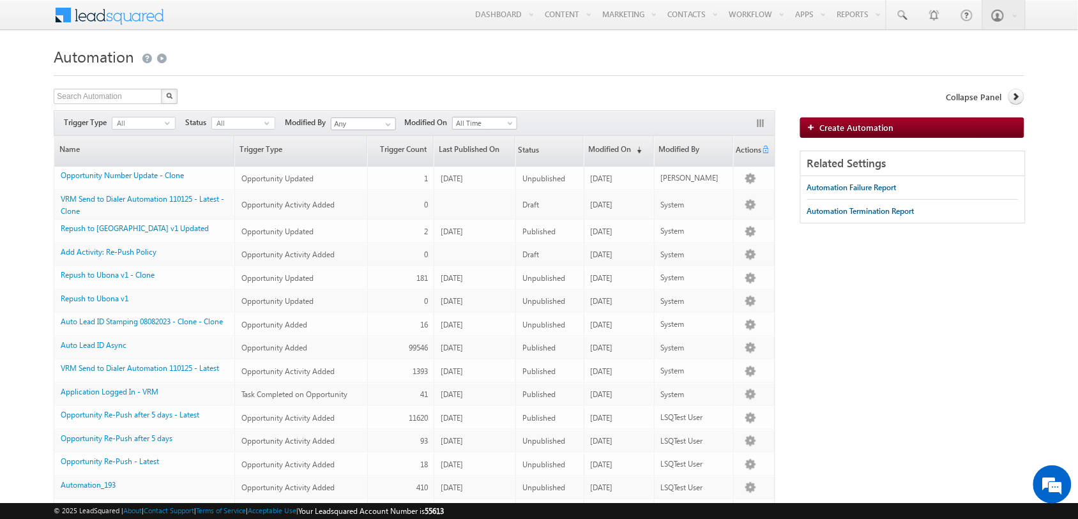
click at [445, 56] on h1 "Automation" at bounding box center [539, 55] width 970 height 25
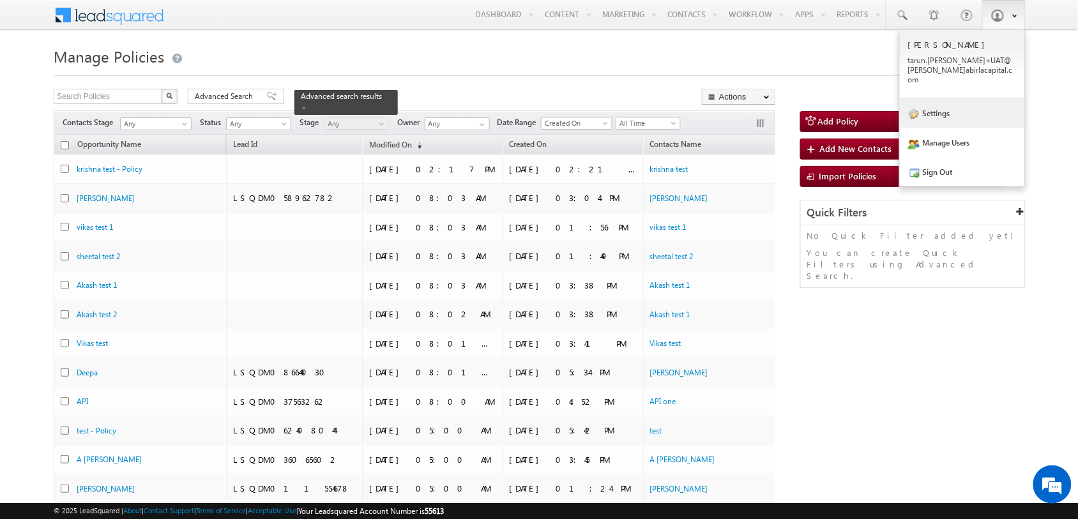
click at [952, 98] on link "Settings" at bounding box center [962, 112] width 125 height 29
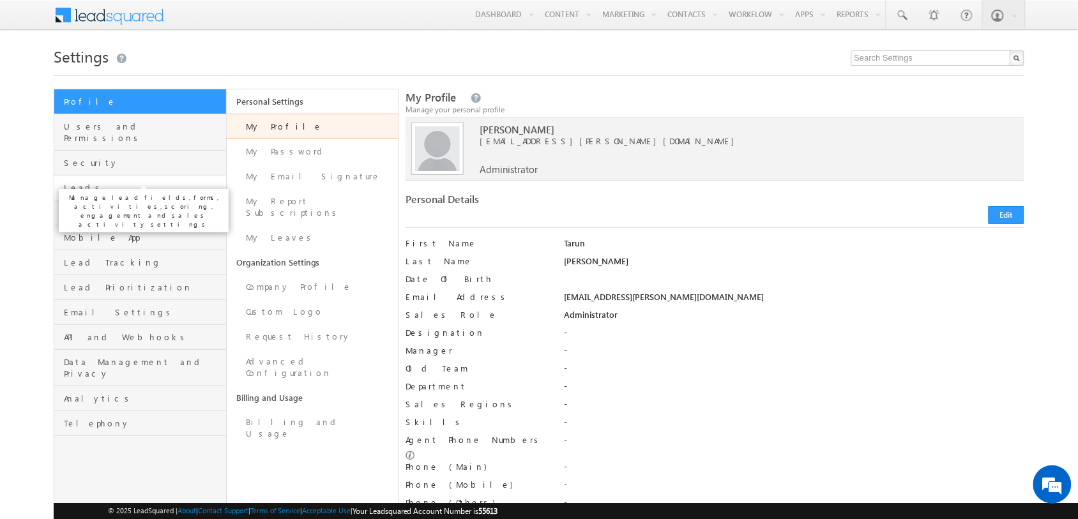
click at [135, 182] on span "Leads" at bounding box center [143, 187] width 158 height 11
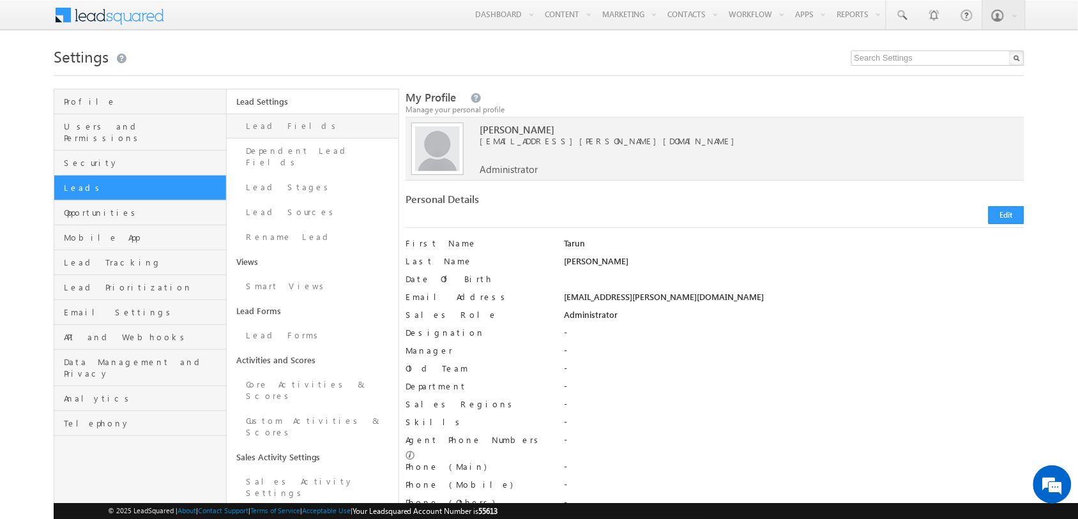
click at [314, 131] on link "Lead Fields" at bounding box center [313, 126] width 172 height 25
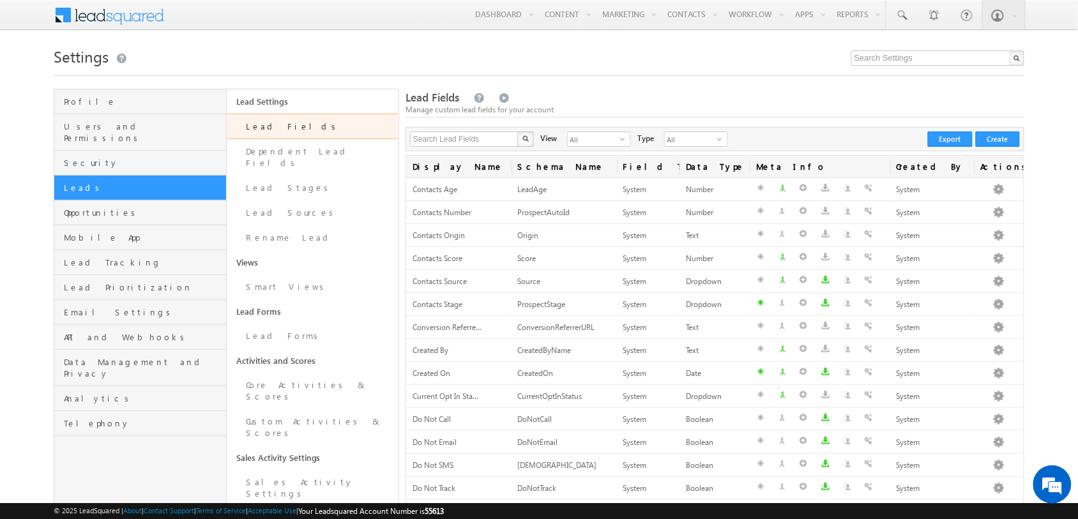
click at [688, 130] on div "Search Lead Fields X 133 results found View All select 3 Type All select 1 Crea…" at bounding box center [715, 139] width 619 height 24
click at [683, 138] on span "All" at bounding box center [691, 139] width 52 height 14
click at [680, 162] on li "Unique Fields" at bounding box center [681, 167] width 63 height 13
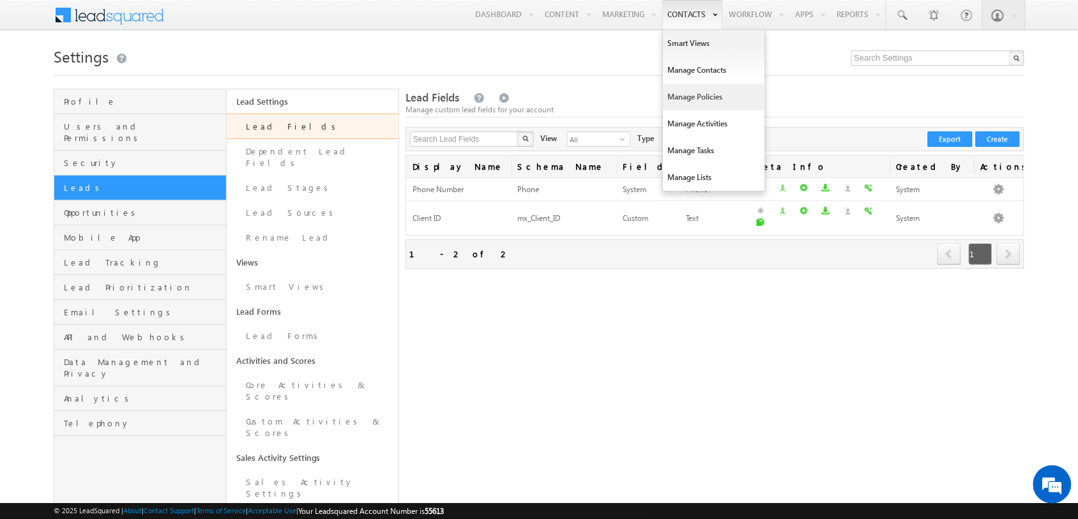
click at [714, 90] on link "Manage Policies" at bounding box center [714, 97] width 102 height 27
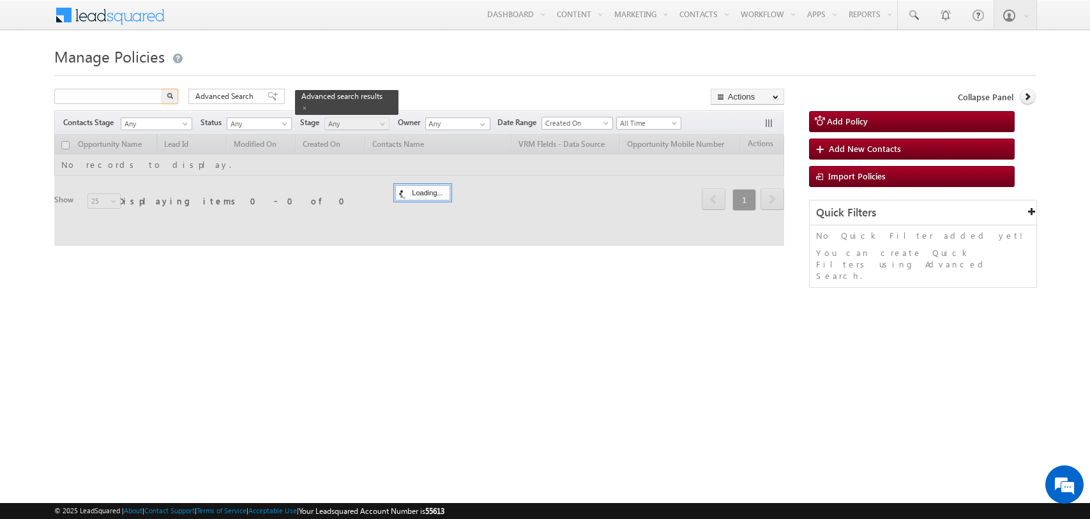
click at [129, 91] on input "text" at bounding box center [108, 96] width 109 height 15
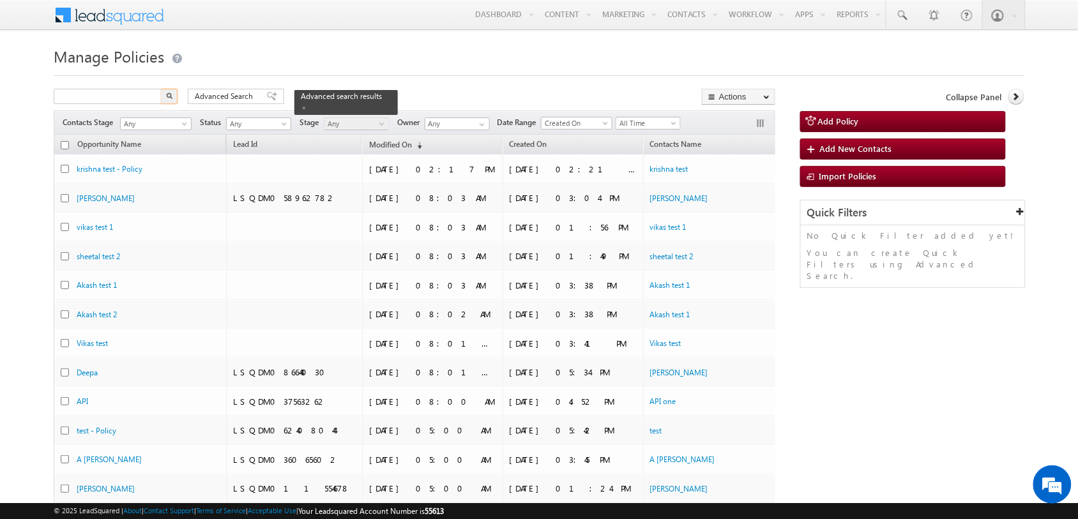
type input "Search Policies"
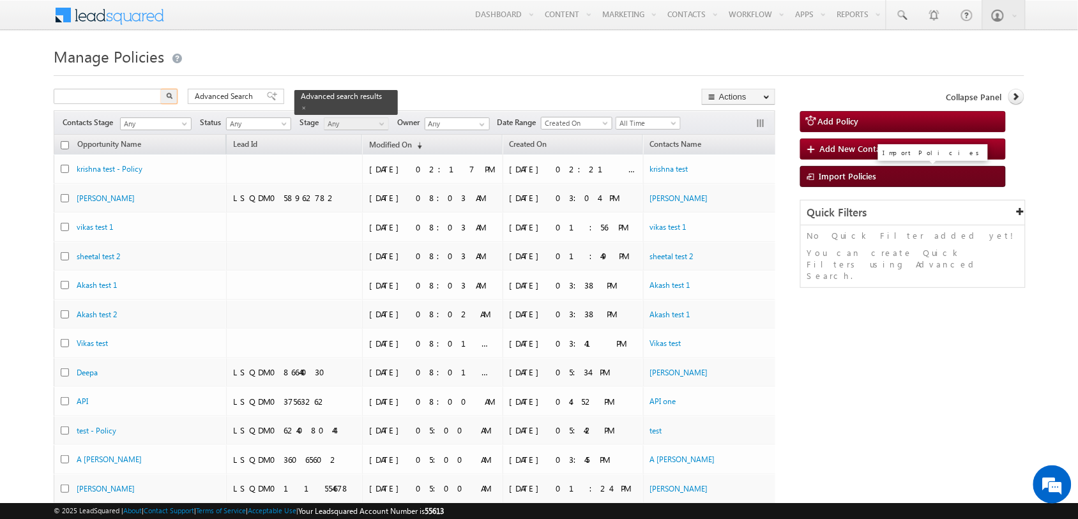
type input "Search Policies"
click at [886, 173] on link "Import Policies" at bounding box center [903, 176] width 206 height 21
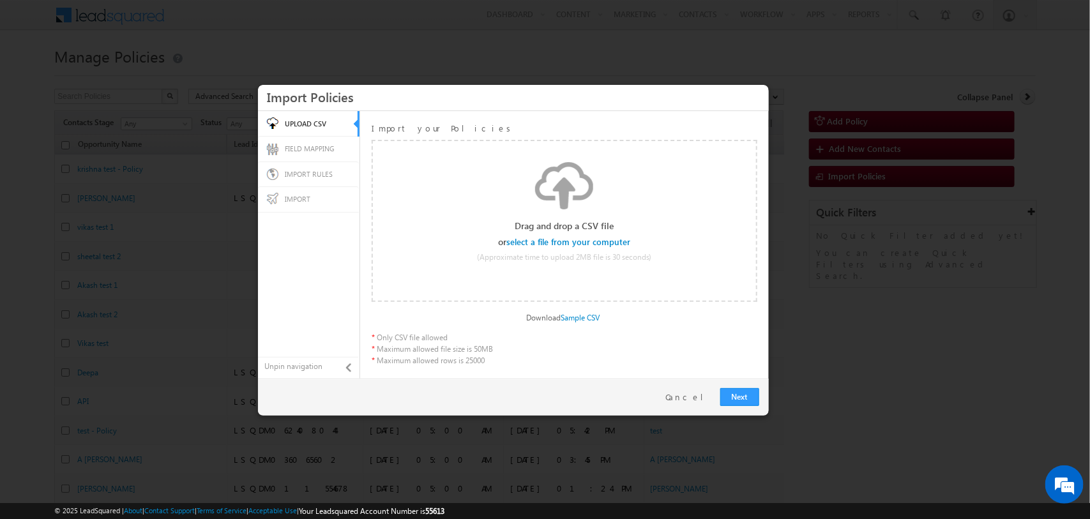
click at [588, 240] on input "file" at bounding box center [568, 242] width 121 height 9
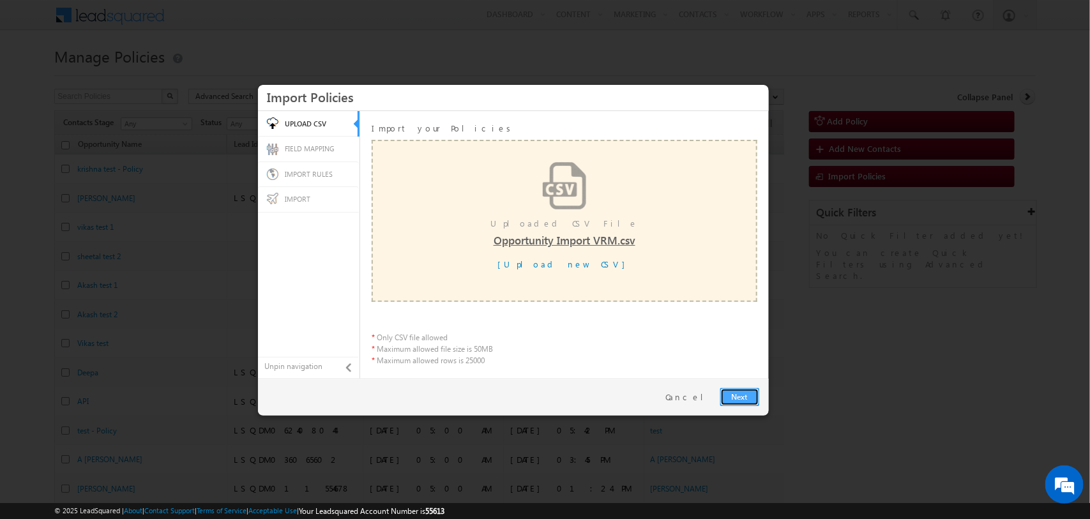
click at [744, 403] on link "Next" at bounding box center [739, 397] width 39 height 18
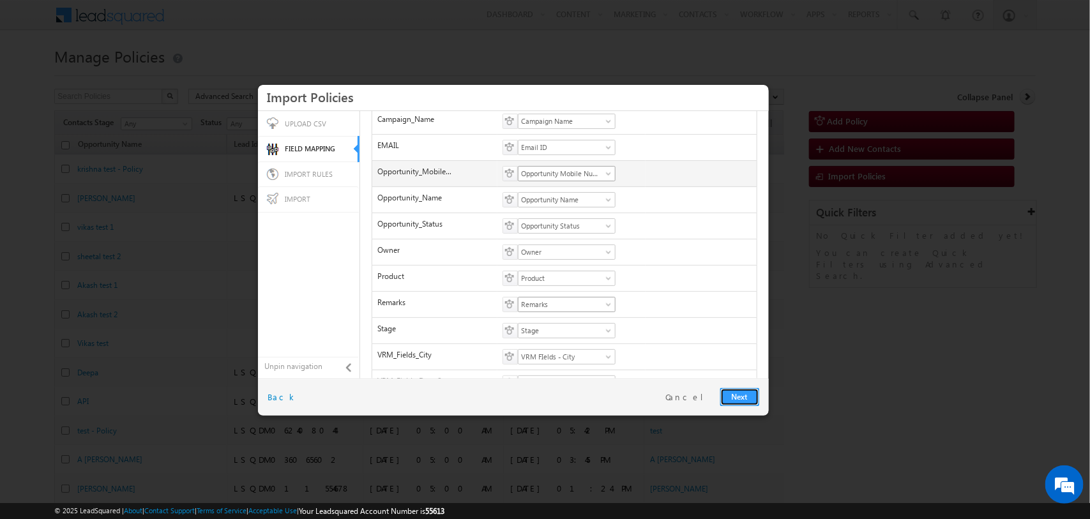
scroll to position [380, 0]
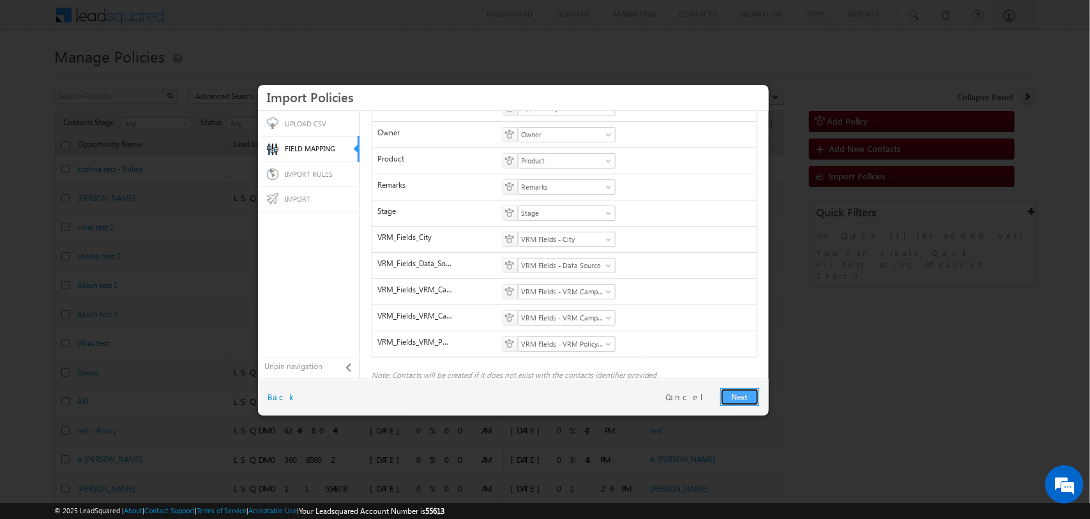
click at [740, 394] on link "Next" at bounding box center [739, 397] width 39 height 18
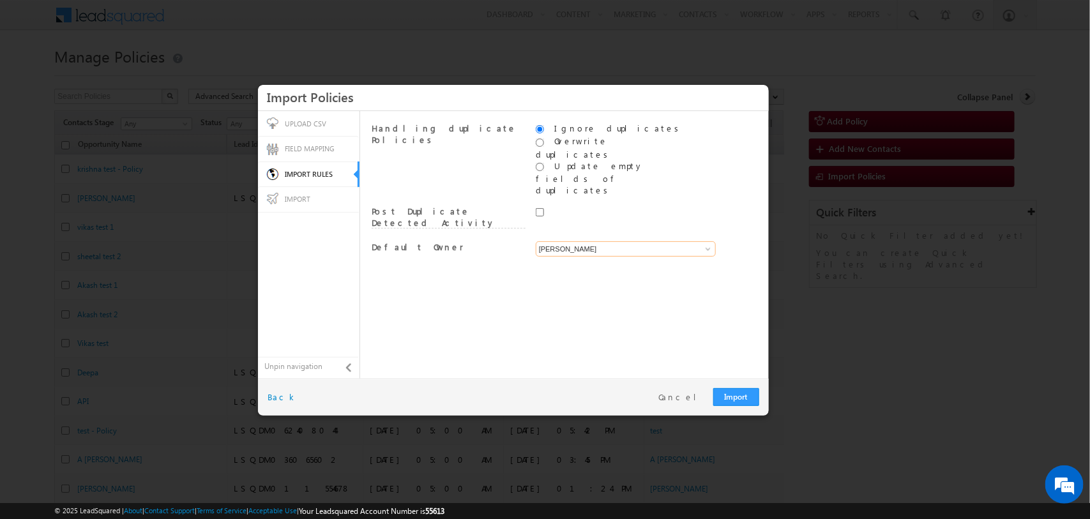
click at [585, 241] on input "[PERSON_NAME]" at bounding box center [626, 248] width 180 height 15
click at [708, 244] on span at bounding box center [708, 249] width 10 height 10
click at [678, 257] on link "System" at bounding box center [626, 264] width 181 height 15
type input "System"
click at [540, 163] on input "radio" at bounding box center [540, 167] width 8 height 8
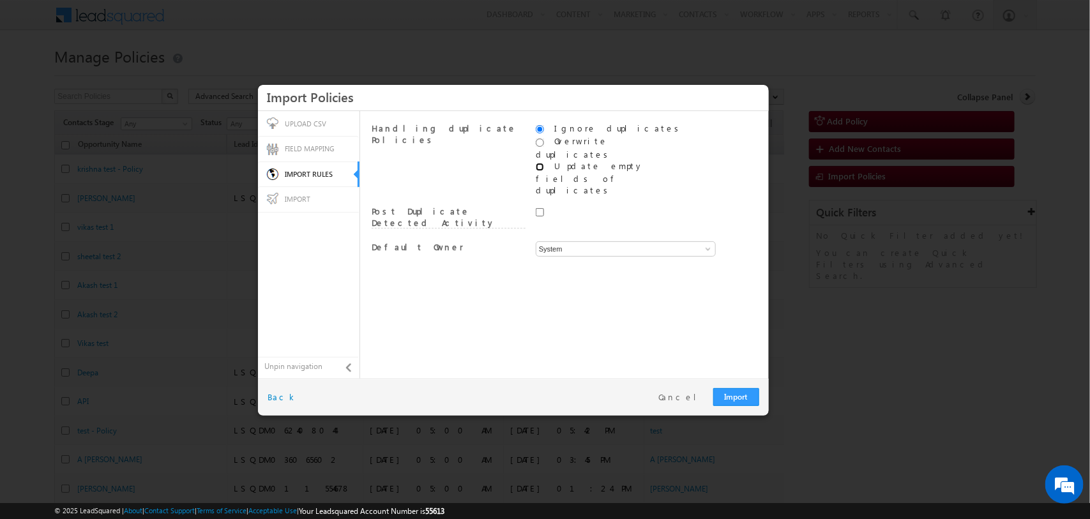
radio input "true"
click at [543, 131] on input "radio" at bounding box center [540, 129] width 8 height 8
radio input "true"
click at [541, 144] on input "radio" at bounding box center [540, 143] width 8 height 8
radio input "true"
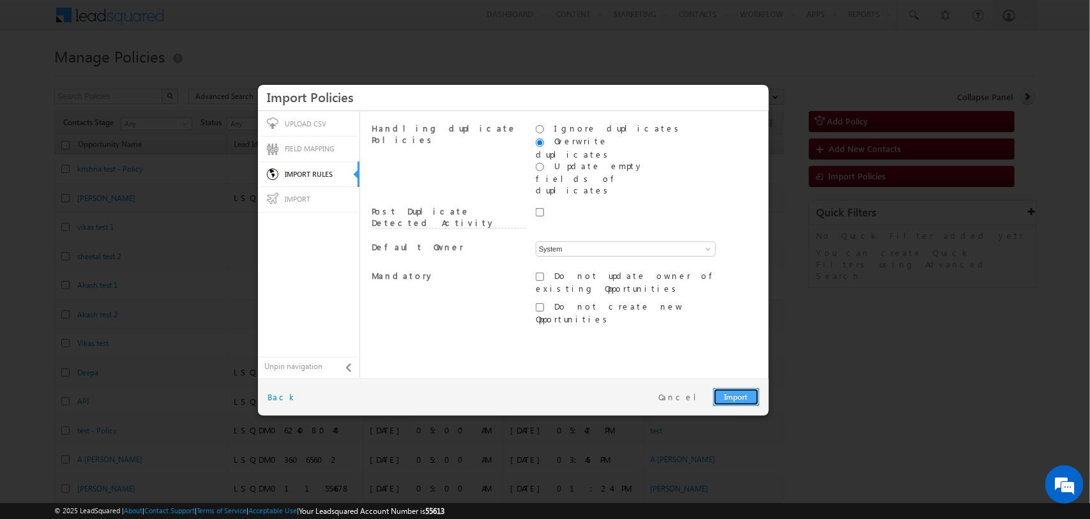
click at [730, 397] on link "Import" at bounding box center [736, 397] width 46 height 18
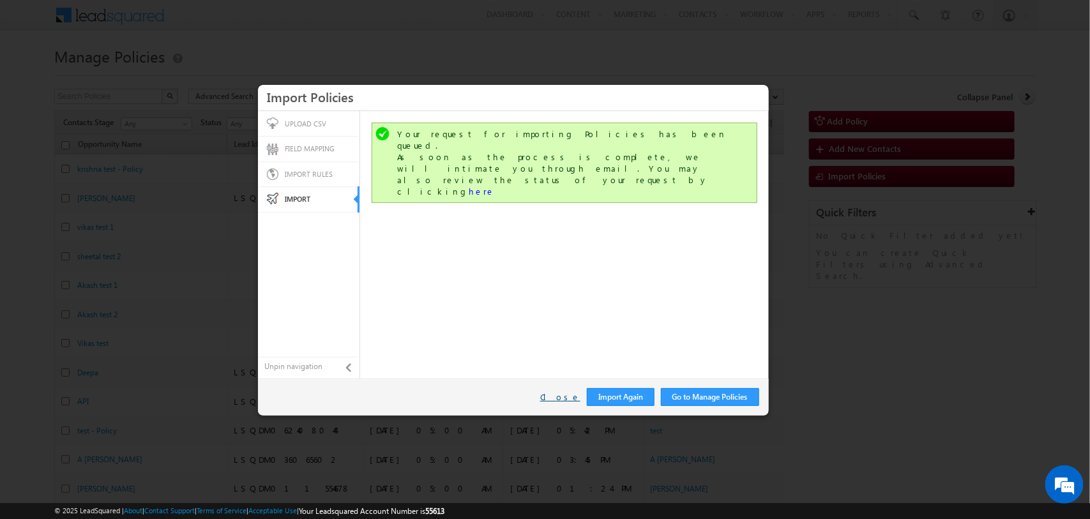
click at [566, 402] on link "Close" at bounding box center [560, 397] width 40 height 11
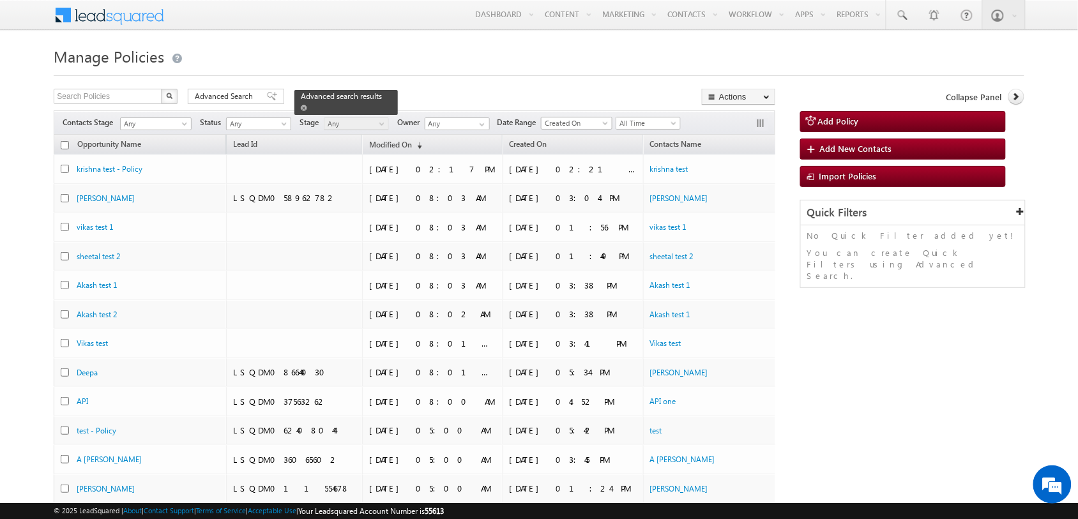
click at [307, 105] on span at bounding box center [304, 108] width 6 height 6
click at [658, 126] on span "All Time" at bounding box center [646, 123] width 61 height 11
click at [649, 183] on link "[DATE]" at bounding box center [653, 177] width 65 height 11
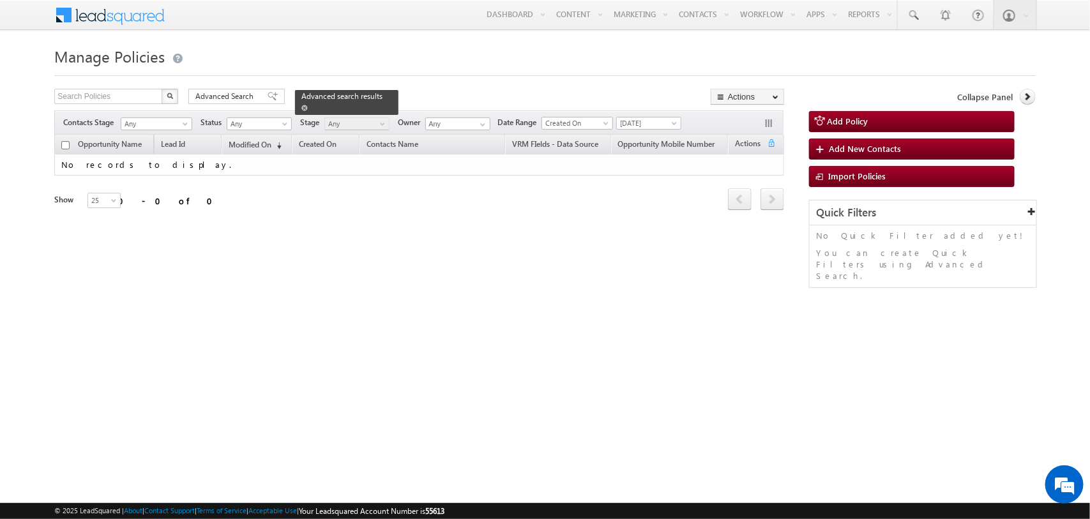
click at [308, 105] on span at bounding box center [304, 108] width 6 height 6
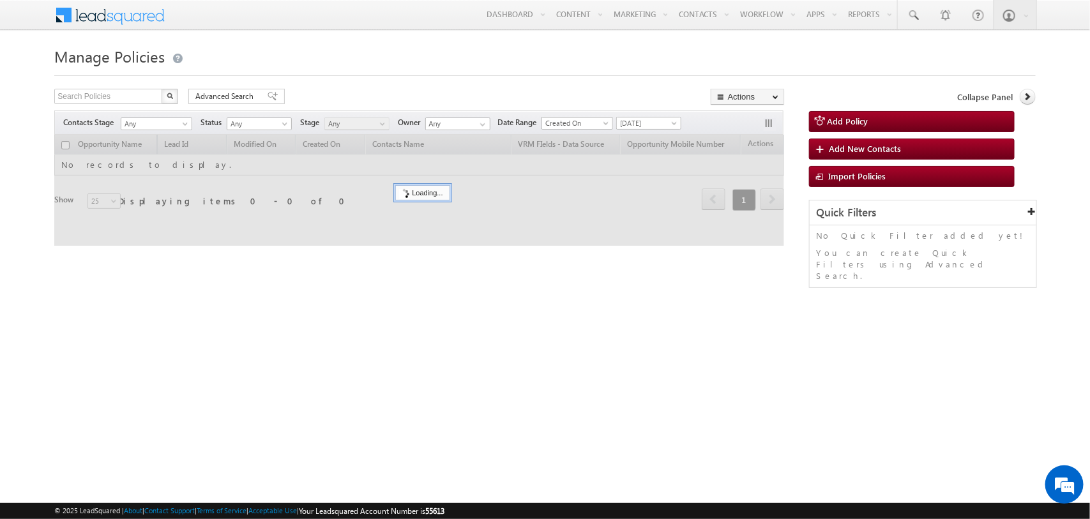
click at [602, 125] on span "Created On" at bounding box center [575, 123] width 66 height 11
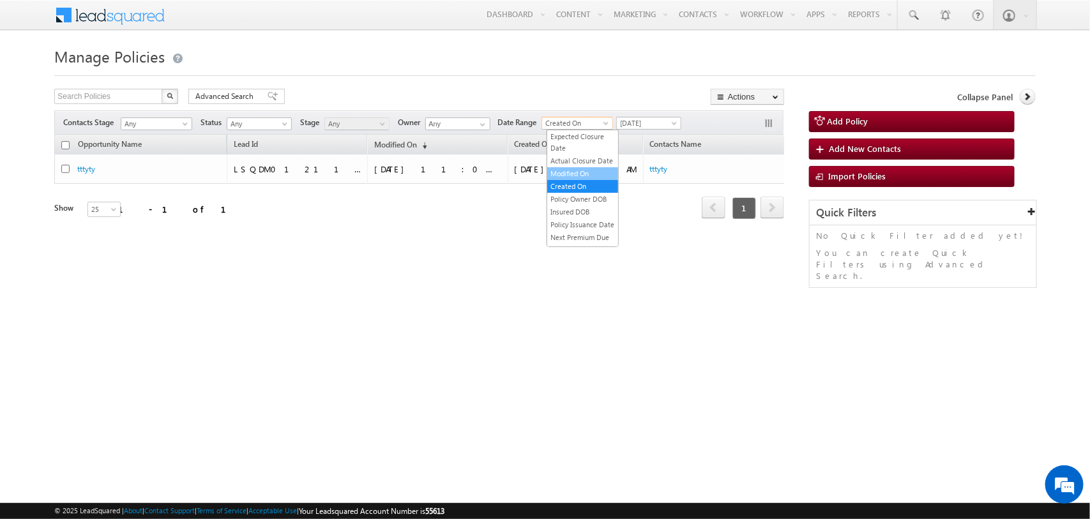
click at [585, 179] on link "Modified On" at bounding box center [582, 173] width 71 height 11
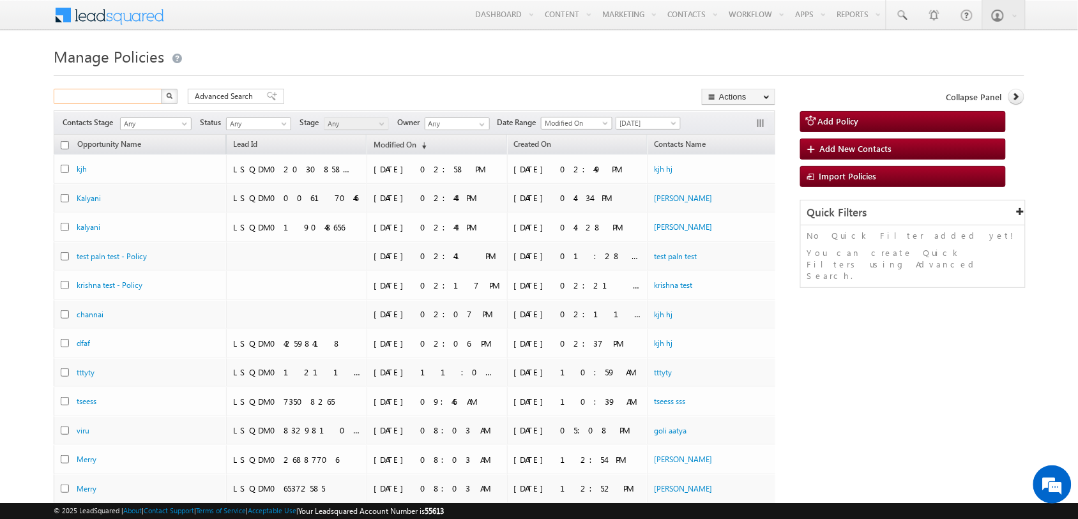
click at [116, 94] on input "text" at bounding box center [108, 96] width 109 height 15
click at [170, 96] on img "button" at bounding box center [169, 96] width 6 height 6
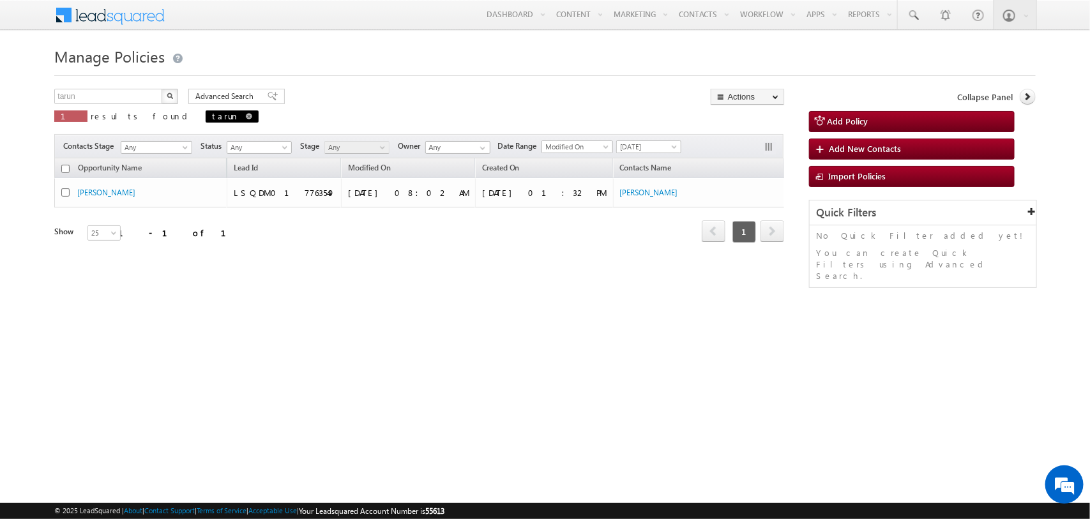
click at [246, 114] on span at bounding box center [249, 116] width 6 height 6
type input "Search Policies"
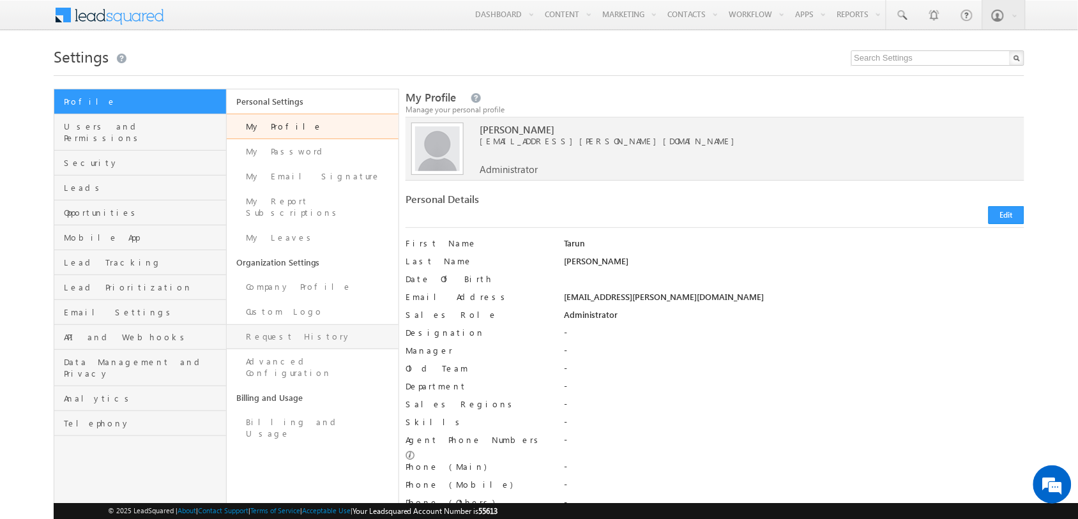
click at [297, 324] on link "Request History" at bounding box center [313, 336] width 172 height 25
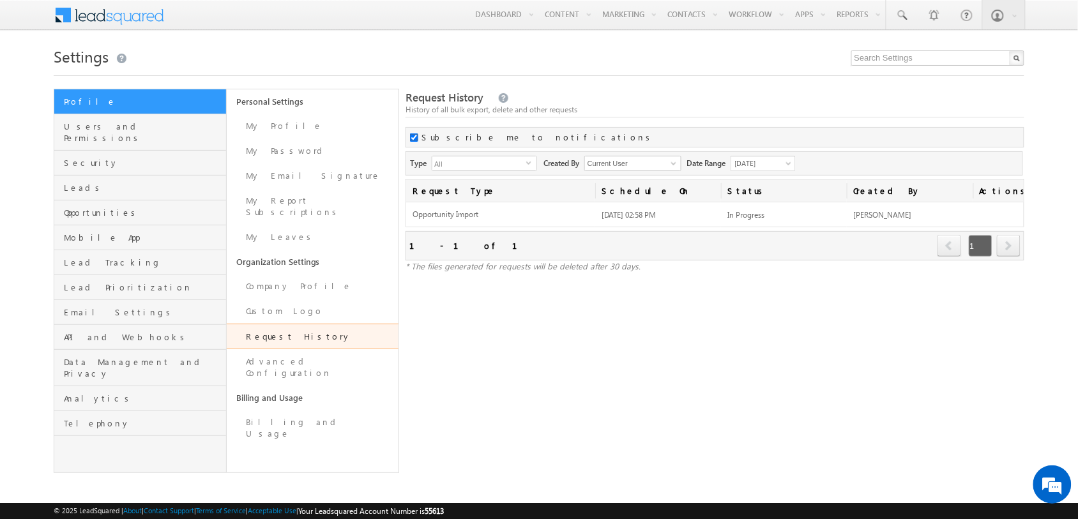
click at [415, 139] on input "checkbox" at bounding box center [414, 137] width 8 height 8
checkbox input "false"
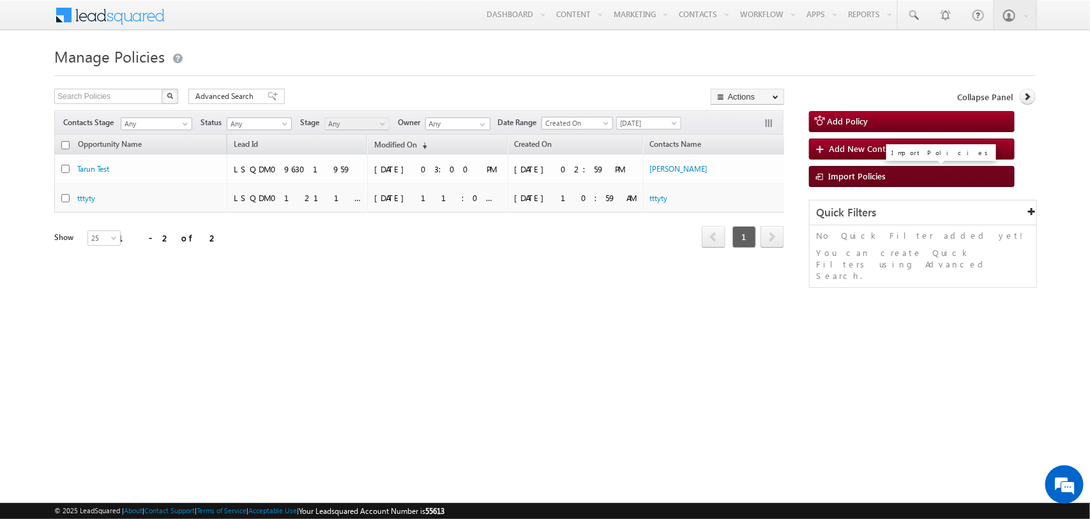
click at [883, 179] on span "Import Policies" at bounding box center [856, 176] width 57 height 11
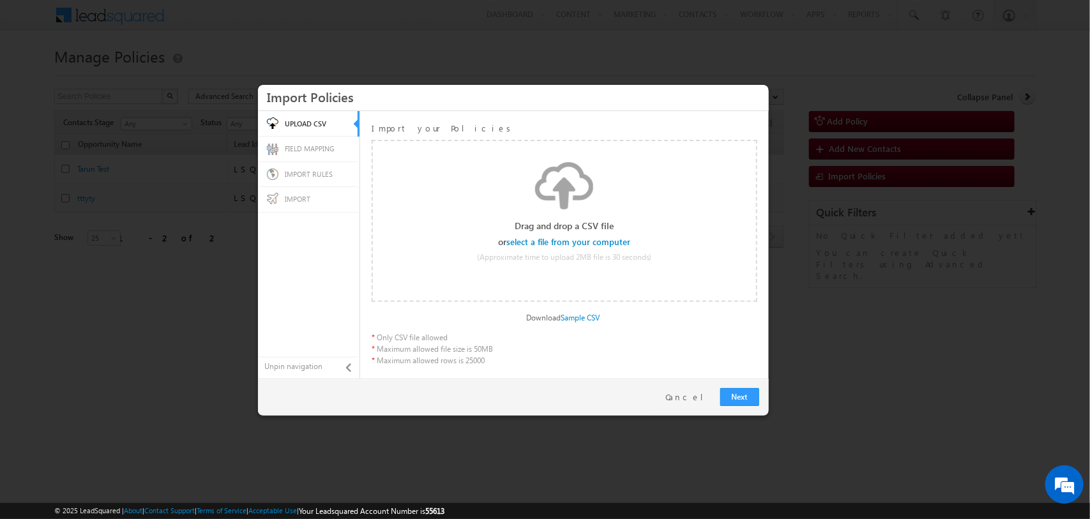
click at [588, 241] on input "file" at bounding box center [568, 242] width 121 height 9
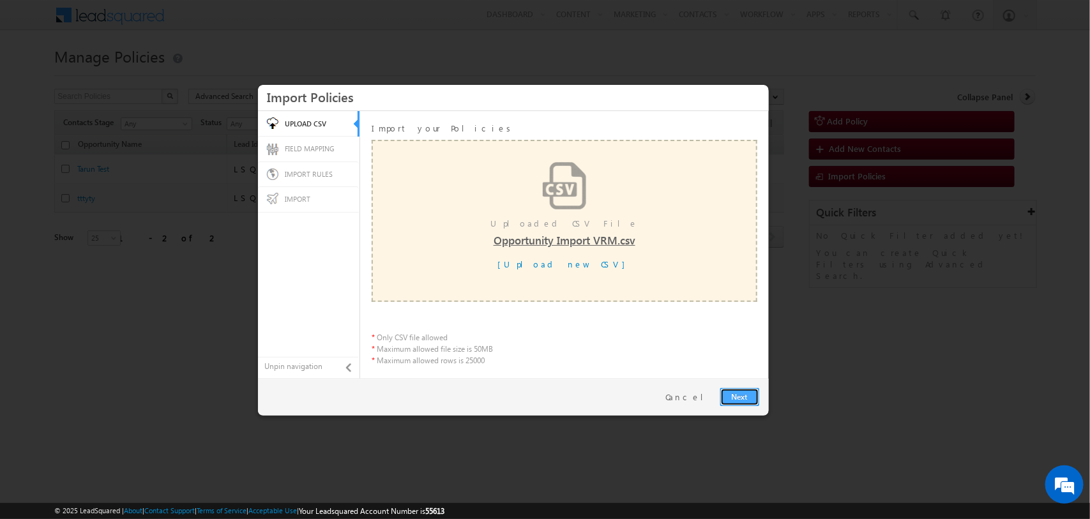
click at [741, 393] on link "Next" at bounding box center [739, 397] width 39 height 18
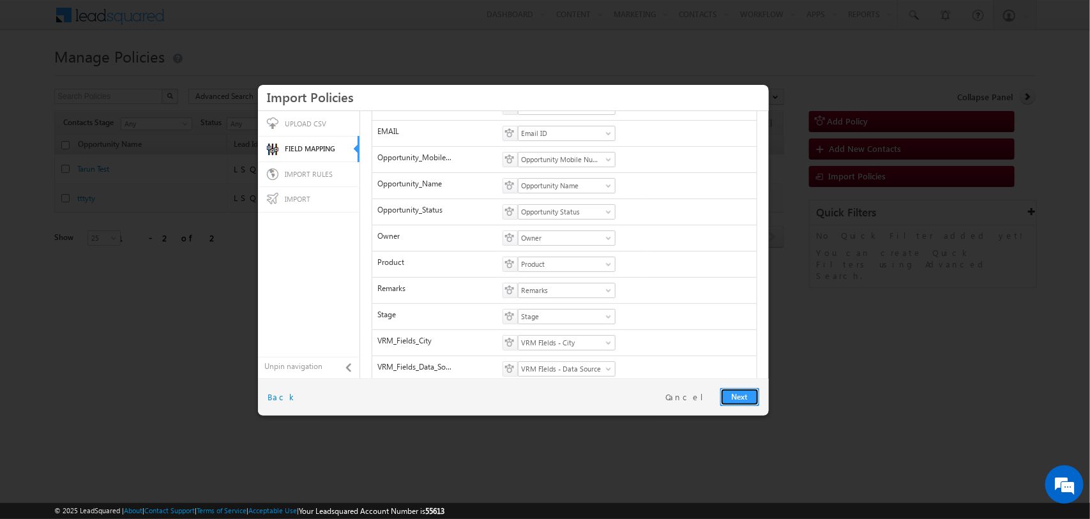
scroll to position [254, 0]
click at [746, 400] on link "Next" at bounding box center [739, 397] width 39 height 18
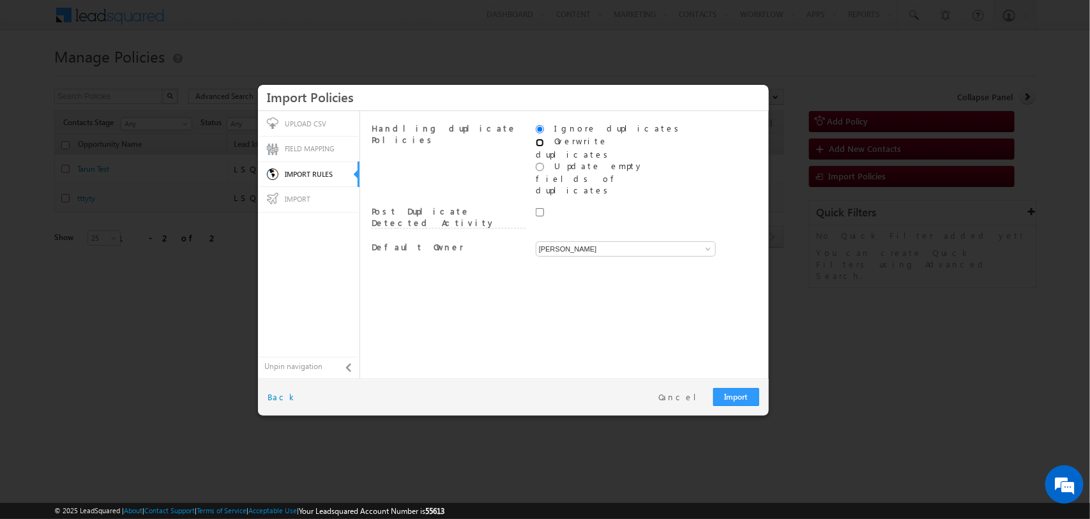
click at [538, 144] on input "radio" at bounding box center [540, 143] width 8 height 8
radio input "true"
click at [594, 241] on input "[PERSON_NAME]" at bounding box center [626, 248] width 180 height 15
click at [582, 270] on label "Do not update owner of existing Opportunities" at bounding box center [627, 282] width 183 height 24
click at [710, 244] on span at bounding box center [708, 249] width 10 height 10
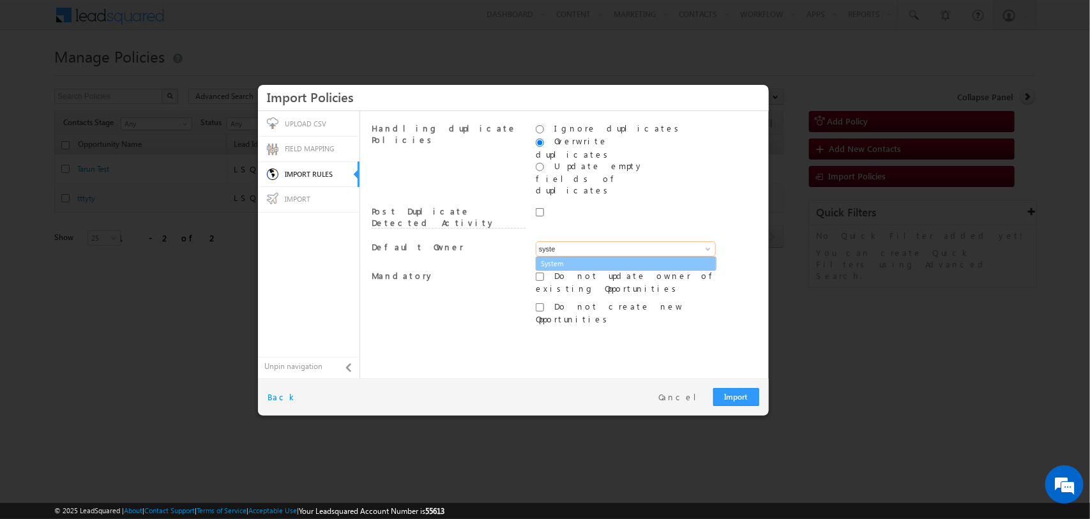
click at [624, 257] on link "System" at bounding box center [626, 264] width 181 height 15
type input "System"
click at [731, 402] on link "Import" at bounding box center [736, 397] width 46 height 18
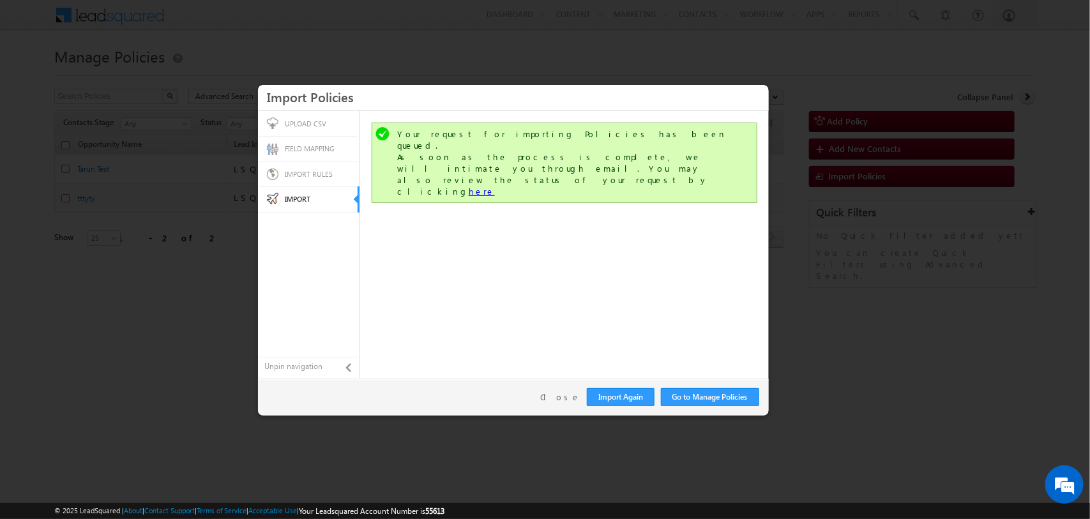
click at [495, 186] on link "here" at bounding box center [482, 191] width 26 height 11
click at [567, 393] on link "Close" at bounding box center [560, 397] width 40 height 11
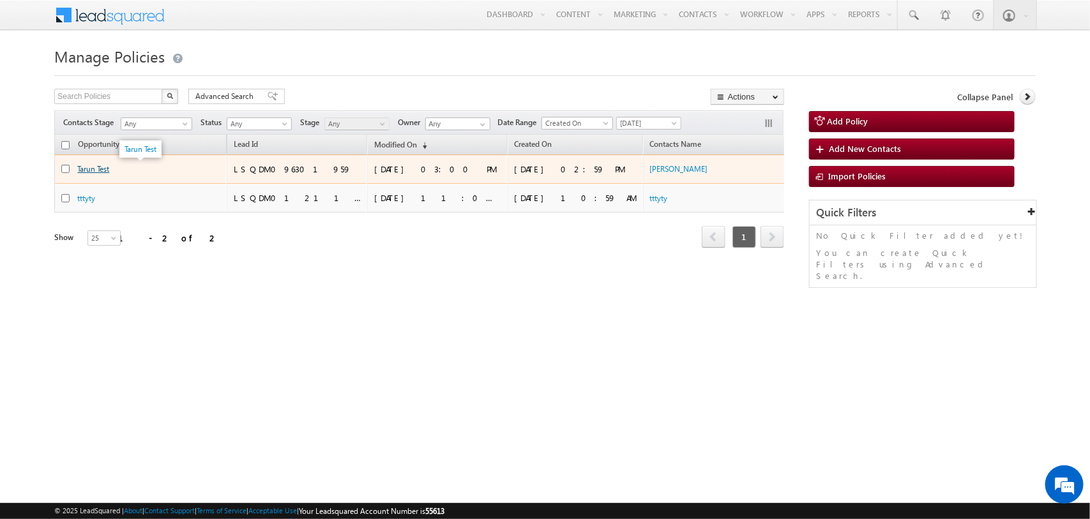
click at [95, 168] on link "Tarun Test" at bounding box center [93, 169] width 32 height 10
